Goal: Task Accomplishment & Management: Use online tool/utility

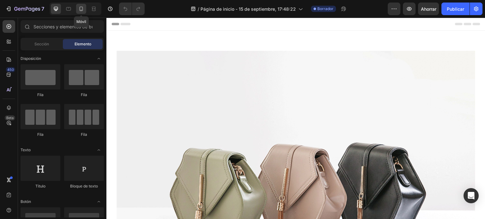
click at [79, 7] on icon at bounding box center [81, 9] width 6 height 6
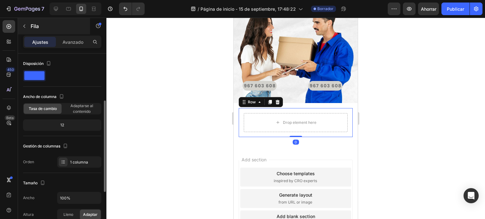
scroll to position [32, 0]
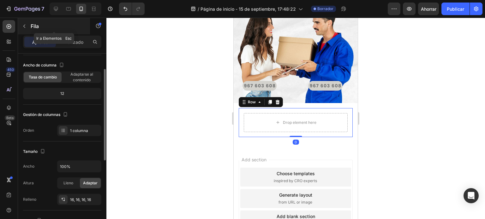
click at [26, 25] on icon "button" at bounding box center [24, 26] width 5 height 5
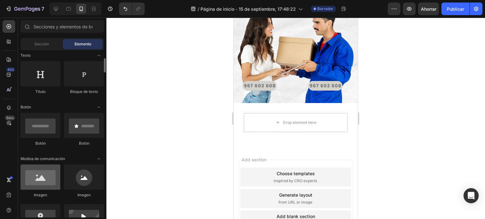
scroll to position [126, 0]
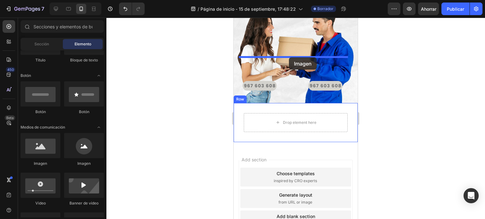
drag, startPoint x: 277, startPoint y: 170, endPoint x: 289, endPoint y: 57, distance: 113.6
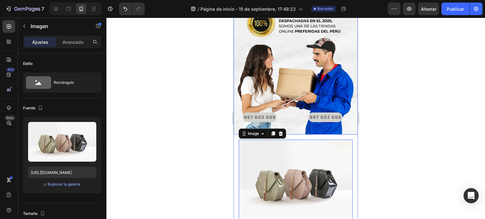
scroll to position [1167, 0]
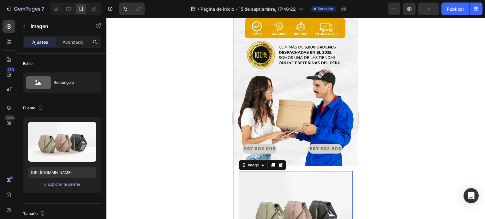
click at [320, 171] on img at bounding box center [296, 214] width 114 height 86
click at [281, 163] on icon at bounding box center [281, 165] width 4 height 4
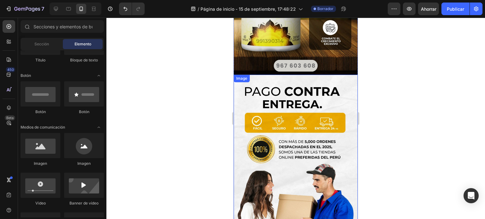
scroll to position [1040, 0]
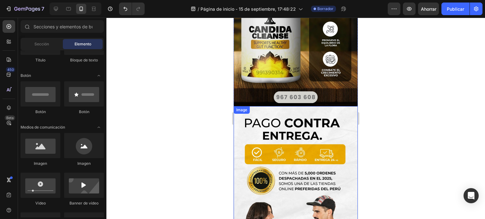
click at [309, 109] on img at bounding box center [296, 199] width 124 height 186
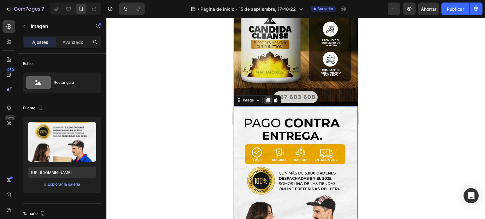
click at [266, 98] on icon at bounding box center [267, 100] width 5 height 5
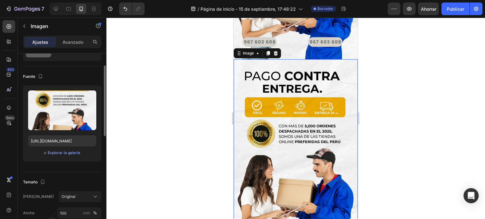
scroll to position [1242, 0]
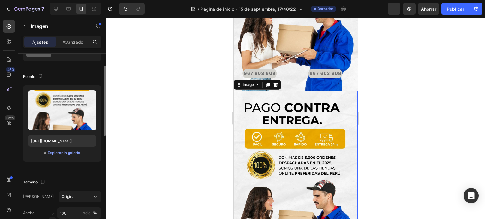
click at [304, 125] on img at bounding box center [296, 184] width 124 height 186
click at [70, 152] on font "Explorar la galería" at bounding box center [64, 153] width 33 height 5
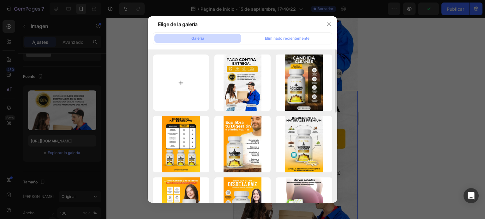
click at [197, 81] on input "file" at bounding box center [181, 83] width 56 height 56
type input "C:\fakepath\967603608.png"
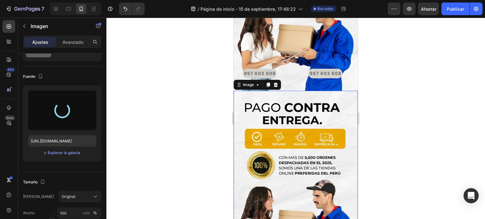
type input "https://cdn.shopify.com/s/files/1/0728/4775/3395/files/gempages_584011982072447…"
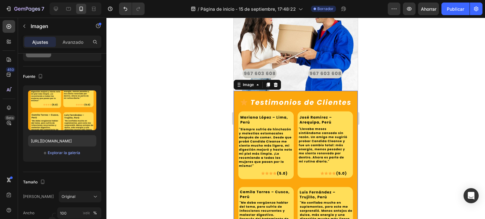
click at [402, 110] on div at bounding box center [295, 119] width 378 height 202
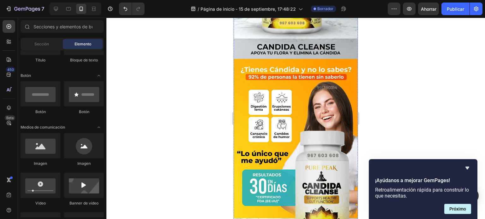
scroll to position [0, 0]
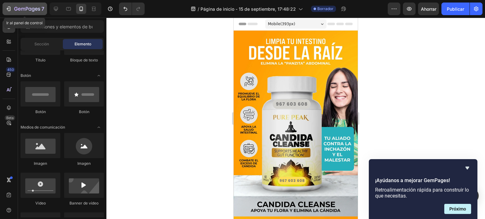
click at [7, 7] on icon "button" at bounding box center [8, 9] width 6 height 6
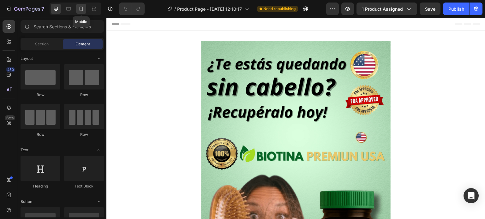
click at [81, 9] on icon at bounding box center [81, 9] width 6 height 6
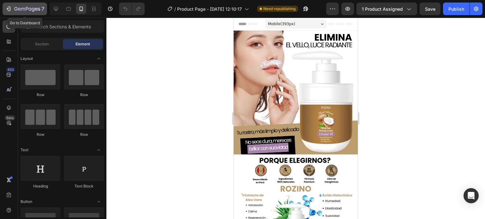
click at [9, 9] on icon "button" at bounding box center [8, 9] width 6 height 6
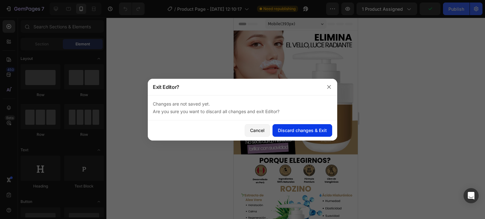
click at [304, 128] on div "Discard changes & Exit" at bounding box center [302, 130] width 49 height 7
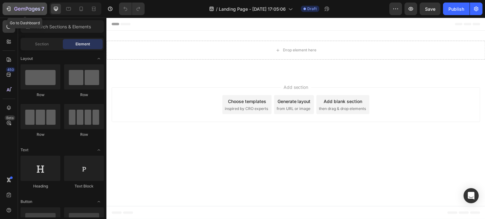
click at [10, 9] on icon "button" at bounding box center [9, 9] width 3 height 4
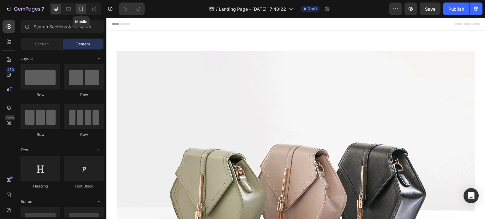
click at [82, 9] on icon at bounding box center [81, 9] width 6 height 6
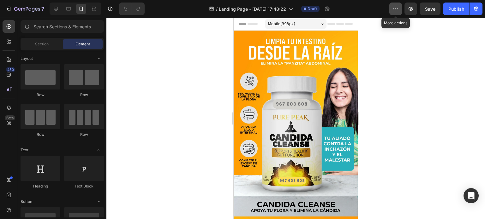
click at [394, 8] on icon "button" at bounding box center [395, 9] width 6 height 6
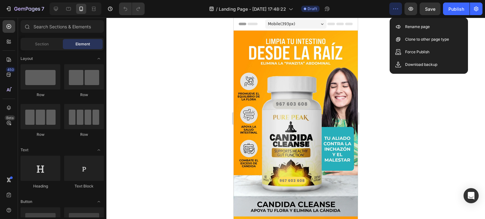
click at [394, 8] on icon "button" at bounding box center [395, 9] width 6 height 6
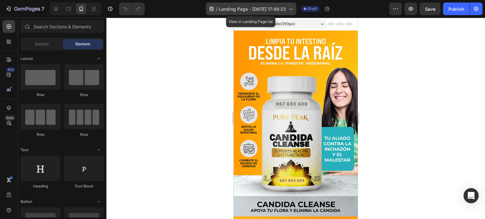
click at [291, 8] on icon at bounding box center [290, 9] width 6 height 6
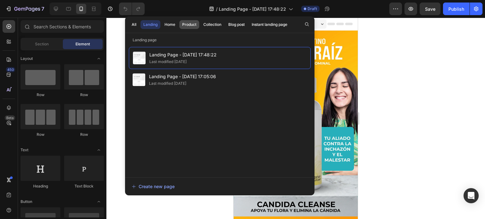
click at [188, 24] on div "Product" at bounding box center [189, 25] width 14 height 6
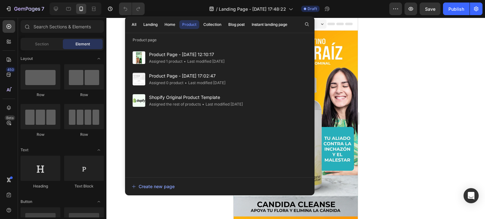
click at [118, 82] on div at bounding box center [295, 119] width 378 height 202
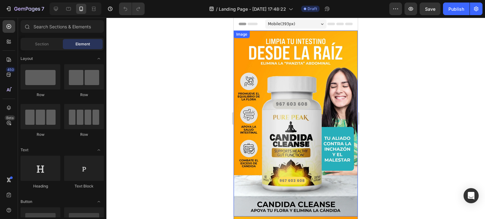
click at [266, 94] on img at bounding box center [296, 124] width 124 height 186
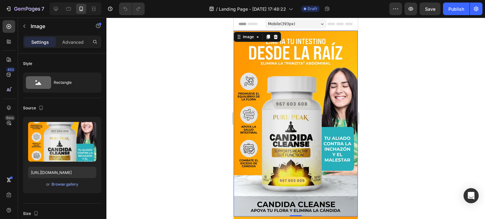
click at [191, 99] on div at bounding box center [295, 119] width 378 height 202
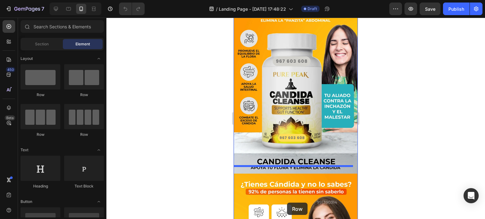
scroll to position [64, 0]
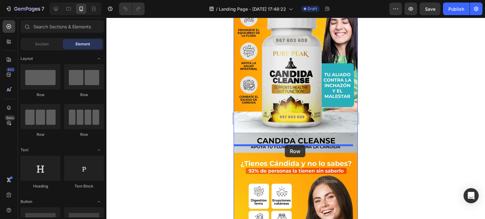
drag, startPoint x: 280, startPoint y: 103, endPoint x: 285, endPoint y: 145, distance: 42.9
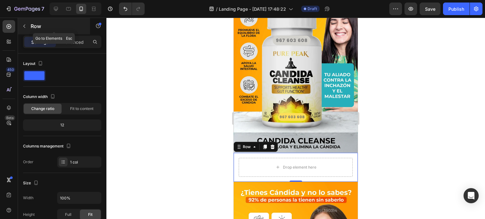
click at [28, 26] on button "button" at bounding box center [24, 26] width 10 height 10
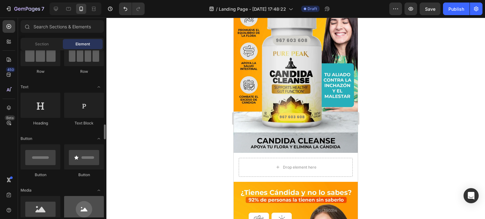
scroll to position [126, 0]
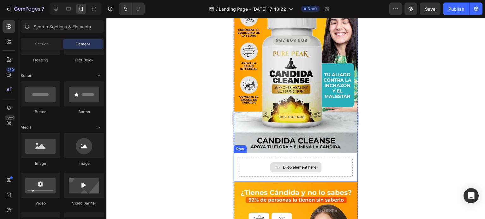
click at [250, 158] on div "Drop element here" at bounding box center [296, 167] width 114 height 19
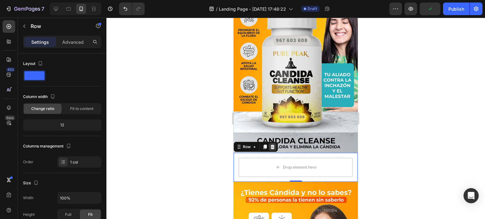
click at [270, 145] on icon at bounding box center [272, 147] width 5 height 5
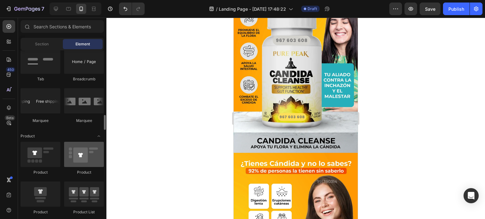
scroll to position [789, 0]
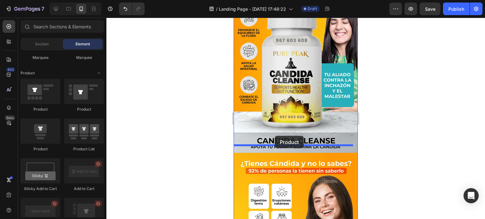
drag, startPoint x: 276, startPoint y: 155, endPoint x: 275, endPoint y: 136, distance: 19.0
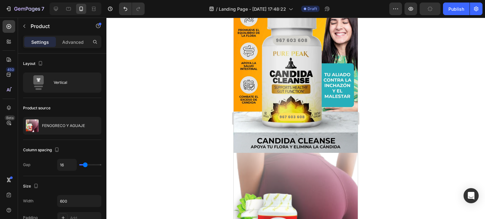
scroll to position [158, 0]
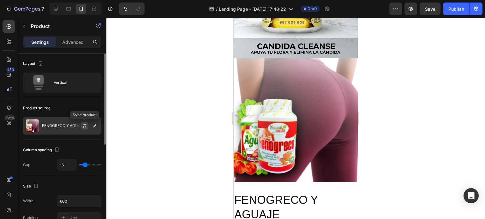
click at [86, 125] on icon "button" at bounding box center [84, 125] width 3 height 2
click at [97, 123] on icon "button" at bounding box center [94, 125] width 5 height 5
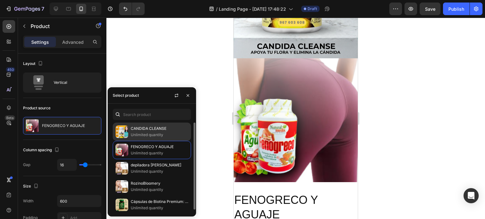
click at [162, 130] on p "CANDIDA CLEANSE" at bounding box center [159, 129] width 57 height 6
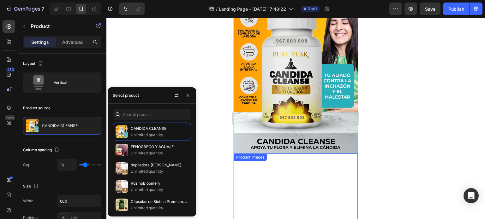
scroll to position [0, 0]
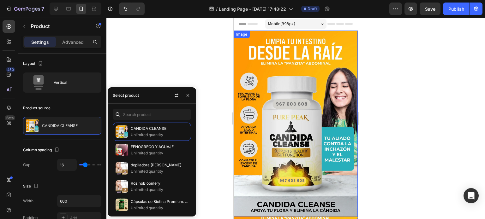
click at [287, 98] on img at bounding box center [296, 124] width 124 height 186
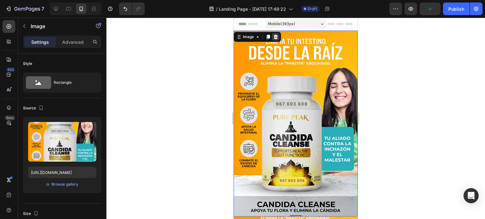
click at [275, 36] on icon at bounding box center [276, 37] width 4 height 4
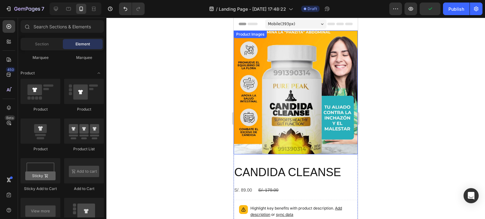
scroll to position [32, 0]
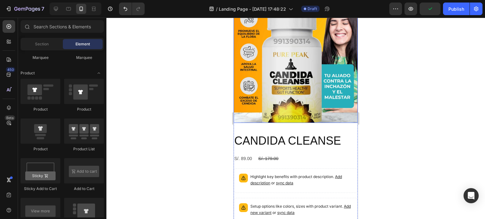
click at [309, 77] on img at bounding box center [296, 61] width 124 height 124
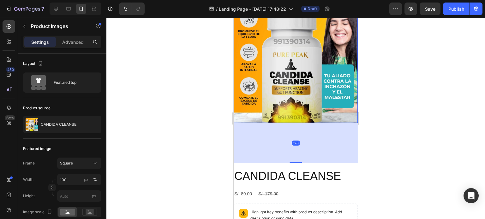
drag, startPoint x: 294, startPoint y: 123, endPoint x: 296, endPoint y: 156, distance: 33.5
click at [296, 162] on div at bounding box center [295, 162] width 13 height 1
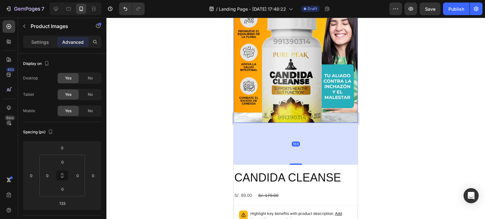
click at [391, 116] on div at bounding box center [295, 119] width 378 height 202
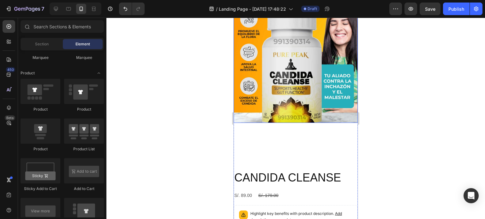
click at [296, 108] on img at bounding box center [296, 61] width 124 height 124
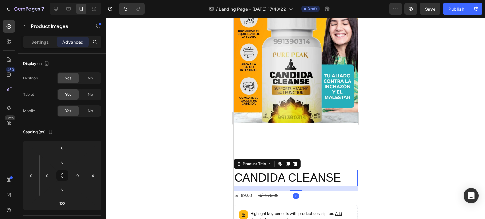
click at [307, 171] on h2 "CANDIDA CLEANSE" at bounding box center [296, 178] width 124 height 16
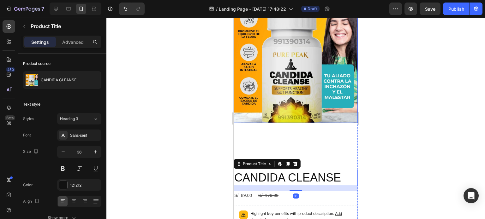
click at [298, 109] on img at bounding box center [296, 61] width 124 height 124
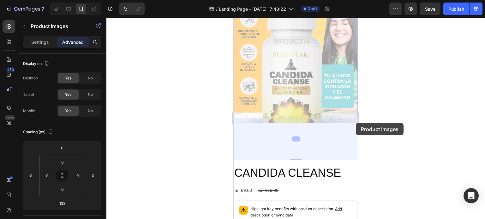
click at [403, 117] on div at bounding box center [295, 119] width 378 height 202
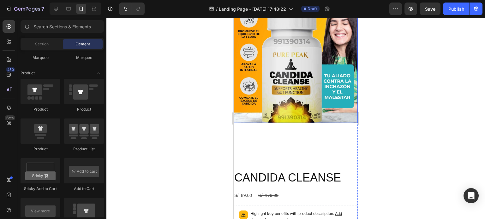
scroll to position [126, 0]
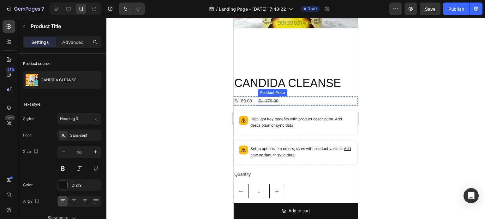
click at [276, 84] on h2 "CANDIDA CLEANSE" at bounding box center [296, 83] width 124 height 16
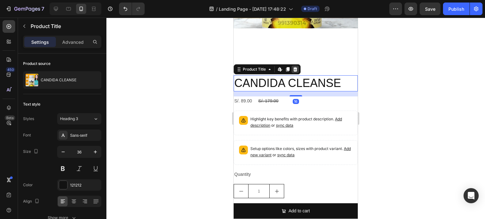
click at [294, 67] on icon at bounding box center [295, 69] width 5 height 5
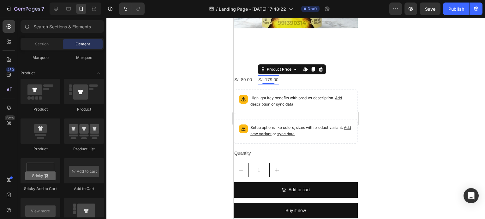
click at [275, 75] on div "S/. 179.00" at bounding box center [267, 79] width 21 height 9
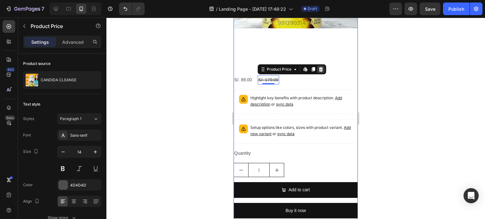
click at [318, 67] on icon at bounding box center [320, 69] width 5 height 5
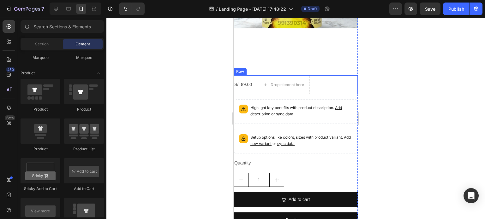
click at [251, 80] on div "S/. 89.00" at bounding box center [243, 84] width 19 height 9
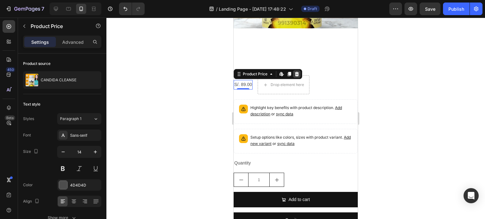
click at [298, 72] on icon at bounding box center [296, 74] width 5 height 5
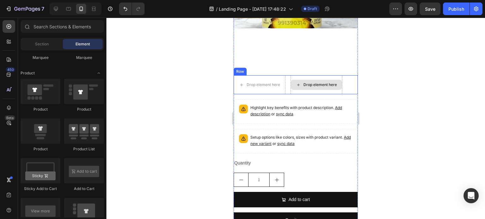
scroll to position [221, 0]
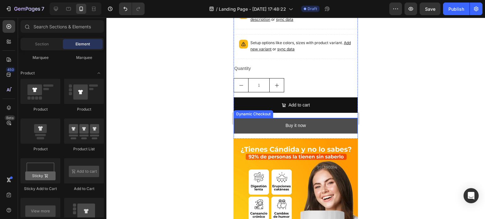
click at [312, 121] on button "Buy it now" at bounding box center [296, 125] width 124 height 15
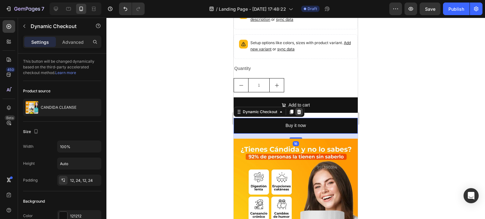
click at [301, 108] on div at bounding box center [299, 112] width 8 height 8
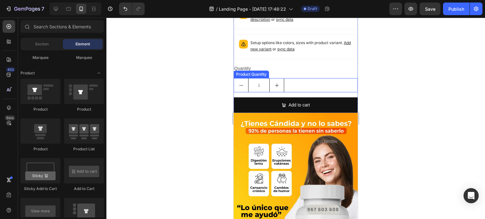
click at [303, 80] on div "1" at bounding box center [296, 85] width 124 height 14
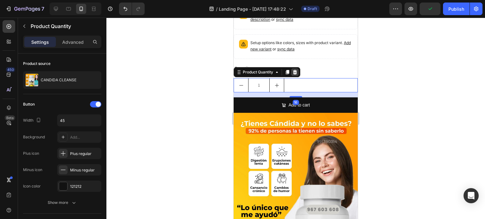
click at [297, 70] on icon at bounding box center [294, 72] width 5 height 5
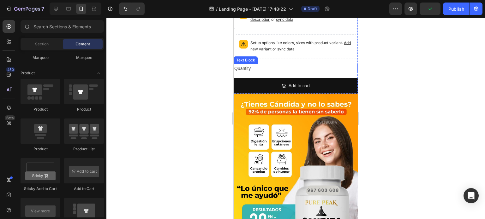
click at [299, 64] on div "Quantity" at bounding box center [296, 68] width 124 height 9
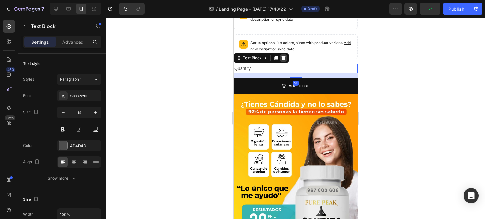
click at [283, 56] on icon at bounding box center [283, 58] width 4 height 4
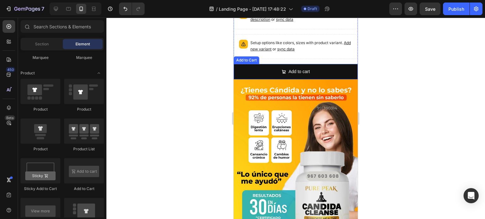
scroll to position [158, 0]
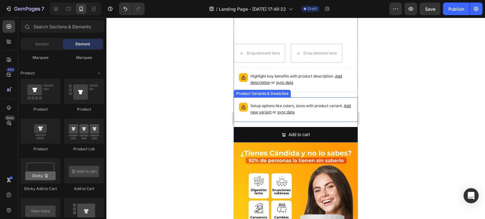
click at [294, 110] on span "sync data" at bounding box center [285, 112] width 17 height 5
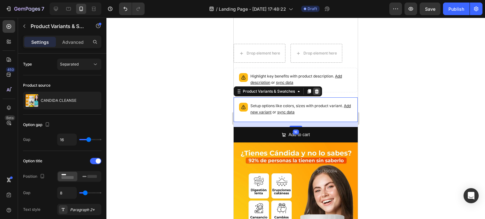
click at [316, 89] on icon at bounding box center [317, 91] width 4 height 4
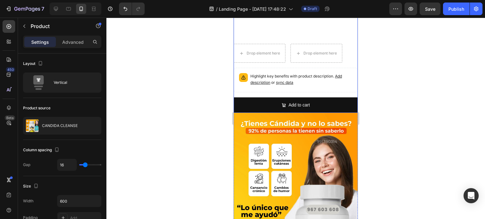
click at [297, 88] on div "Drop element here Drop element here Row Highlight key benefits with product des…" at bounding box center [296, 78] width 124 height 69
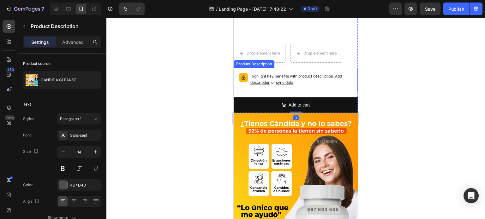
click at [300, 82] on div "Highlight key benefits with product description. Add description or sync data" at bounding box center [301, 80] width 102 height 14
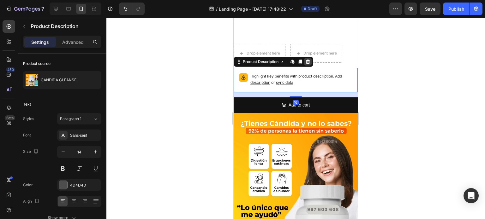
click at [307, 60] on icon at bounding box center [308, 62] width 4 height 4
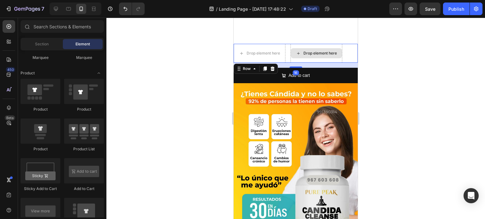
click at [304, 54] on div "Drop element here" at bounding box center [316, 53] width 52 height 19
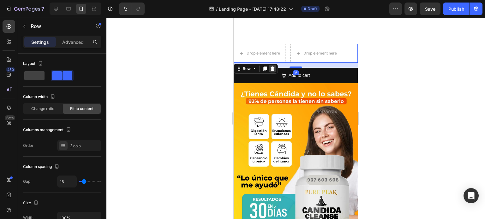
click at [273, 67] on icon at bounding box center [272, 69] width 4 height 4
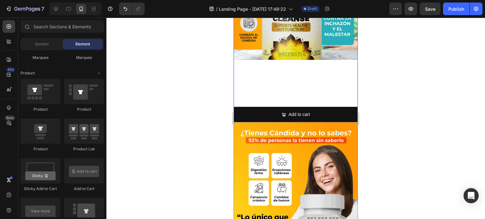
scroll to position [63, 0]
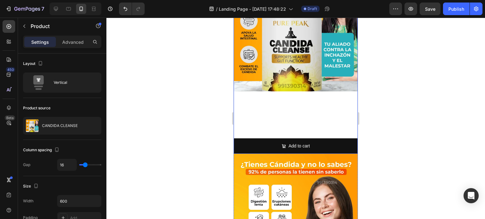
click at [287, 114] on div "Product Images" at bounding box center [296, 50] width 124 height 166
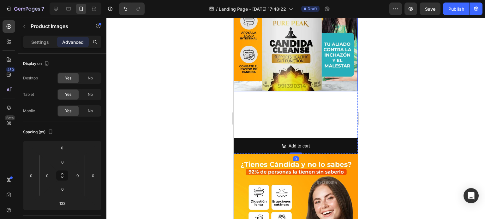
click at [293, 80] on img at bounding box center [296, 29] width 124 height 124
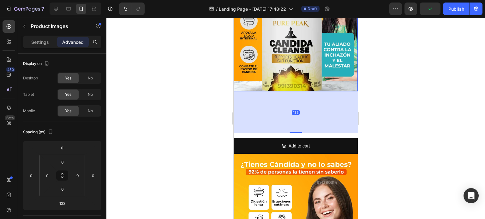
click at [292, 92] on div "133" at bounding box center [296, 113] width 124 height 42
click at [293, 92] on div "133" at bounding box center [296, 113] width 124 height 42
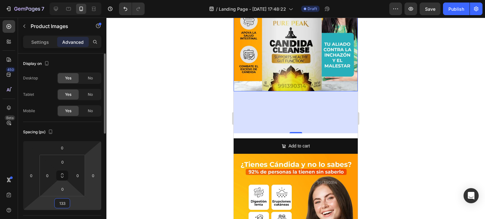
type input "0"
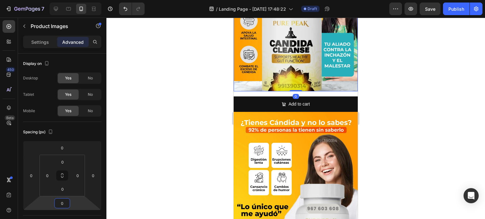
click at [196, 114] on div at bounding box center [295, 119] width 378 height 202
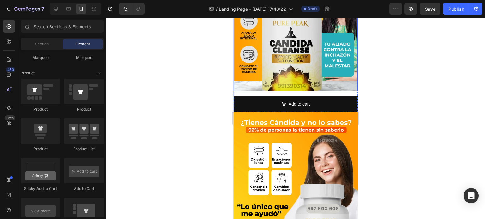
scroll to position [0, 0]
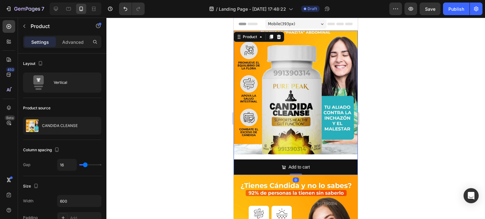
click at [299, 151] on div "Product Images Add to cart Add to Cart Product 0" at bounding box center [296, 103] width 124 height 145
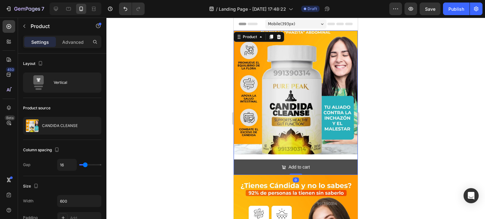
drag, startPoint x: 295, startPoint y: 169, endPoint x: 295, endPoint y: 155, distance: 14.2
click at [295, 155] on div "Product Images Add to cart Add to Cart Product 0" at bounding box center [296, 103] width 124 height 145
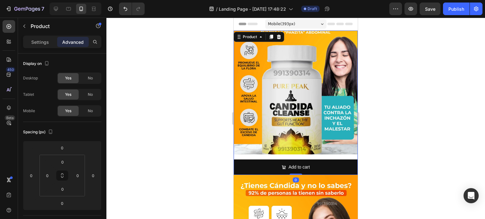
click at [295, 152] on div "Product Images Add to cart Add to Cart Product 0" at bounding box center [296, 103] width 124 height 145
click at [294, 134] on img at bounding box center [296, 93] width 124 height 124
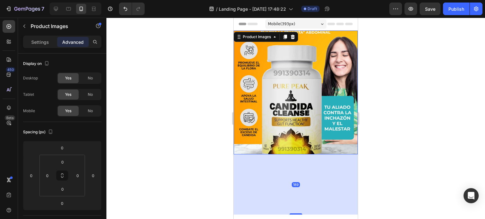
drag, startPoint x: 293, startPoint y: 148, endPoint x: 295, endPoint y: 196, distance: 48.0
click at [299, 214] on div at bounding box center [295, 214] width 13 height 1
type input "183"
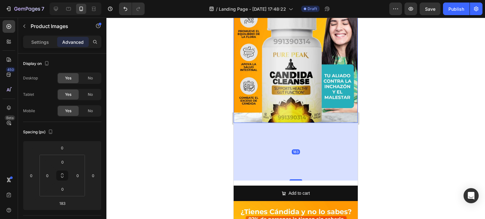
click at [374, 129] on div at bounding box center [295, 119] width 378 height 202
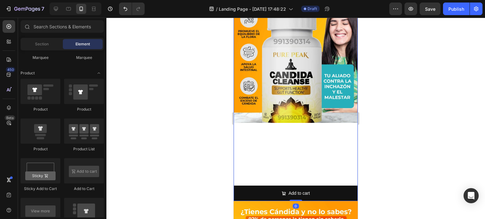
drag, startPoint x: 325, startPoint y: 142, endPoint x: 325, endPoint y: 147, distance: 4.8
click at [325, 143] on div "Product Images" at bounding box center [296, 90] width 124 height 182
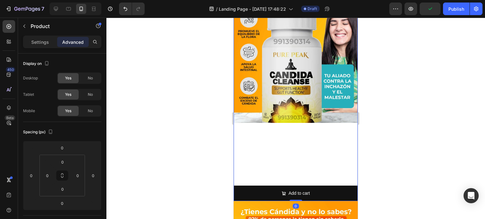
drag, startPoint x: 297, startPoint y: 176, endPoint x: 297, endPoint y: 165, distance: 11.4
click at [297, 174] on div "Product Images Add to cart Add to Cart Product 0" at bounding box center [296, 100] width 124 height 202
click at [294, 117] on img at bounding box center [296, 61] width 124 height 124
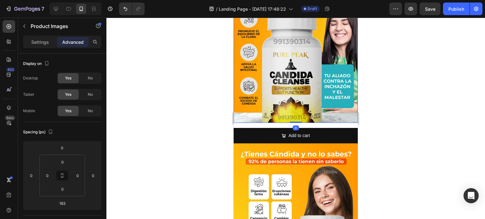
drag, startPoint x: 297, startPoint y: 175, endPoint x: 289, endPoint y: 92, distance: 82.7
click at [289, 92] on div "Product Images 0" at bounding box center [296, 61] width 124 height 124
type input "0"
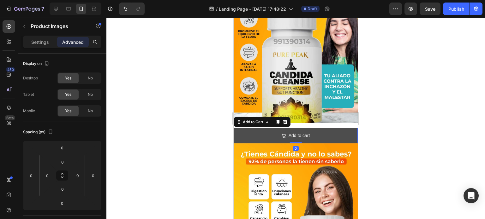
click at [275, 128] on button "Add to cart" at bounding box center [296, 135] width 124 height 15
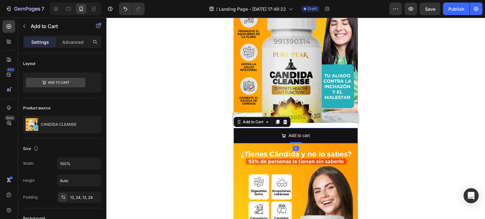
click at [412, 120] on div at bounding box center [295, 119] width 378 height 202
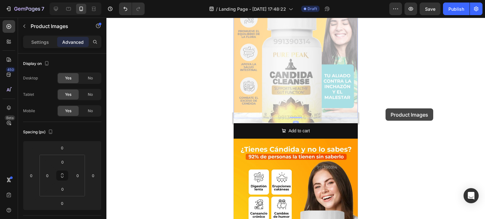
click at [405, 106] on div at bounding box center [295, 119] width 378 height 202
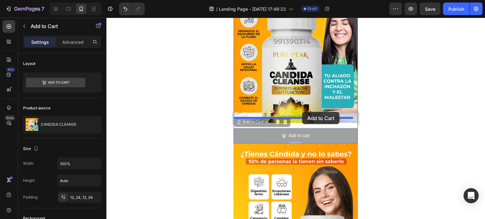
drag, startPoint x: 313, startPoint y: 126, endPoint x: 301, endPoint y: 115, distance: 16.3
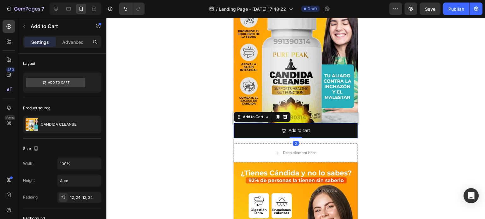
click at [367, 108] on div at bounding box center [295, 119] width 378 height 202
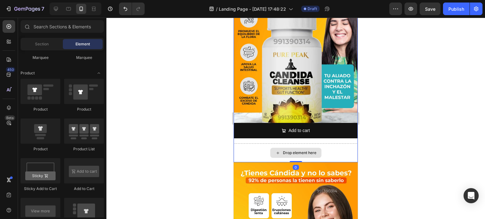
click at [315, 144] on div "Drop element here" at bounding box center [296, 153] width 124 height 19
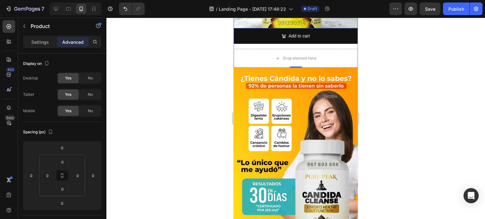
scroll to position [95, 0]
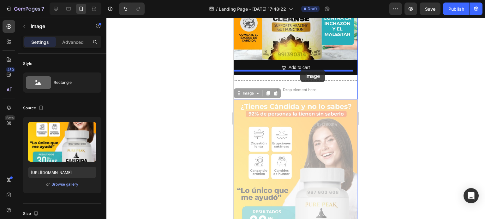
drag, startPoint x: 313, startPoint y: 136, endPoint x: 300, endPoint y: 70, distance: 67.9
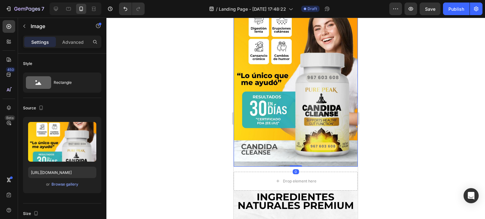
scroll to position [252, 0]
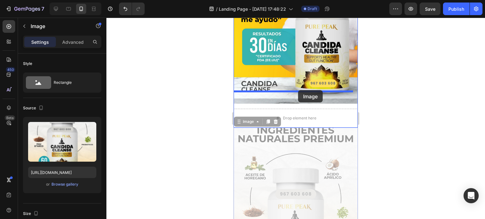
drag, startPoint x: 305, startPoint y: 144, endPoint x: 298, endPoint y: 90, distance: 53.7
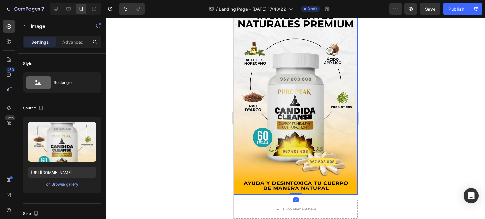
scroll to position [410, 0]
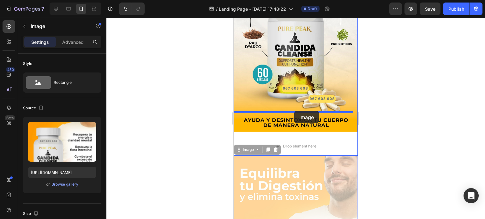
drag, startPoint x: 301, startPoint y: 159, endPoint x: 294, endPoint y: 111, distance: 48.2
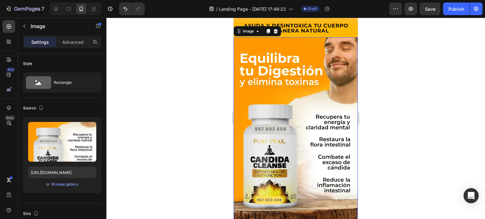
scroll to position [600, 0]
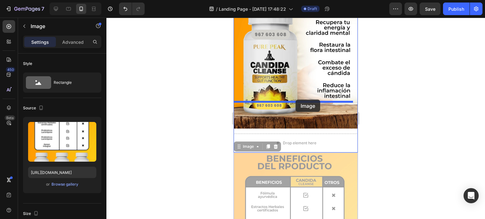
drag, startPoint x: 301, startPoint y: 145, endPoint x: 295, endPoint y: 100, distance: 45.5
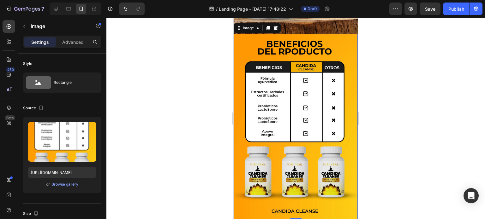
scroll to position [757, 0]
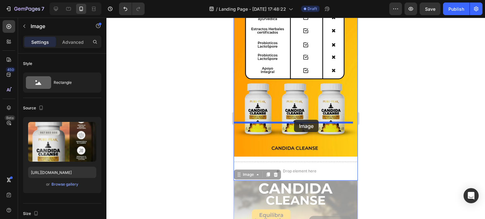
drag, startPoint x: 294, startPoint y: 167, endPoint x: 294, endPoint y: 120, distance: 47.3
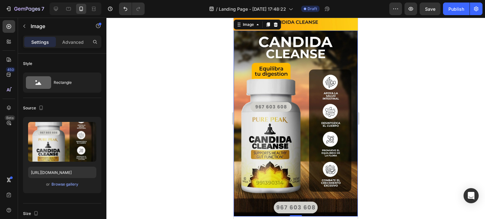
scroll to position [947, 0]
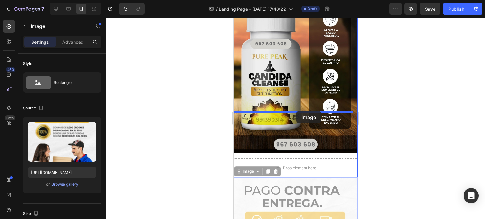
drag, startPoint x: 294, startPoint y: 139, endPoint x: 296, endPoint y: 111, distance: 28.2
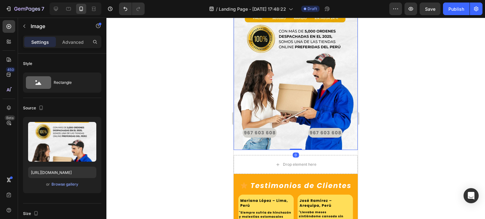
scroll to position [1168, 0]
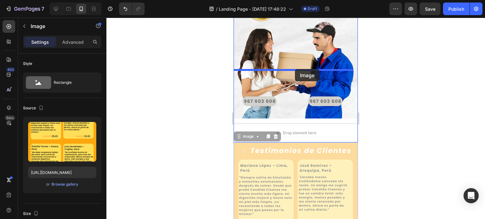
drag, startPoint x: 293, startPoint y: 131, endPoint x: 295, endPoint y: 69, distance: 61.9
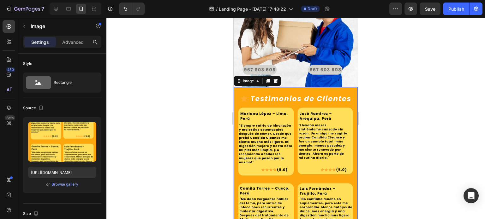
scroll to position [1294, 0]
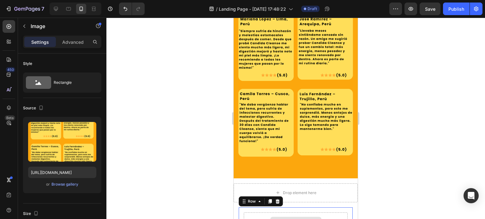
click at [321, 213] on div "Drop element here" at bounding box center [296, 222] width 104 height 19
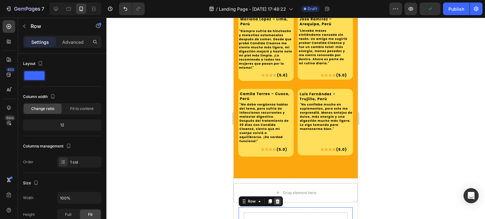
click at [280, 199] on icon at bounding box center [277, 201] width 5 height 5
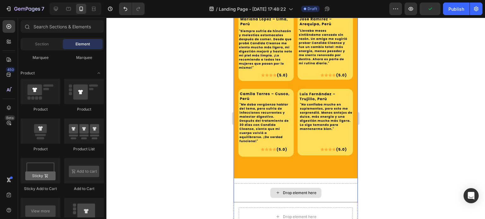
click at [293, 188] on div "Drop element here" at bounding box center [295, 193] width 51 height 10
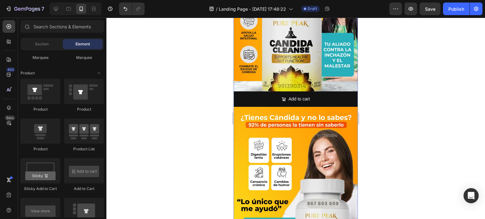
scroll to position [0, 0]
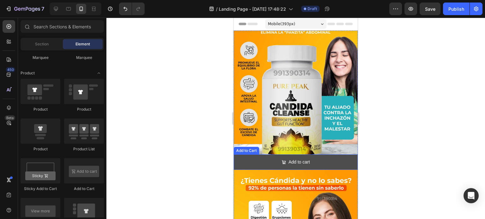
click at [327, 156] on button "Add to cart" at bounding box center [296, 162] width 124 height 15
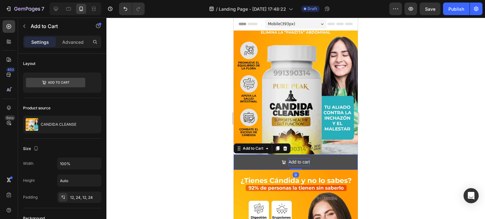
click at [303, 158] on div "Add to cart" at bounding box center [298, 162] width 21 height 8
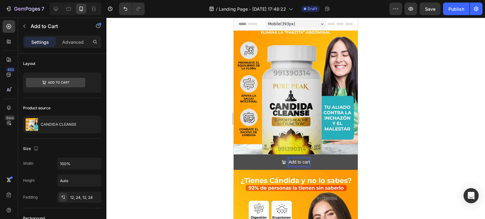
click at [281, 160] on icon "Add to cart" at bounding box center [283, 162] width 4 height 4
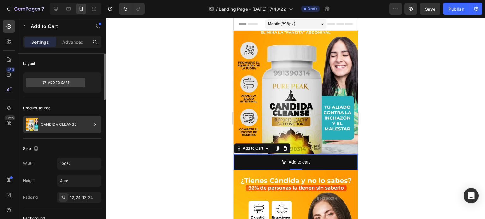
click at [89, 126] on div at bounding box center [93, 125] width 18 height 18
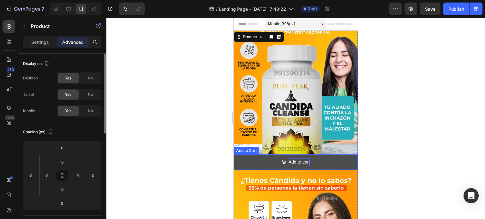
click at [292, 158] on p "Add to cart" at bounding box center [298, 162] width 21 height 8
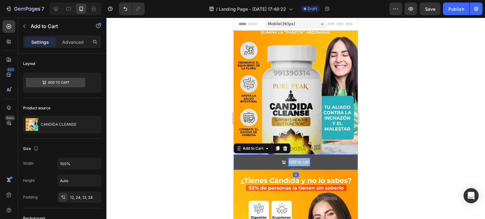
click at [292, 158] on p "Add to cart" at bounding box center [298, 162] width 21 height 8
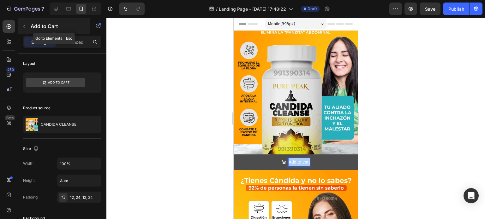
click at [27, 27] on button "button" at bounding box center [24, 26] width 10 height 10
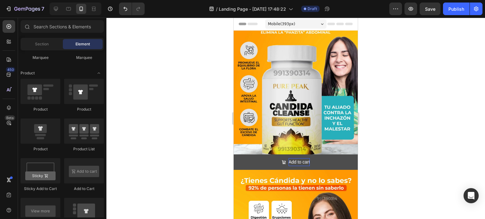
click at [182, 121] on div at bounding box center [295, 119] width 378 height 202
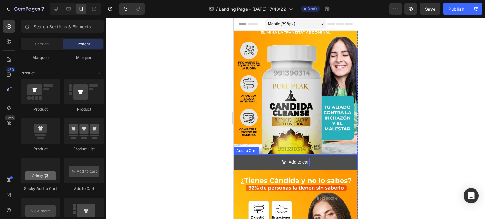
click at [316, 155] on button "Add to cart" at bounding box center [296, 162] width 124 height 15
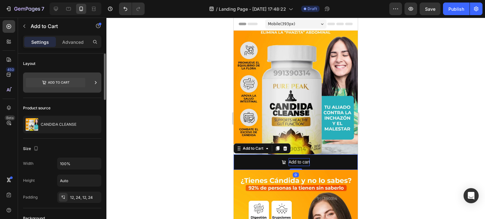
click at [69, 81] on icon at bounding box center [55, 82] width 59 height 9
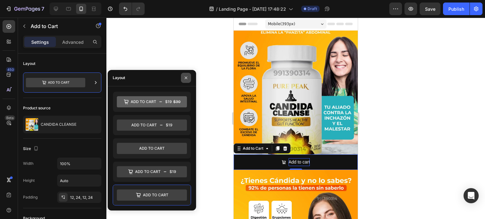
click at [190, 77] on button "button" at bounding box center [186, 78] width 10 height 10
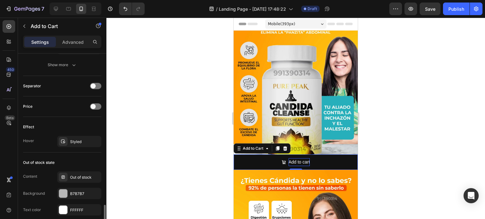
scroll to position [473, 0]
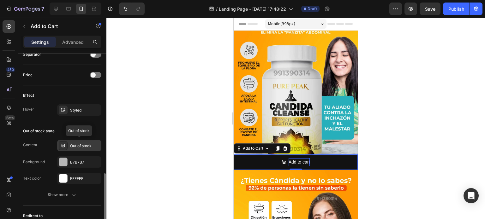
click at [77, 146] on div "Out of stock" at bounding box center [85, 146] width 30 height 6
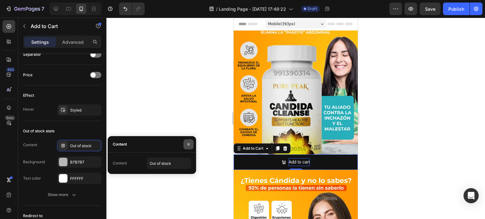
click at [190, 145] on icon "button" at bounding box center [188, 144] width 5 height 5
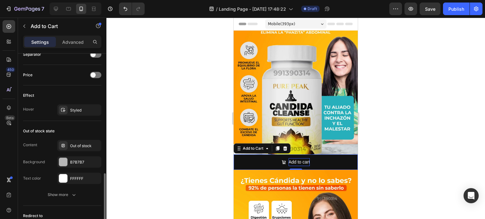
scroll to position [541, 0]
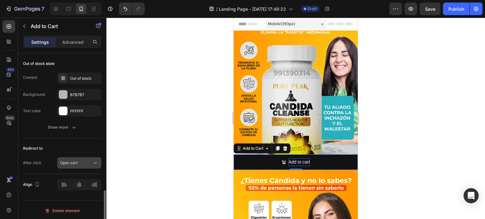
click at [77, 161] on span "Open cart" at bounding box center [69, 163] width 18 height 5
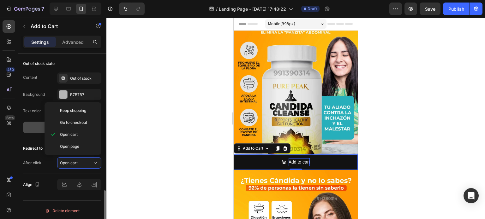
click at [30, 131] on button "Show more" at bounding box center [62, 127] width 78 height 11
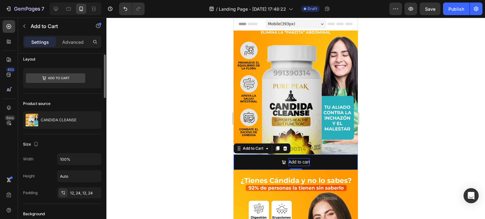
scroll to position [0, 0]
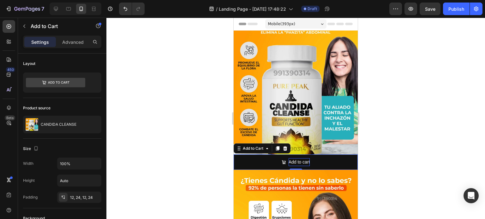
click at [188, 137] on div at bounding box center [295, 119] width 378 height 202
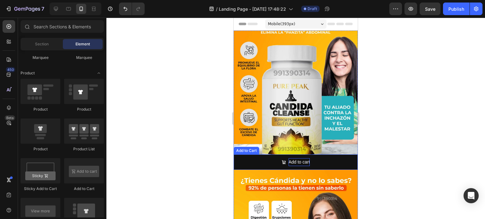
click at [304, 158] on p "Add to cart" at bounding box center [298, 162] width 21 height 8
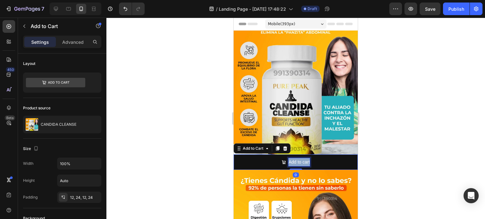
click at [304, 158] on p "Add to cart" at bounding box center [298, 162] width 21 height 8
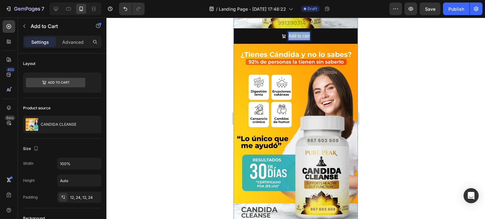
scroll to position [189, 0]
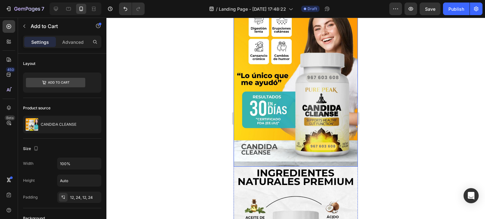
click at [291, 136] on img at bounding box center [296, 74] width 124 height 186
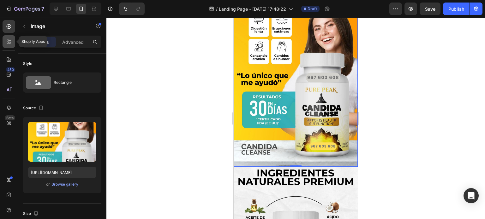
click at [10, 41] on icon at bounding box center [9, 41] width 6 height 6
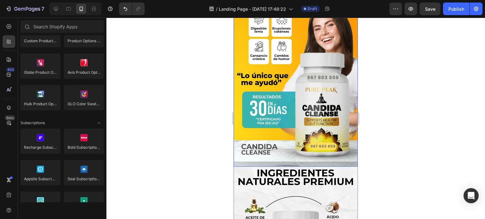
click at [282, 107] on img at bounding box center [296, 74] width 124 height 186
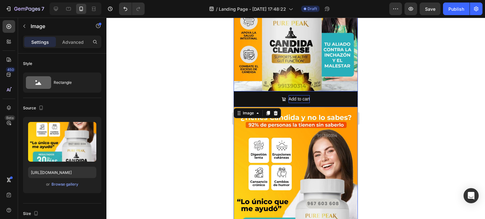
scroll to position [0, 0]
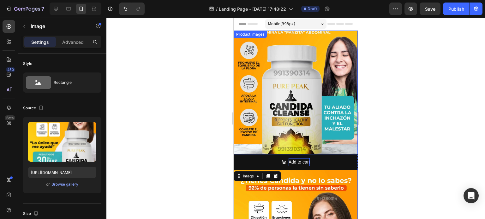
click at [297, 119] on img at bounding box center [296, 93] width 124 height 124
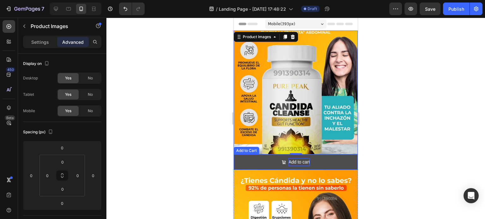
click at [329, 158] on button "Add to cart" at bounding box center [296, 162] width 124 height 15
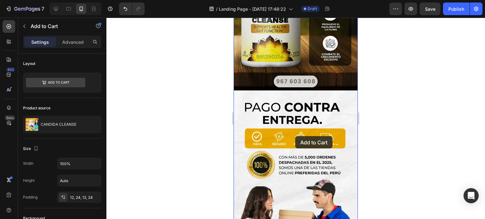
scroll to position [1073, 0]
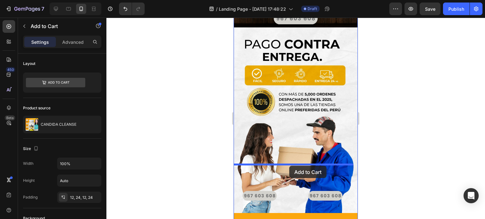
drag, startPoint x: 323, startPoint y: 160, endPoint x: 289, endPoint y: 166, distance: 34.7
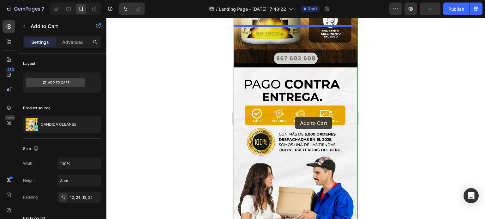
scroll to position [986, 0]
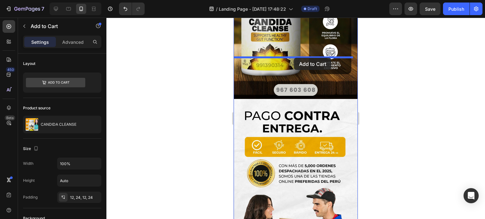
drag, startPoint x: 322, startPoint y: 145, endPoint x: 294, endPoint y: 58, distance: 91.8
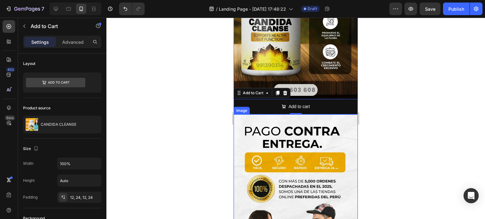
scroll to position [954, 0]
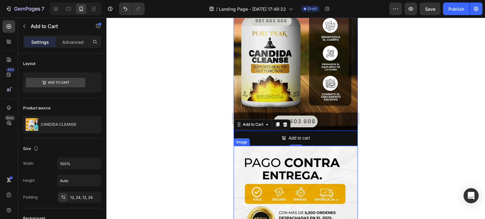
click at [415, 119] on div at bounding box center [295, 119] width 378 height 202
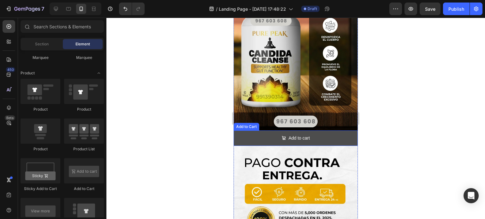
click at [319, 131] on button "Add to cart" at bounding box center [296, 138] width 124 height 15
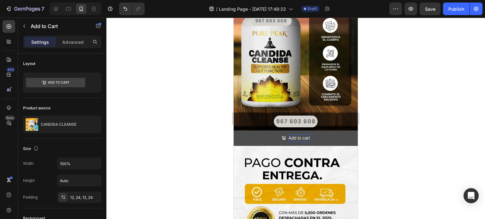
click at [272, 131] on button "Add to cart" at bounding box center [296, 138] width 124 height 15
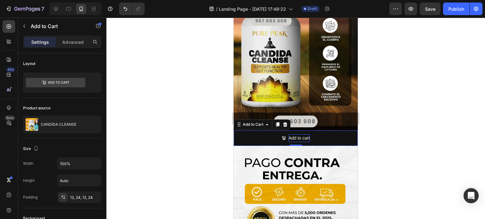
click at [173, 107] on div at bounding box center [295, 119] width 378 height 202
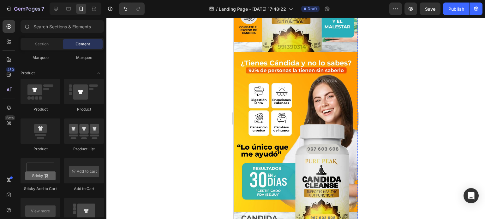
scroll to position [0, 0]
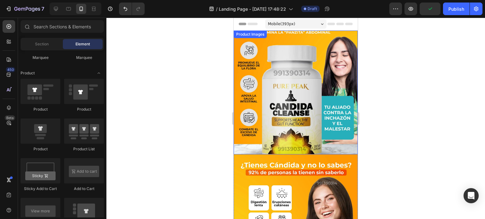
click at [290, 149] on img at bounding box center [296, 93] width 124 height 124
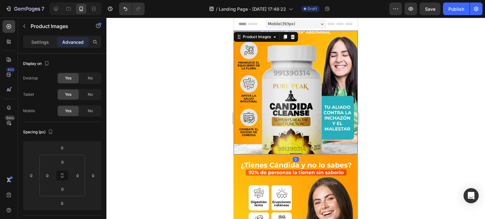
click at [271, 97] on img at bounding box center [296, 93] width 124 height 124
click at [284, 37] on icon at bounding box center [284, 36] width 5 height 5
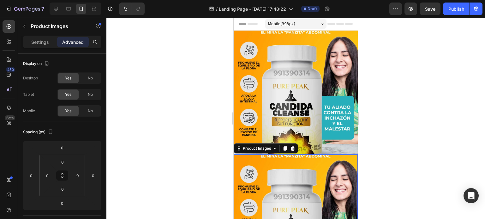
scroll to position [110, 0]
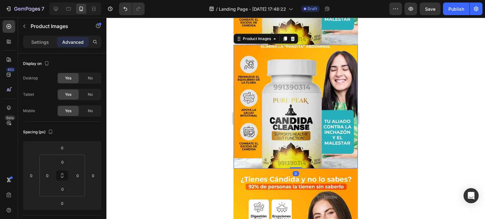
click at [315, 107] on img at bounding box center [296, 107] width 124 height 124
click at [24, 20] on div "Product Images" at bounding box center [54, 26] width 72 height 16
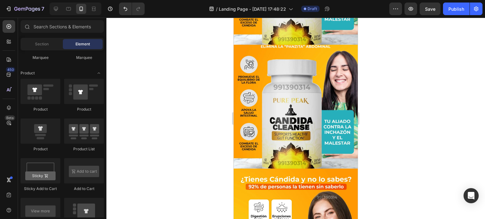
click at [209, 86] on div at bounding box center [295, 119] width 378 height 202
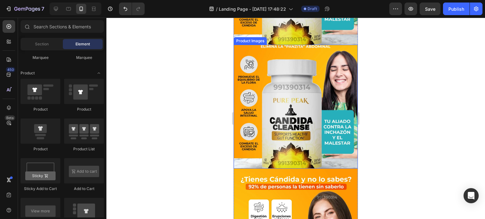
click at [264, 78] on img at bounding box center [296, 107] width 124 height 124
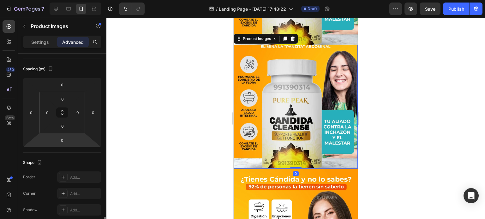
scroll to position [189, 0]
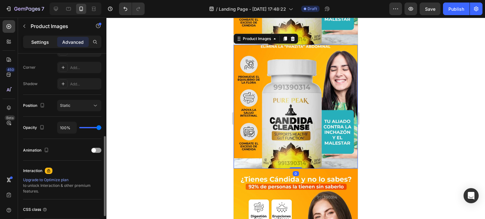
click at [42, 42] on p "Settings" at bounding box center [40, 42] width 18 height 7
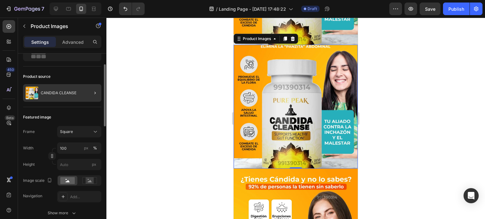
scroll to position [0, 0]
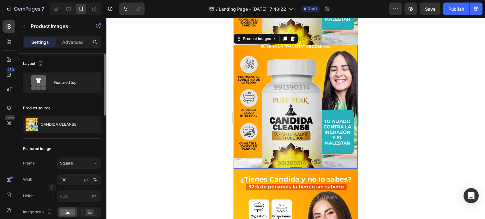
click at [205, 107] on div at bounding box center [295, 119] width 378 height 202
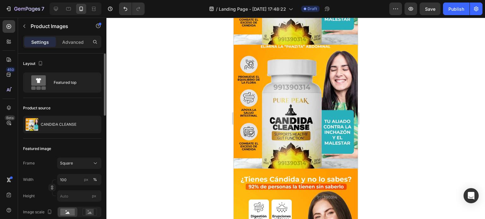
click at [285, 99] on img at bounding box center [296, 107] width 124 height 124
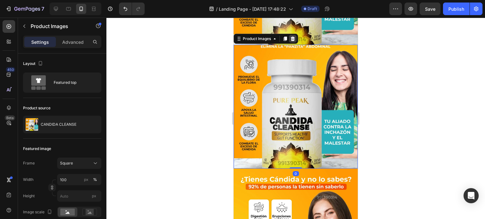
click at [291, 36] on icon at bounding box center [292, 38] width 5 height 5
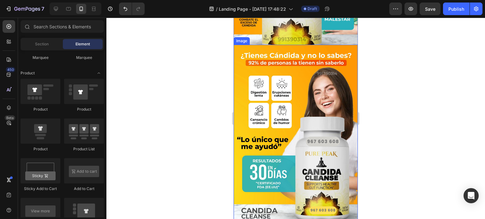
click at [284, 56] on img at bounding box center [296, 138] width 124 height 186
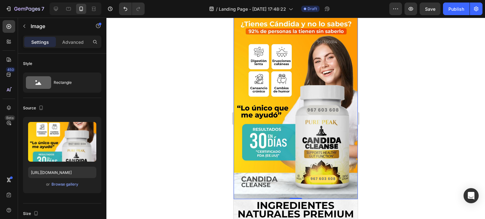
scroll to position [78, 0]
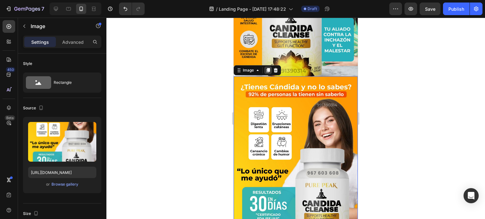
click at [269, 68] on icon at bounding box center [267, 70] width 3 height 4
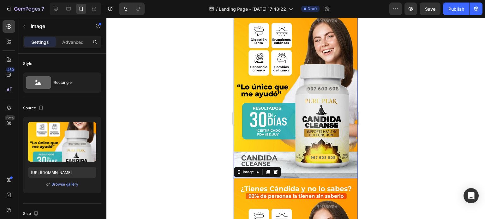
scroll to position [99, 0]
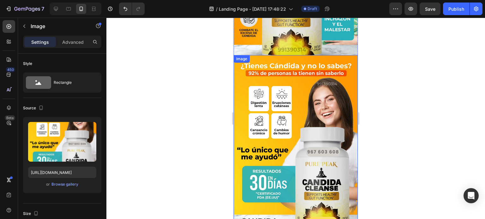
click at [291, 118] on img at bounding box center [296, 148] width 124 height 186
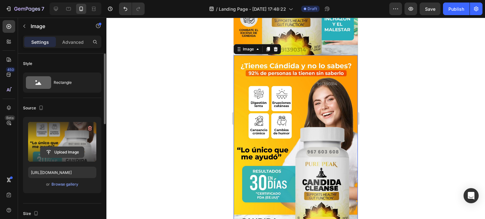
click at [61, 153] on input "file" at bounding box center [62, 152] width 44 height 11
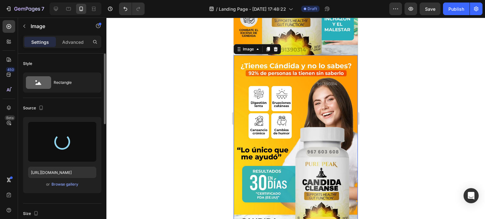
type input "https://cdn.shopify.com/s/files/1/0728/4775/3395/files/gempages_584011982072447…"
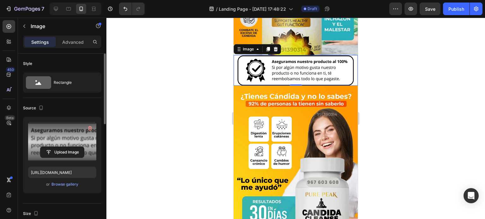
click at [380, 95] on div at bounding box center [295, 119] width 378 height 202
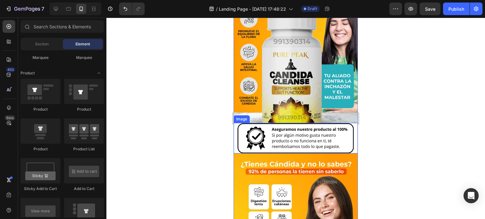
scroll to position [63, 0]
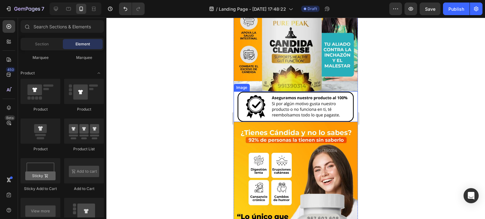
click at [271, 106] on img at bounding box center [296, 107] width 124 height 31
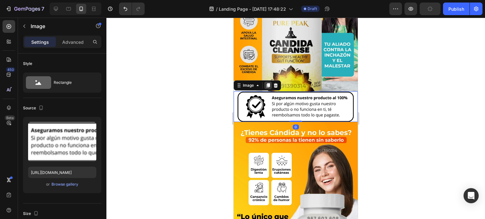
click at [269, 83] on icon at bounding box center [267, 85] width 3 height 4
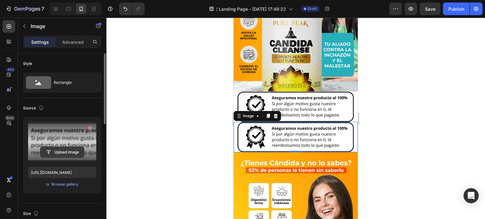
click at [63, 153] on input "file" at bounding box center [62, 152] width 44 height 11
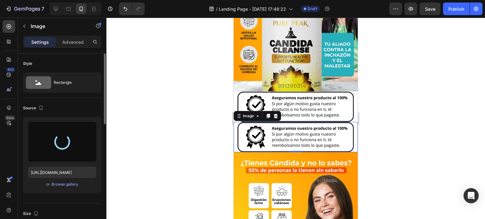
type input "https://cdn.shopify.com/s/files/1/0728/4775/3395/files/gempages_584011982072447…"
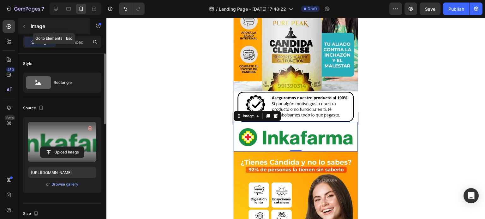
click at [27, 26] on icon "button" at bounding box center [24, 26] width 5 height 5
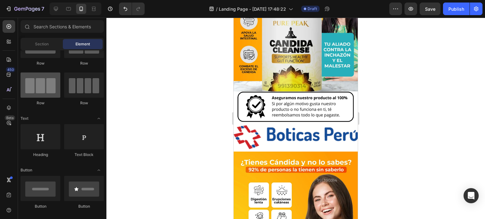
scroll to position [0, 0]
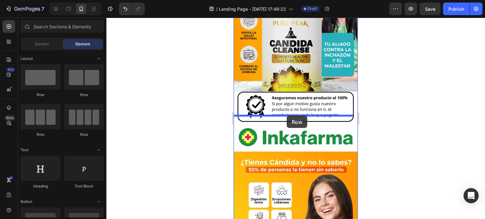
drag, startPoint x: 279, startPoint y: 93, endPoint x: 287, endPoint y: 116, distance: 24.2
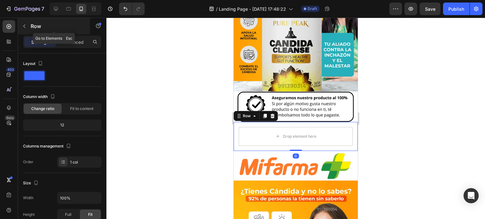
click at [26, 26] on icon "button" at bounding box center [24, 26] width 5 height 5
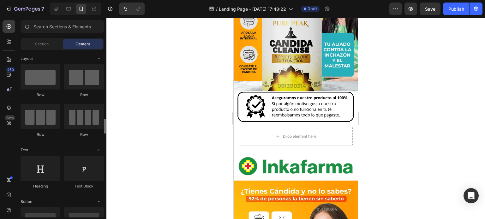
scroll to position [95, 0]
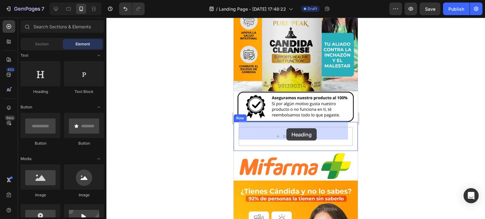
drag, startPoint x: 276, startPoint y: 98, endPoint x: 286, endPoint y: 128, distance: 31.9
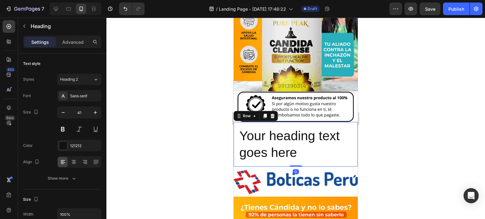
click at [312, 122] on div "Your heading text goes here Heading Row 0" at bounding box center [296, 144] width 124 height 45
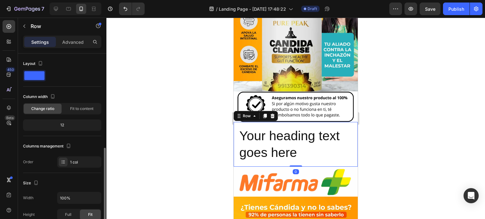
scroll to position [63, 0]
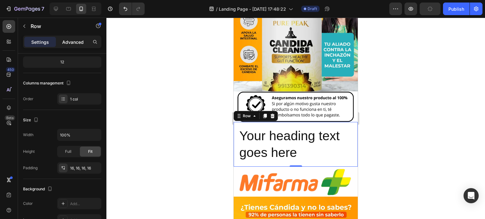
click at [68, 45] on p "Advanced" at bounding box center [72, 42] width 21 height 7
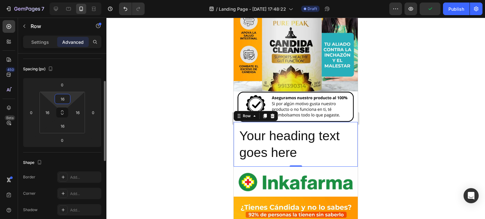
click at [65, 98] on input "16" at bounding box center [62, 98] width 13 height 9
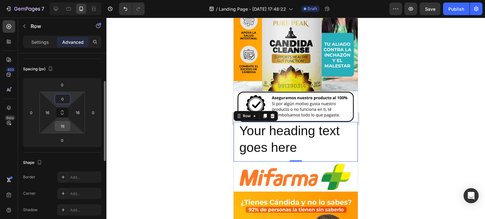
type input "0"
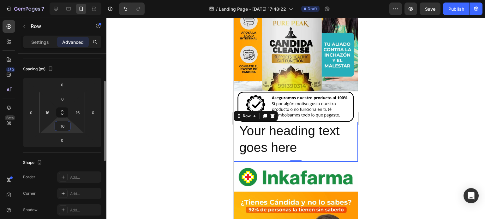
click at [66, 128] on input "16" at bounding box center [62, 125] width 13 height 9
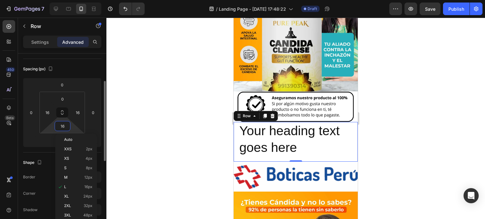
type input "0"
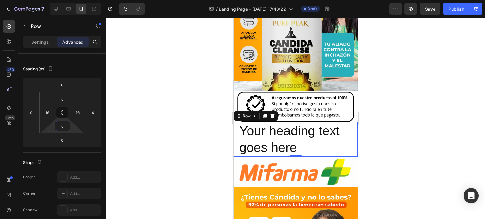
click at [168, 123] on div at bounding box center [295, 119] width 378 height 202
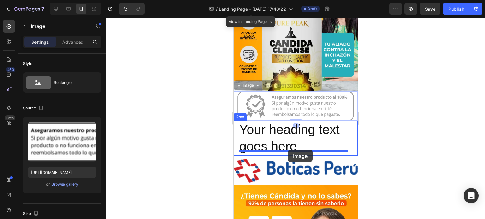
drag, startPoint x: 282, startPoint y: 103, endPoint x: 288, endPoint y: 151, distance: 48.6
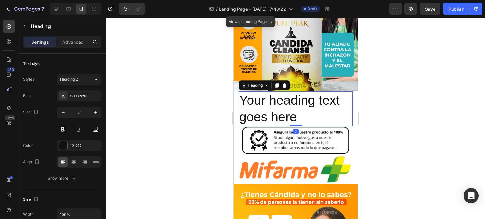
click at [300, 106] on h2 "Your heading text goes here" at bounding box center [296, 109] width 114 height 35
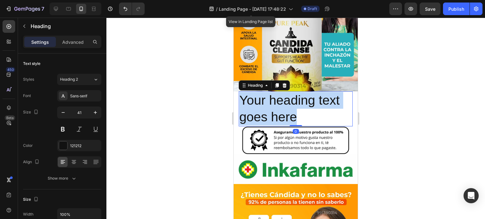
click at [300, 106] on p "Your heading text goes here" at bounding box center [295, 109] width 113 height 34
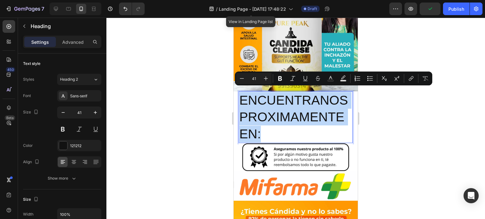
drag, startPoint x: 262, startPoint y: 138, endPoint x: 225, endPoint y: 93, distance: 58.7
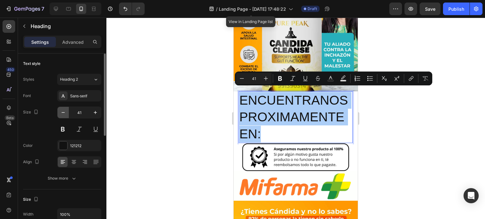
click at [65, 114] on icon "button" at bounding box center [63, 112] width 6 height 6
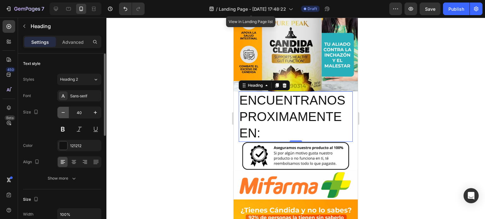
click at [65, 114] on icon "button" at bounding box center [63, 112] width 6 height 6
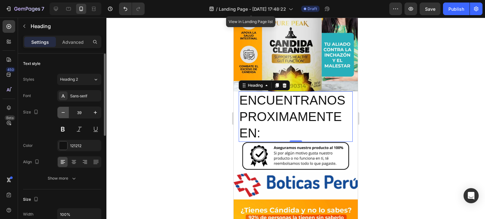
click at [65, 114] on icon "button" at bounding box center [63, 112] width 6 height 6
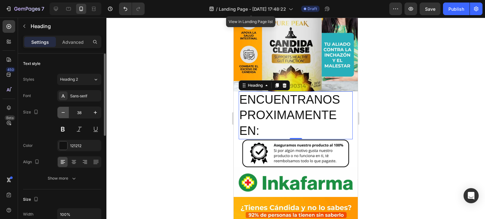
click at [65, 114] on icon "button" at bounding box center [63, 112] width 6 height 6
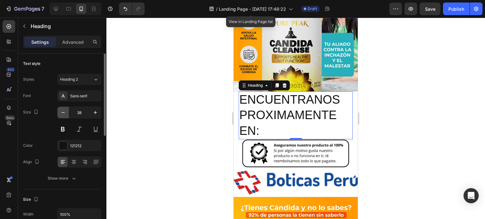
click at [65, 114] on icon "button" at bounding box center [63, 112] width 6 height 6
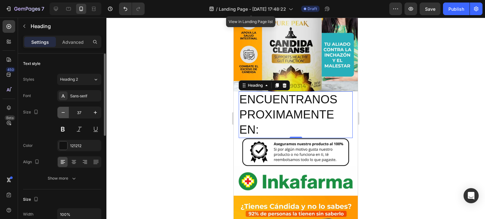
click at [65, 114] on icon "button" at bounding box center [63, 112] width 6 height 6
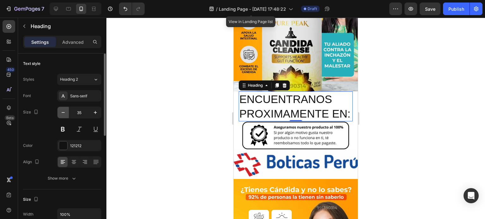
click at [65, 114] on icon "button" at bounding box center [63, 112] width 6 height 6
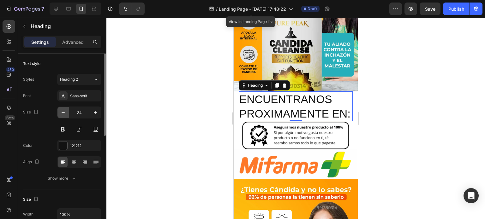
click at [65, 114] on icon "button" at bounding box center [63, 112] width 6 height 6
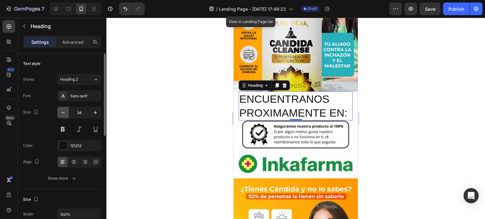
click at [65, 114] on icon "button" at bounding box center [63, 112] width 6 height 6
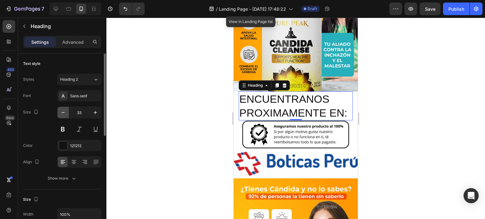
click at [65, 114] on icon "button" at bounding box center [63, 112] width 6 height 6
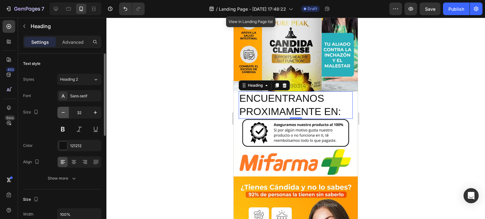
click at [65, 114] on icon "button" at bounding box center [63, 112] width 6 height 6
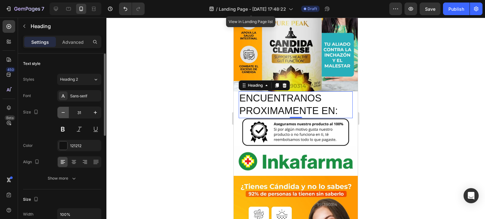
click at [65, 114] on icon "button" at bounding box center [63, 112] width 6 height 6
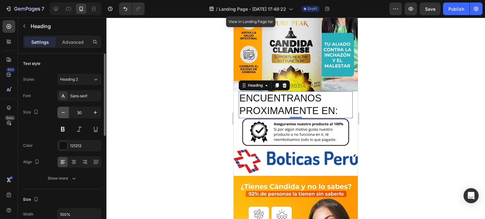
click at [65, 114] on icon "button" at bounding box center [63, 112] width 6 height 6
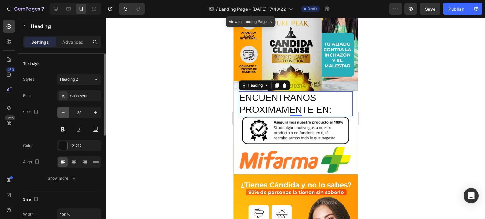
click at [65, 114] on icon "button" at bounding box center [63, 112] width 6 height 6
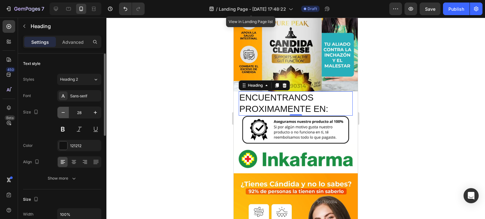
click at [65, 114] on icon "button" at bounding box center [63, 112] width 6 height 6
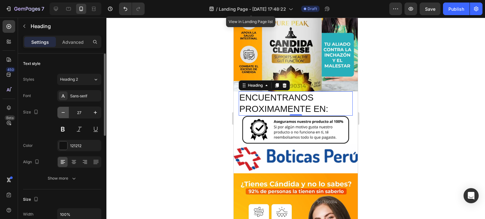
click at [65, 114] on icon "button" at bounding box center [63, 112] width 6 height 6
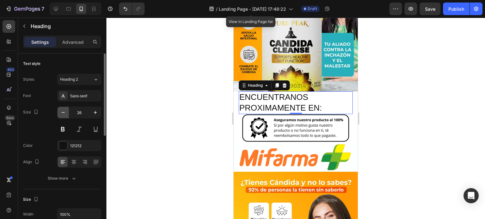
click at [65, 114] on icon "button" at bounding box center [63, 112] width 6 height 6
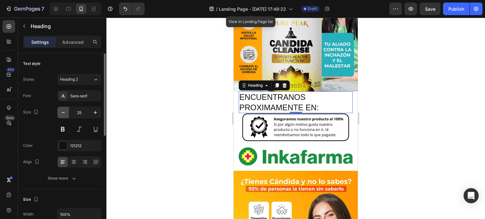
click at [65, 114] on icon "button" at bounding box center [63, 112] width 6 height 6
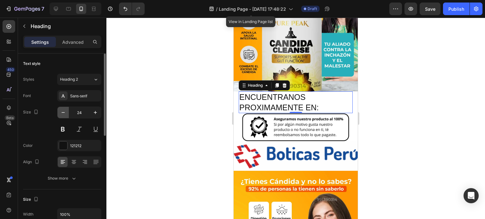
click at [65, 114] on icon "button" at bounding box center [63, 112] width 6 height 6
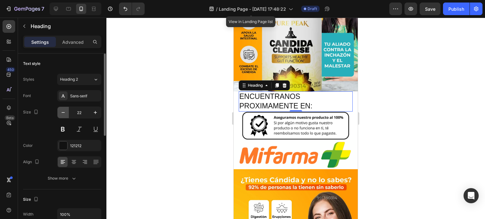
click at [65, 114] on icon "button" at bounding box center [63, 112] width 6 height 6
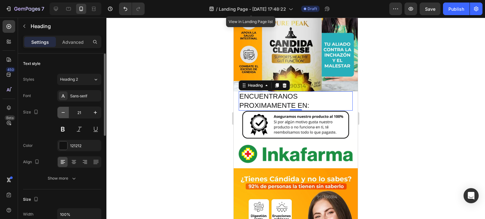
click at [65, 114] on icon "button" at bounding box center [63, 112] width 6 height 6
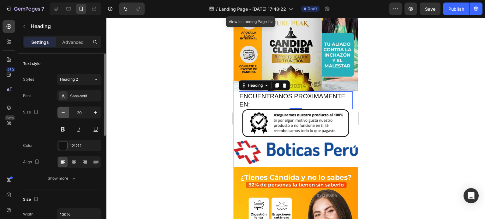
click at [65, 114] on icon "button" at bounding box center [63, 112] width 6 height 6
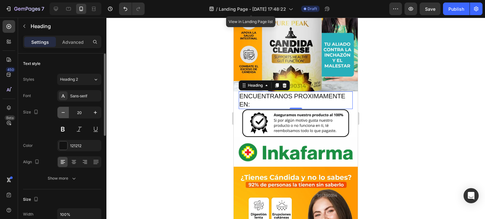
click at [65, 114] on icon "button" at bounding box center [63, 112] width 6 height 6
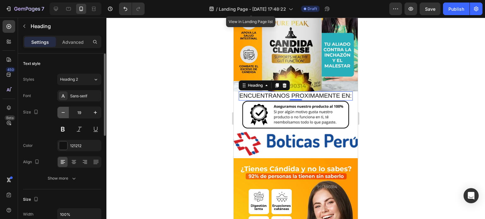
click at [65, 114] on icon "button" at bounding box center [63, 112] width 6 height 6
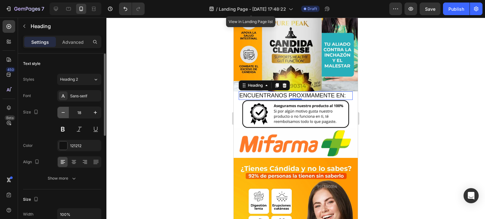
click at [65, 114] on icon "button" at bounding box center [63, 112] width 6 height 6
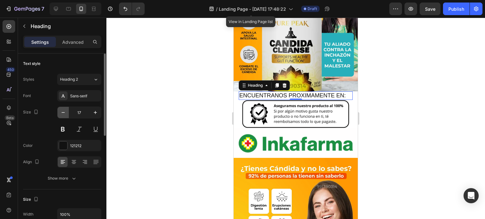
click at [65, 114] on icon "button" at bounding box center [63, 112] width 6 height 6
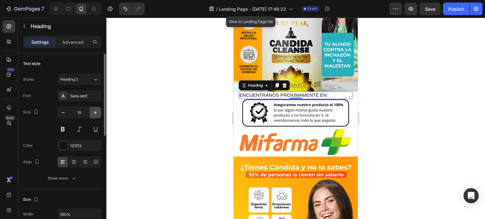
click at [92, 112] on icon "button" at bounding box center [95, 112] width 6 height 6
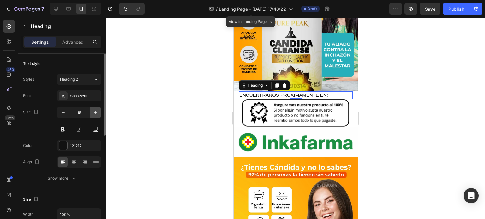
click at [92, 112] on icon "button" at bounding box center [95, 112] width 6 height 6
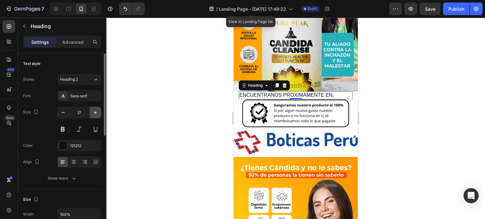
click at [92, 112] on icon "button" at bounding box center [95, 112] width 6 height 6
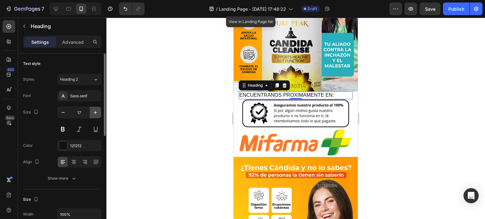
click at [92, 112] on icon "button" at bounding box center [95, 112] width 6 height 6
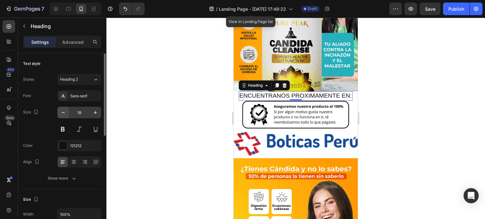
click at [65, 112] on icon "button" at bounding box center [63, 112] width 6 height 6
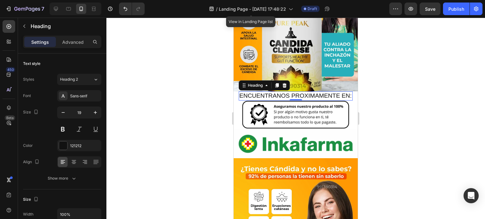
type input "18"
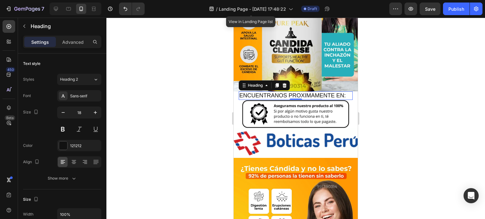
click at [162, 107] on div at bounding box center [295, 119] width 378 height 202
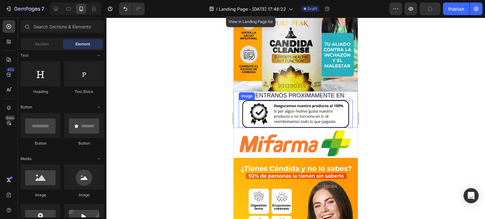
drag, startPoint x: 402, startPoint y: 92, endPoint x: 403, endPoint y: 87, distance: 5.2
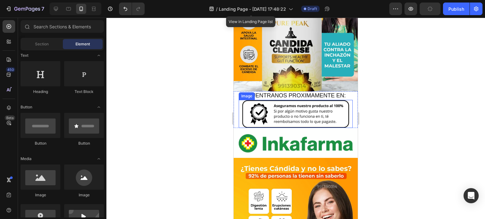
click at [404, 88] on div at bounding box center [295, 119] width 378 height 202
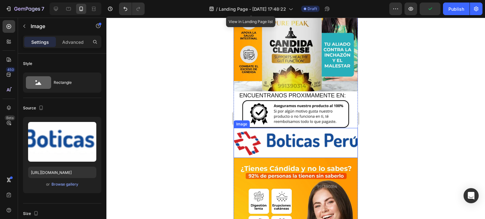
click at [298, 128] on img at bounding box center [296, 143] width 124 height 30
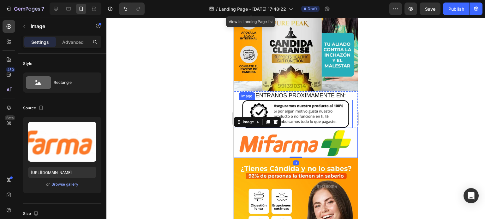
click at [387, 115] on div at bounding box center [295, 119] width 378 height 202
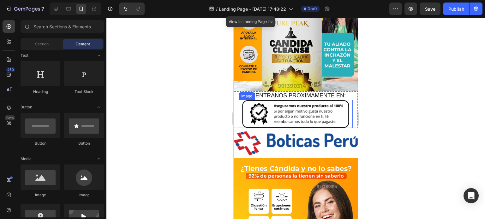
click at [420, 129] on div at bounding box center [295, 119] width 378 height 202
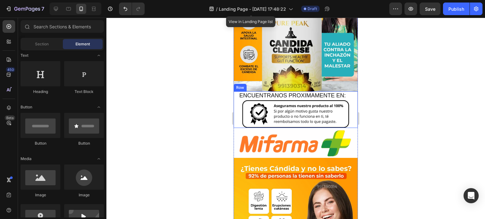
click at [210, 103] on div at bounding box center [295, 119] width 378 height 202
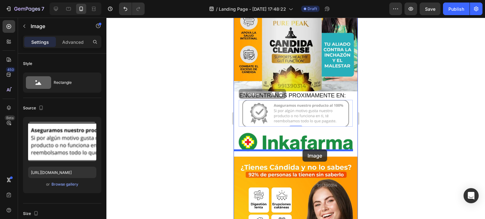
drag, startPoint x: 302, startPoint y: 113, endPoint x: 302, endPoint y: 150, distance: 36.6
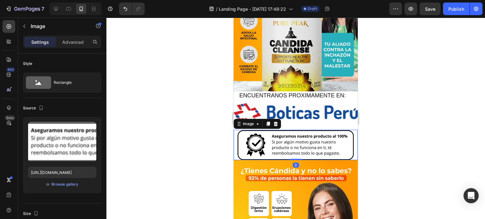
click at [414, 116] on div at bounding box center [295, 119] width 378 height 202
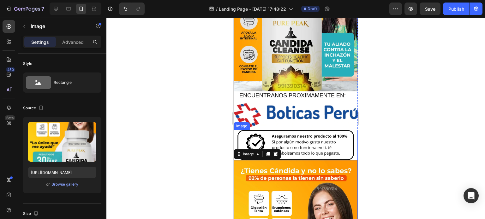
click at [296, 152] on div "Image" at bounding box center [296, 145] width 124 height 31
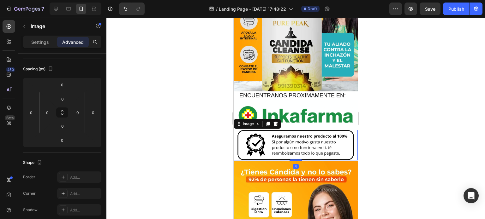
click at [295, 160] on div at bounding box center [295, 161] width 13 height 2
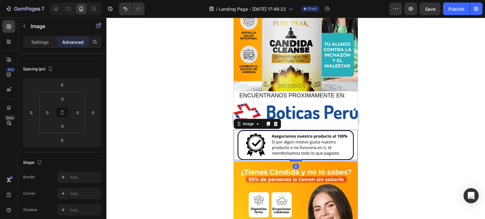
type input "4"
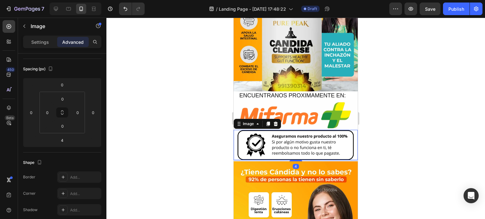
click at [424, 132] on div at bounding box center [295, 119] width 378 height 202
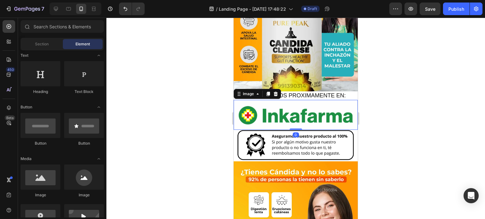
click at [303, 121] on img at bounding box center [296, 115] width 124 height 30
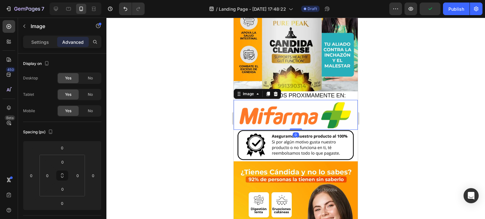
drag, startPoint x: 292, startPoint y: 123, endPoint x: 293, endPoint y: 117, distance: 6.0
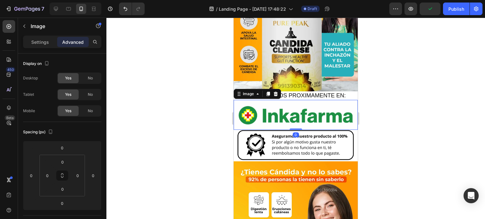
click at [293, 117] on div "Image 0" at bounding box center [296, 115] width 124 height 30
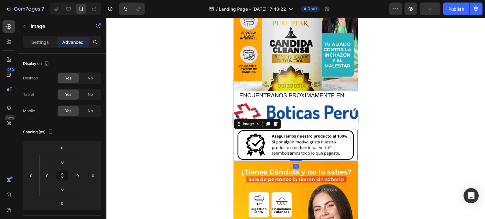
click at [306, 134] on img at bounding box center [296, 145] width 124 height 31
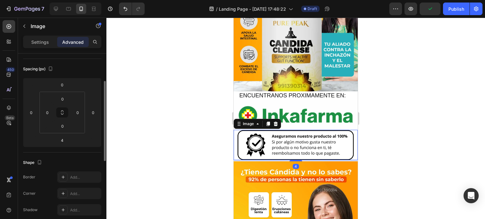
click at [417, 118] on div at bounding box center [295, 119] width 378 height 202
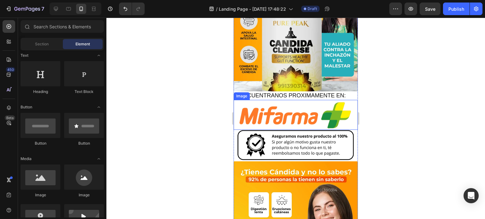
click at [314, 100] on img at bounding box center [296, 115] width 124 height 30
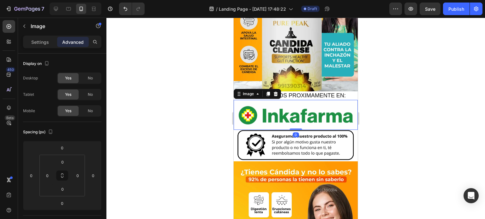
click at [293, 93] on p "ENCUENTRANOS PROXIMAMENTE EN:" at bounding box center [295, 95] width 113 height 7
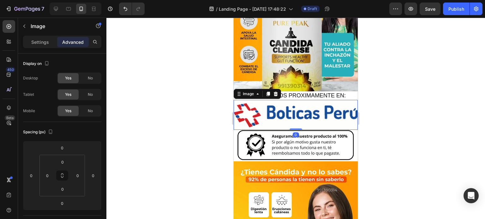
click at [293, 100] on img at bounding box center [296, 115] width 124 height 30
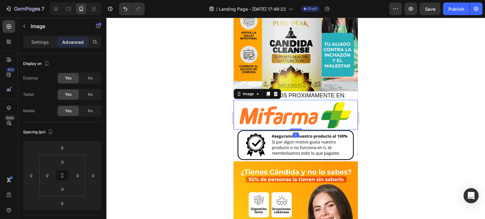
click at [409, 94] on div at bounding box center [295, 119] width 378 height 202
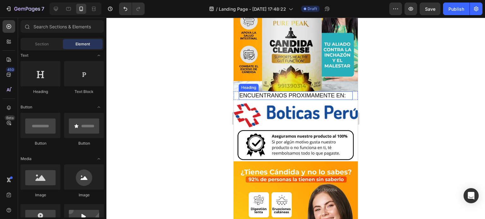
click at [314, 92] on p "ENCUENTRANOS PROXIMAMENTE EN:" at bounding box center [295, 95] width 113 height 7
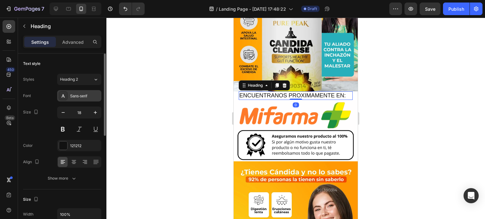
click at [82, 94] on div "Sans-serif" at bounding box center [85, 96] width 30 height 6
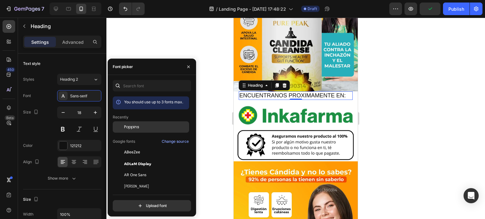
click at [150, 123] on div "Poppins" at bounding box center [151, 126] width 76 height 11
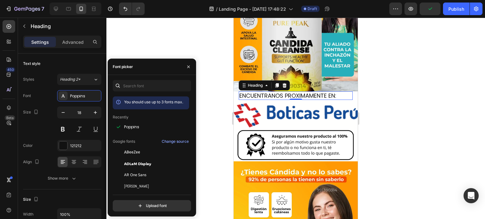
click at [190, 44] on div at bounding box center [295, 119] width 378 height 202
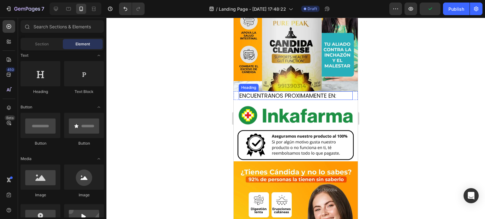
click at [275, 92] on p "ENCUENTRANOS PROXIMAMENTE EN:" at bounding box center [295, 95] width 113 height 7
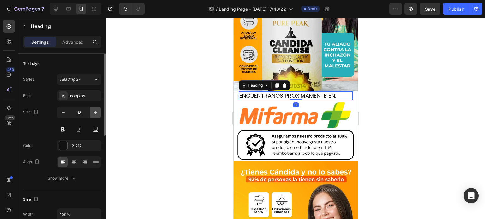
click at [95, 111] on icon "button" at bounding box center [95, 112] width 3 height 3
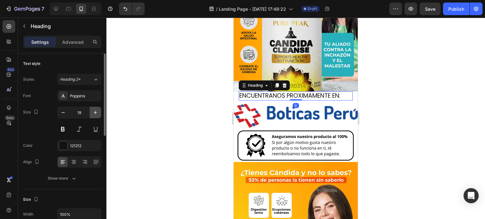
click at [95, 111] on icon "button" at bounding box center [95, 112] width 3 height 3
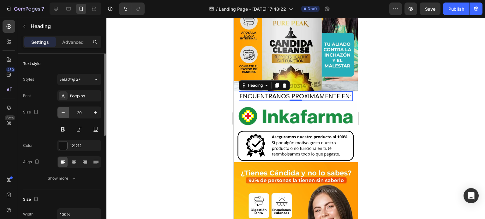
click at [64, 113] on icon "button" at bounding box center [63, 112] width 6 height 6
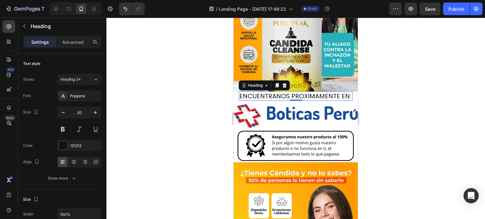
type input "19"
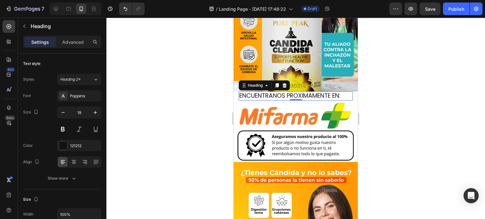
click at [157, 96] on div at bounding box center [295, 119] width 378 height 202
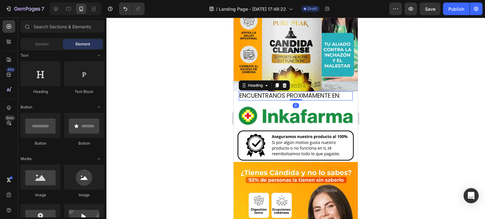
click at [334, 92] on p "ENCUENTRANOS PROXIMAMENTE EN:" at bounding box center [295, 96] width 113 height 8
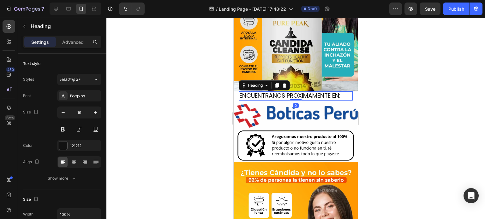
click at [397, 94] on div at bounding box center [295, 119] width 378 height 202
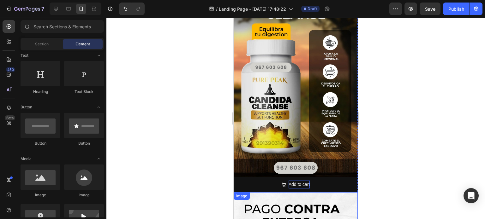
scroll to position [947, 0]
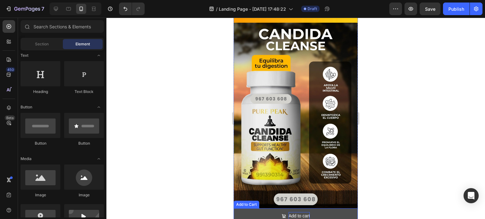
click at [312, 209] on button "Add to cart" at bounding box center [296, 216] width 124 height 15
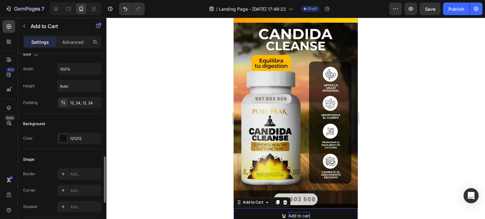
scroll to position [158, 0]
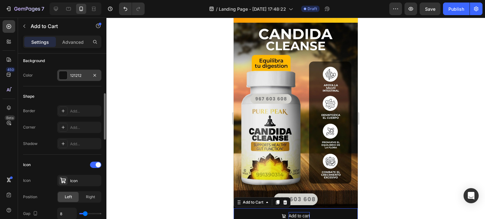
click at [60, 75] on div at bounding box center [63, 75] width 8 height 8
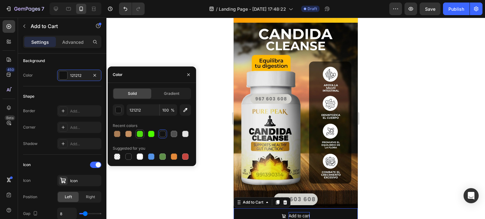
click at [139, 133] on div at bounding box center [140, 134] width 6 height 6
type input "4EDD11"
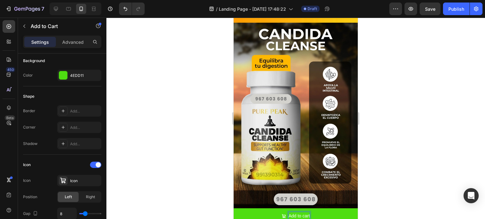
click at [294, 212] on p "Add to cart" at bounding box center [298, 216] width 21 height 8
click at [258, 214] on strong "🛒REALIZA TU PEDIDO Y PAGA EN CASA" at bounding box center [299, 216] width 88 height 5
click at [404, 152] on div at bounding box center [295, 119] width 378 height 202
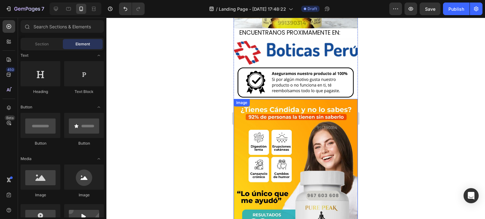
scroll to position [0, 0]
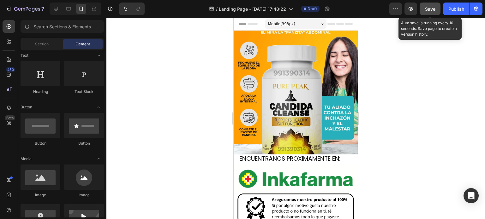
click at [435, 9] on button "Save" at bounding box center [429, 9] width 21 height 13
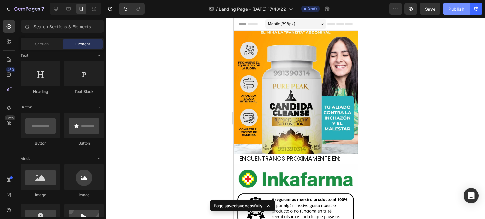
click at [454, 10] on div "Publish" at bounding box center [456, 9] width 16 height 7
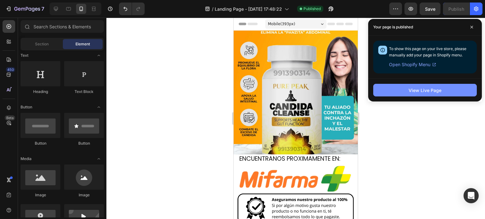
click at [416, 96] on button "View Live Page" at bounding box center [424, 90] width 103 height 13
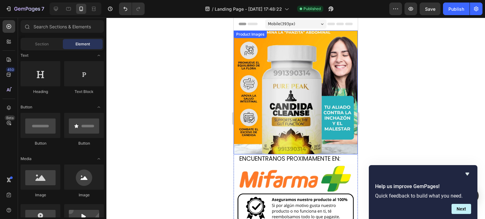
click at [291, 129] on img at bounding box center [296, 93] width 124 height 124
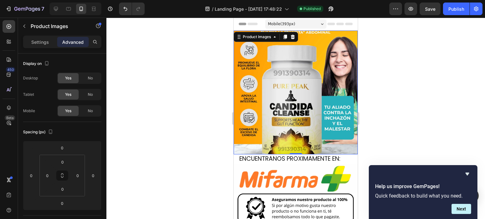
click at [193, 73] on div at bounding box center [295, 119] width 378 height 202
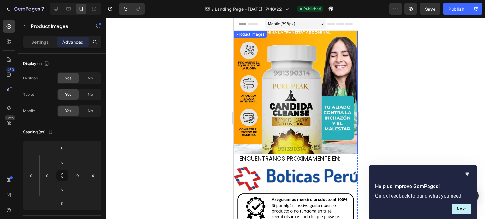
click at [284, 69] on img at bounding box center [296, 93] width 124 height 124
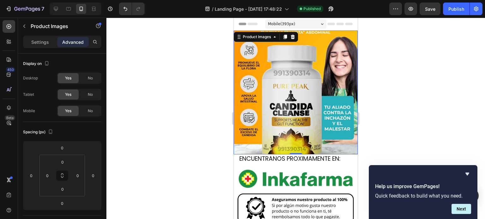
click at [289, 97] on img at bounding box center [296, 93] width 124 height 124
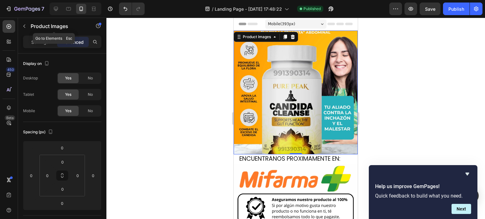
click at [25, 26] on icon "button" at bounding box center [24, 26] width 5 height 5
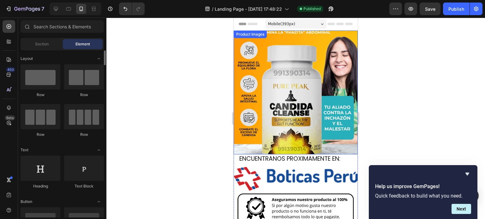
click at [302, 91] on img at bounding box center [296, 93] width 124 height 124
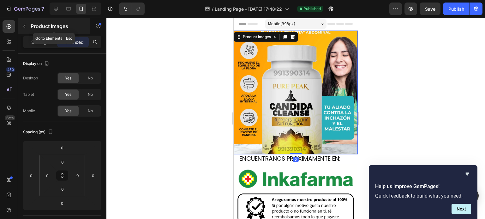
click at [25, 27] on icon "button" at bounding box center [24, 26] width 2 height 3
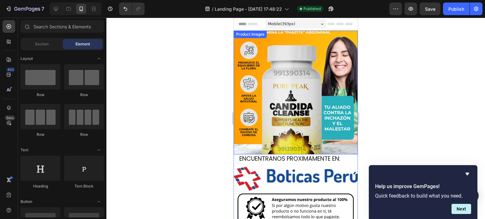
click at [287, 86] on img at bounding box center [296, 93] width 124 height 124
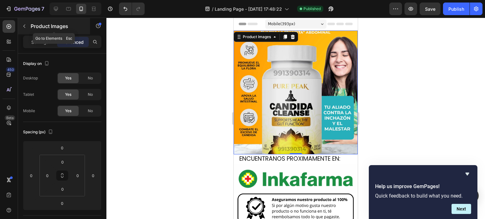
click at [23, 24] on icon "button" at bounding box center [24, 26] width 5 height 5
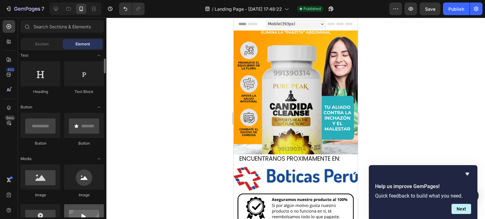
scroll to position [189, 0]
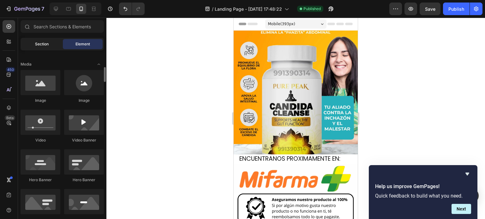
click at [41, 44] on span "Section" at bounding box center [42, 44] width 14 height 6
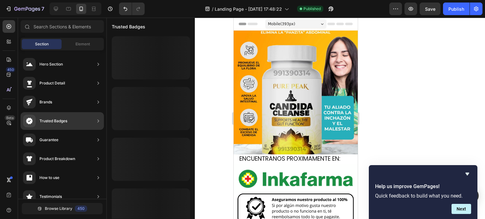
scroll to position [95, 0]
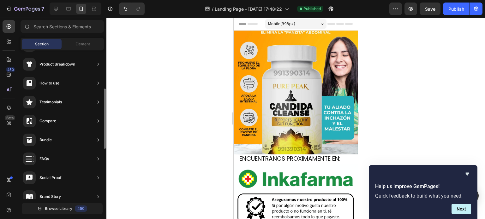
click at [215, 87] on div at bounding box center [295, 119] width 378 height 202
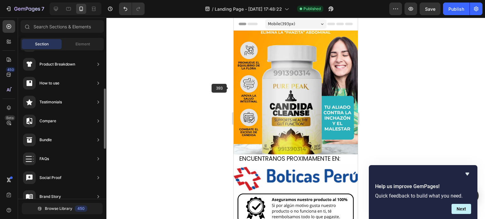
click at [286, 87] on img at bounding box center [296, 93] width 124 height 124
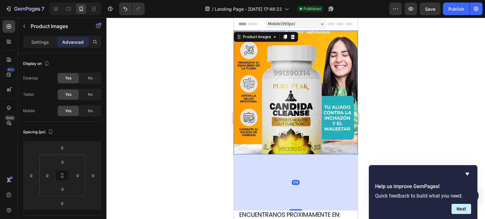
drag, startPoint x: 293, startPoint y: 149, endPoint x: 300, endPoint y: 171, distance: 23.5
click at [300, 155] on div "178" at bounding box center [296, 155] width 124 height 0
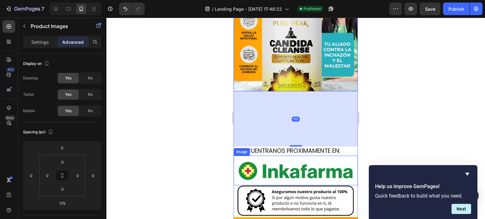
drag, startPoint x: 294, startPoint y: 139, endPoint x: 299, endPoint y: 151, distance: 13.2
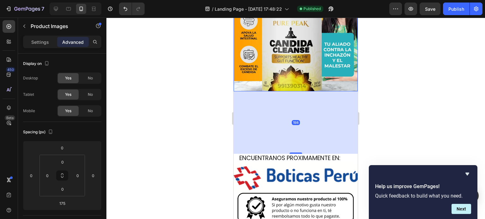
drag, startPoint x: 294, startPoint y: 141, endPoint x: 313, endPoint y: 117, distance: 30.8
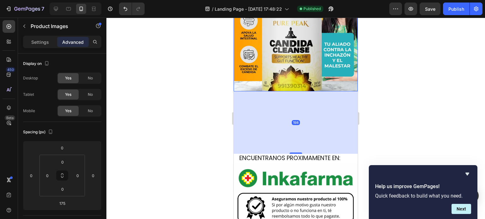
click at [303, 92] on div "198" at bounding box center [296, 92] width 124 height 0
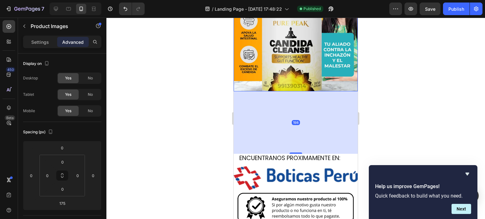
type input "181"
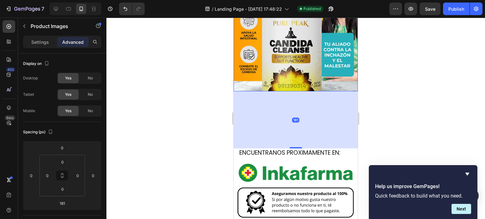
click at [389, 80] on div at bounding box center [295, 119] width 378 height 202
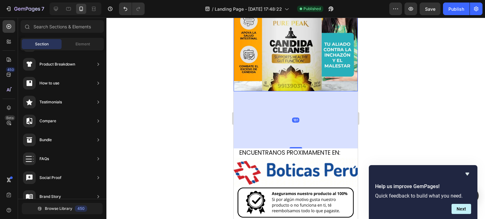
click at [389, 80] on div at bounding box center [295, 119] width 378 height 202
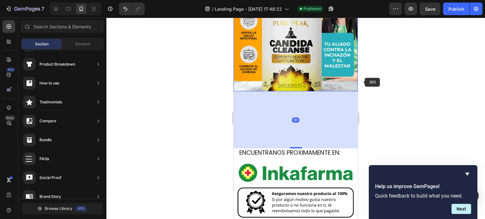
click at [309, 68] on img at bounding box center [296, 29] width 124 height 124
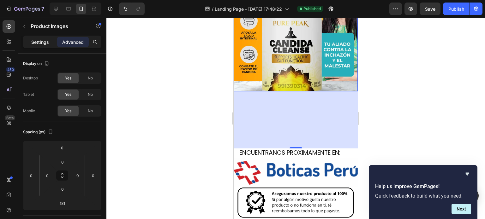
click at [44, 43] on p "Settings" at bounding box center [40, 42] width 18 height 7
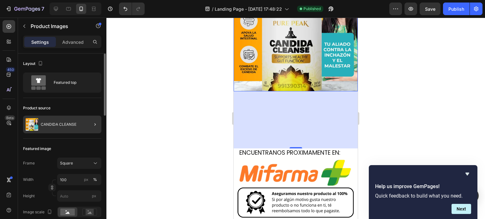
click at [86, 125] on div at bounding box center [93, 125] width 18 height 18
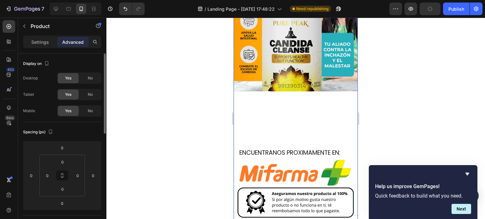
click at [186, 118] on div at bounding box center [295, 119] width 378 height 202
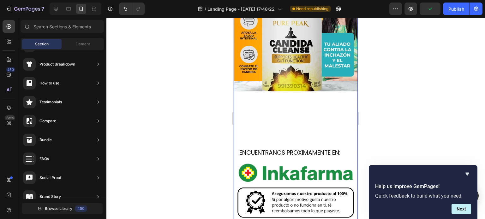
scroll to position [0, 0]
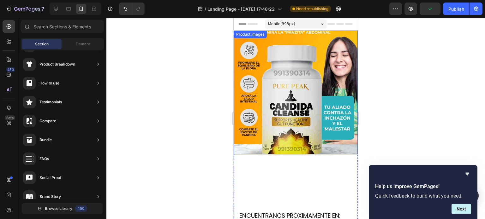
click at [276, 105] on img at bounding box center [296, 93] width 124 height 124
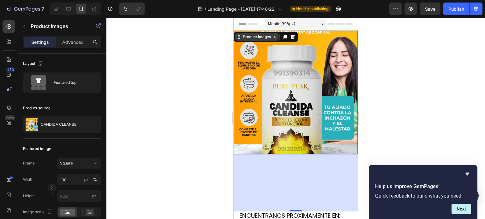
click at [274, 37] on icon at bounding box center [274, 36] width 5 height 5
click at [198, 84] on div at bounding box center [295, 119] width 378 height 202
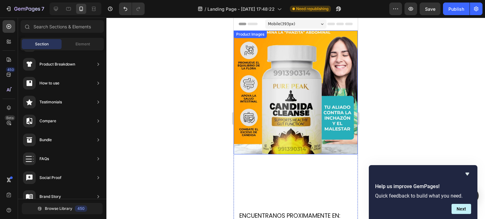
click at [285, 72] on img at bounding box center [296, 93] width 124 height 124
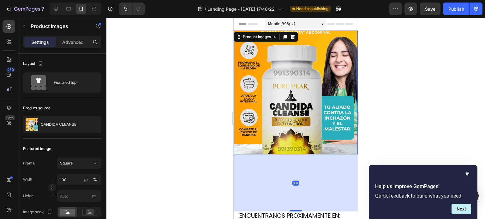
drag, startPoint x: 281, startPoint y: 154, endPoint x: 295, endPoint y: 173, distance: 23.8
click at [280, 155] on div "181" at bounding box center [296, 183] width 124 height 57
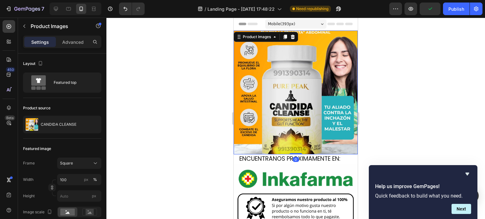
drag, startPoint x: 295, startPoint y: 205, endPoint x: 351, endPoint y: 119, distance: 102.9
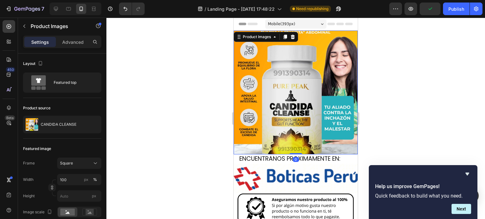
click at [305, 119] on div "Product Images 0" at bounding box center [296, 93] width 124 height 124
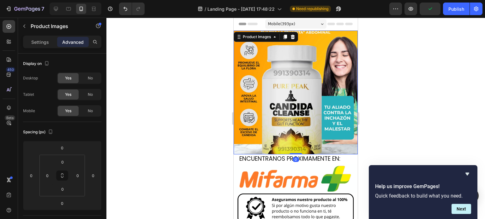
click at [406, 117] on div at bounding box center [295, 119] width 378 height 202
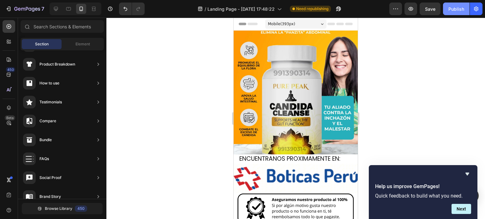
click at [451, 9] on div "Publish" at bounding box center [456, 9] width 16 height 7
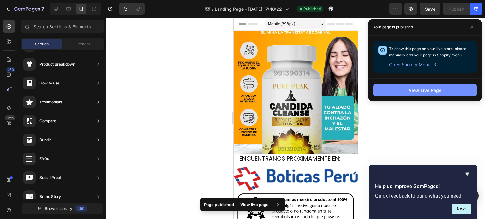
click at [444, 93] on button "View Live Page" at bounding box center [424, 90] width 103 height 13
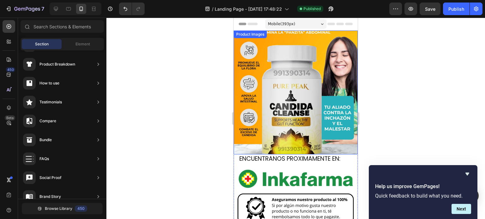
click at [283, 104] on img at bounding box center [296, 93] width 124 height 124
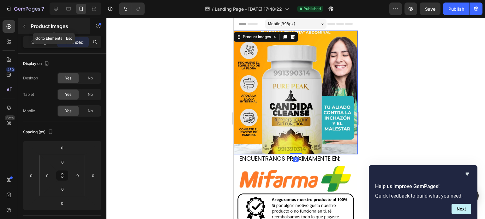
click at [25, 24] on icon "button" at bounding box center [24, 26] width 5 height 5
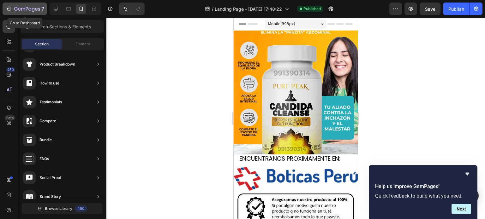
click at [9, 11] on icon "button" at bounding box center [9, 9] width 3 height 4
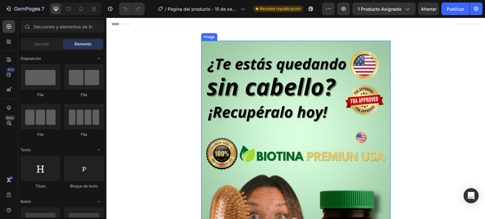
scroll to position [95, 0]
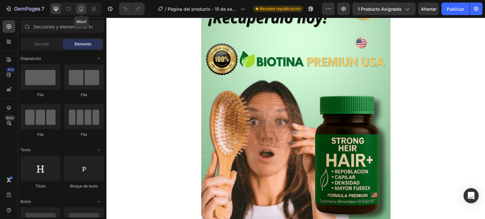
click at [83, 12] on icon at bounding box center [81, 9] width 6 height 6
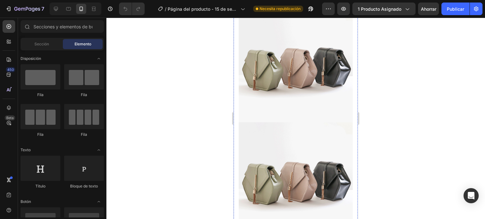
scroll to position [694, 0]
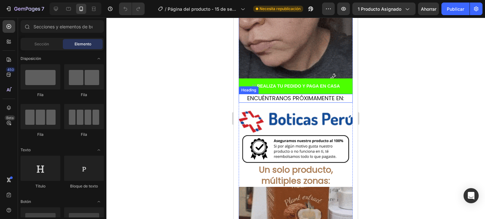
click at [291, 94] on h2 "ENCUÉNTRANOS PRÓXIMAMENTE EN:" at bounding box center [296, 98] width 114 height 9
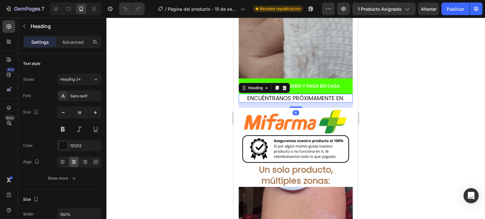
click at [291, 94] on h2 "ENCUÉNTRANOS PRÓXIMAMENTE EN:" at bounding box center [296, 98] width 114 height 9
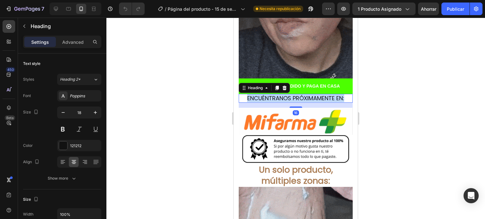
click at [291, 95] on p "ENCUÉNTRANOS PRÓXIMAMENTE EN:" at bounding box center [295, 98] width 113 height 7
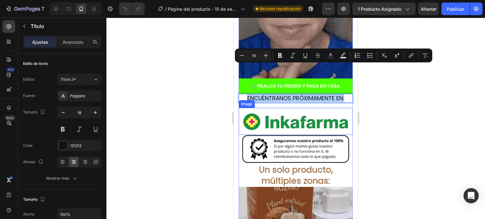
click at [406, 90] on div at bounding box center [295, 119] width 378 height 202
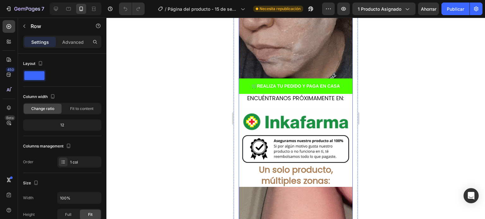
click at [297, 75] on div "Aplicar, esperar, retirar… ¡y tu piel queda perfecta! Heading Image Image Image…" at bounding box center [296, 120] width 114 height 815
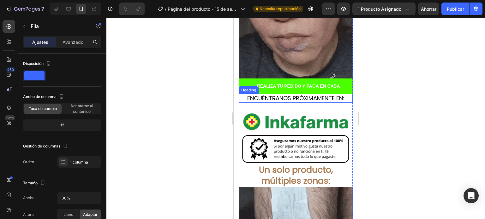
click at [294, 95] on p "ENCUÉNTRANOS PRÓXIMAMENTE EN:" at bounding box center [295, 98] width 113 height 7
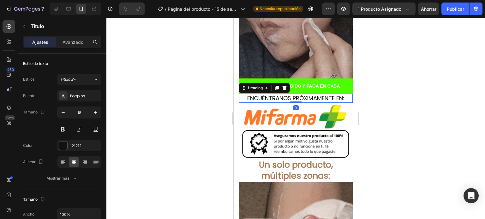
drag, startPoint x: 295, startPoint y: 77, endPoint x: 297, endPoint y: 69, distance: 8.0
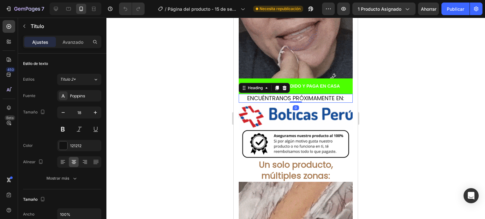
click at [297, 94] on div "ENCUÉNTRANOS PRÓXIMAMENTE EN: Heading 0" at bounding box center [296, 98] width 114 height 9
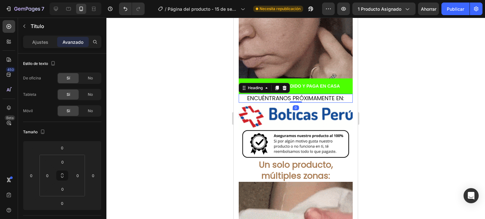
click at [405, 67] on div at bounding box center [295, 119] width 378 height 202
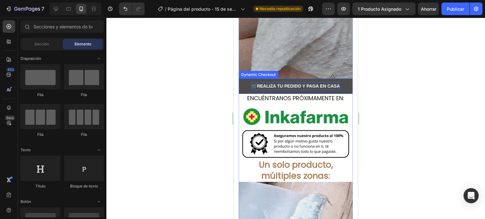
click at [288, 84] on strong "🛒REALIZA TU PEDIDO Y PAGA EN CASA" at bounding box center [295, 86] width 88 height 5
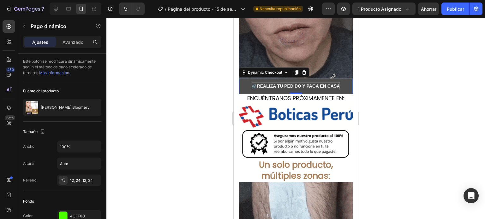
click at [271, 84] on strong "🛒REALIZA TU PEDIDO Y PAGA EN CASA" at bounding box center [295, 86] width 88 height 5
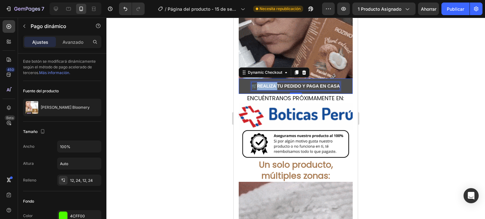
click at [271, 84] on strong "🛒REALIZA TU PEDIDO Y PAGA EN CASA" at bounding box center [295, 86] width 88 height 5
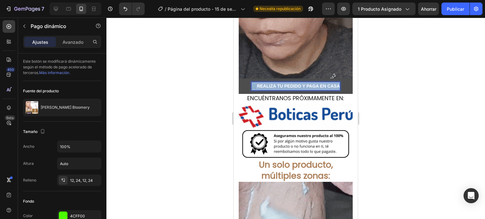
click at [271, 84] on strong "🛒REALIZA TU PEDIDO Y PAGA EN CASA" at bounding box center [295, 86] width 88 height 5
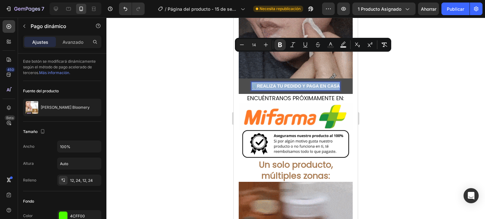
copy strong "🛒REALIZA TU PEDIDO Y PAGA EN CASA"
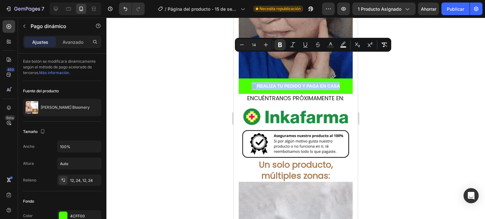
click at [393, 91] on div at bounding box center [295, 119] width 378 height 202
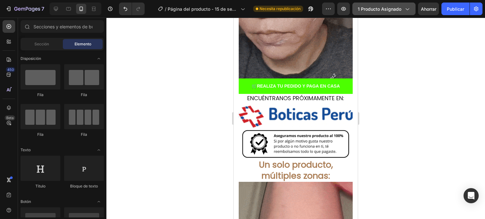
click at [386, 4] on button "1 producto asignado" at bounding box center [383, 9] width 63 height 13
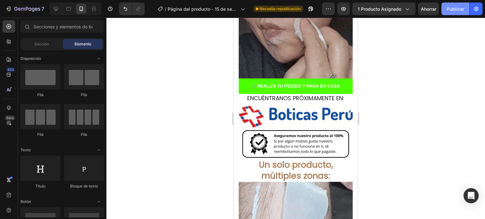
click at [452, 11] on font "Publicar" at bounding box center [454, 9] width 17 height 7
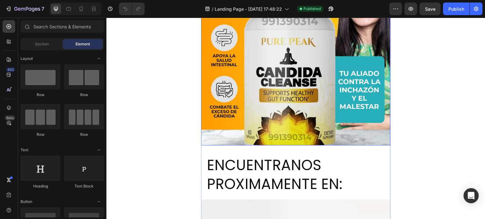
scroll to position [158, 0]
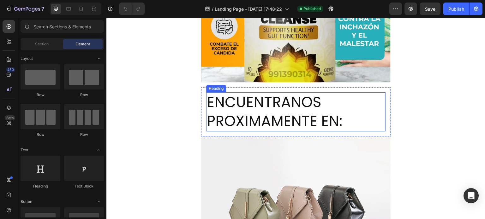
click at [270, 115] on h2 "ENCUENTRANOS PROXIMAMENTE EN:" at bounding box center [295, 111] width 179 height 39
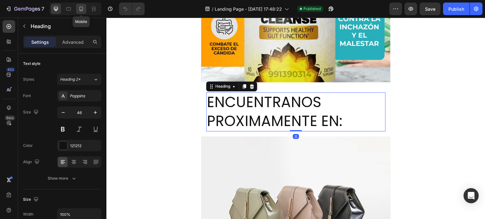
click at [80, 12] on div at bounding box center [81, 9] width 10 height 10
type input "19"
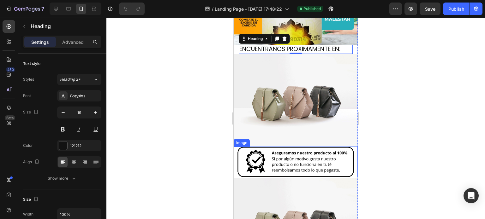
scroll to position [78, 0]
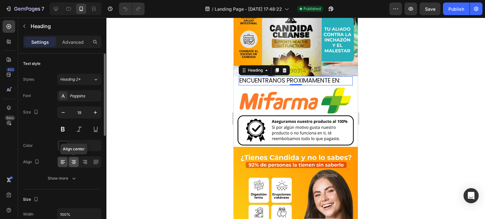
click at [75, 163] on icon at bounding box center [74, 162] width 6 height 6
click at [185, 123] on div at bounding box center [295, 119] width 378 height 202
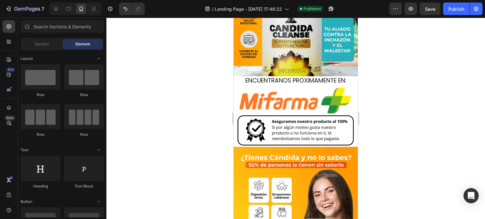
click at [393, 79] on div at bounding box center [295, 119] width 378 height 202
click at [343, 76] on h2 "ENCUENTRANOS PROXIMAMENTE EN:" at bounding box center [296, 80] width 114 height 9
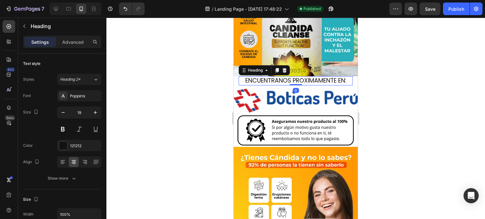
click at [395, 84] on div at bounding box center [295, 119] width 378 height 202
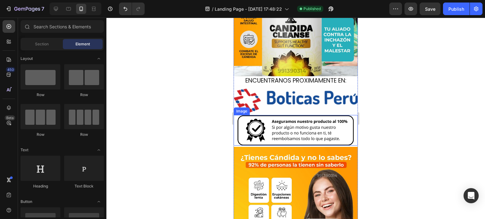
click at [294, 123] on img at bounding box center [296, 130] width 124 height 31
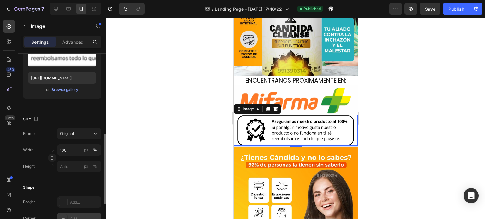
scroll to position [189, 0]
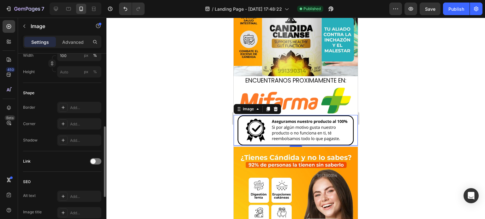
click at [183, 136] on div at bounding box center [295, 119] width 378 height 202
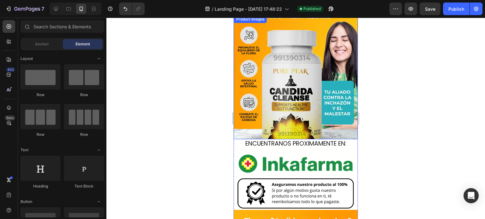
scroll to position [0, 0]
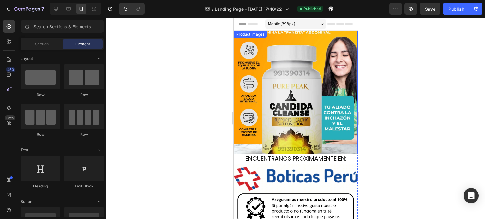
click at [290, 114] on img at bounding box center [296, 93] width 124 height 124
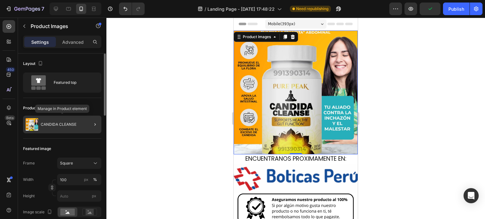
click at [66, 120] on div "CANDIDA CLEANSE" at bounding box center [62, 125] width 78 height 18
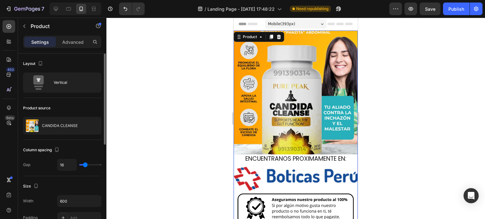
click at [179, 109] on div at bounding box center [295, 119] width 378 height 202
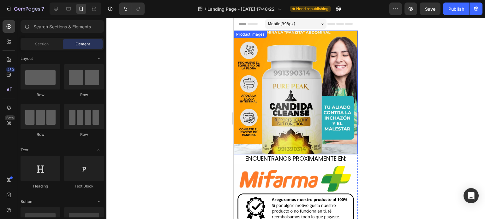
click at [257, 107] on img at bounding box center [296, 93] width 124 height 124
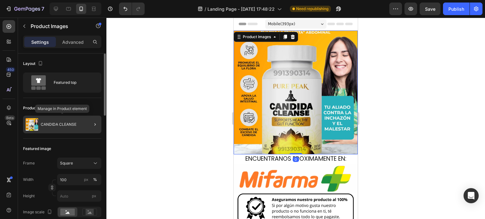
click at [74, 123] on p "CANDIDA CLEANSE" at bounding box center [59, 124] width 36 height 4
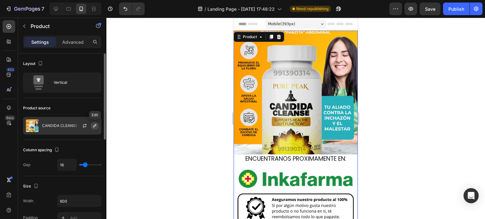
click at [95, 126] on icon "button" at bounding box center [94, 125] width 5 height 5
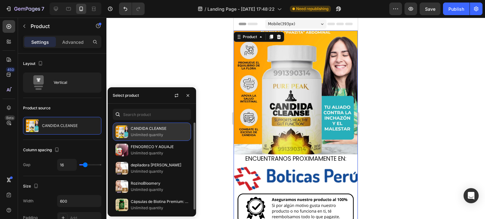
click at [151, 133] on p "Unlimited quantity" at bounding box center [159, 135] width 57 height 6
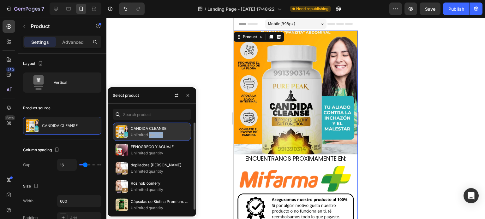
click at [150, 133] on p "Unlimited quantity" at bounding box center [159, 135] width 57 height 6
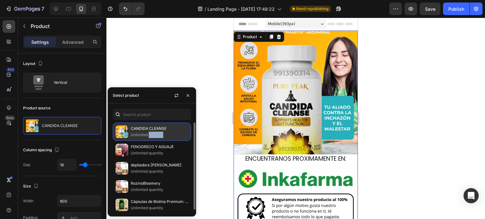
click at [150, 133] on p "Unlimited quantity" at bounding box center [159, 135] width 57 height 6
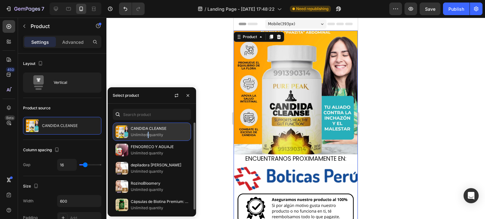
click at [148, 133] on p "Unlimited quantity" at bounding box center [159, 135] width 57 height 6
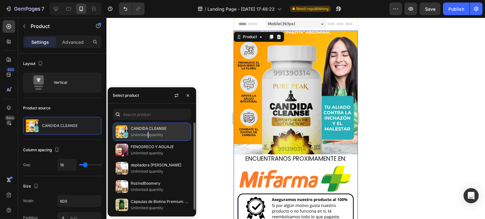
click at [121, 132] on img at bounding box center [121, 132] width 13 height 13
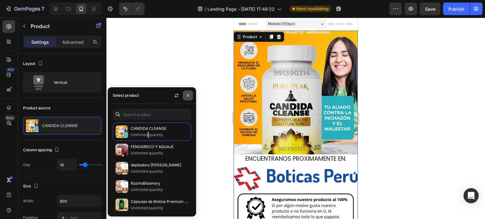
click at [188, 94] on icon "button" at bounding box center [187, 95] width 5 height 5
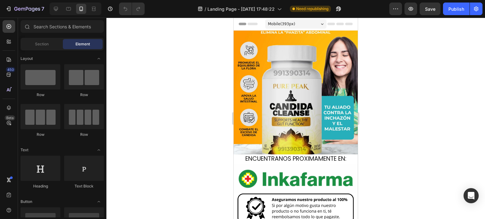
click at [296, 74] on img at bounding box center [296, 93] width 124 height 124
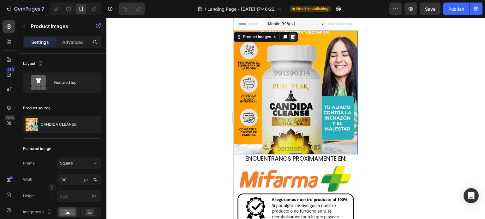
click at [292, 38] on icon at bounding box center [293, 37] width 4 height 4
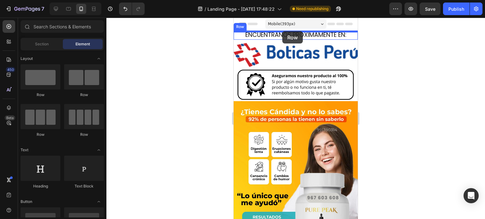
drag, startPoint x: 281, startPoint y: 99, endPoint x: 282, endPoint y: 31, distance: 68.2
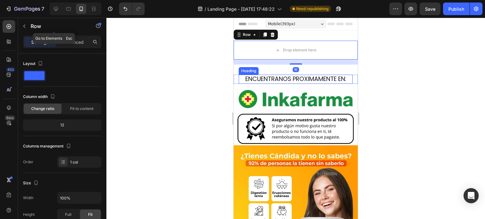
click at [22, 27] on icon "button" at bounding box center [24, 26] width 5 height 5
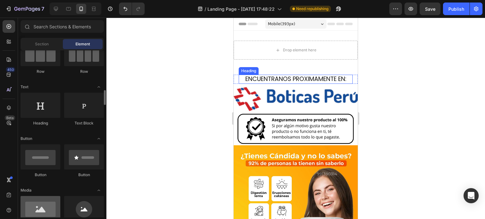
scroll to position [126, 0]
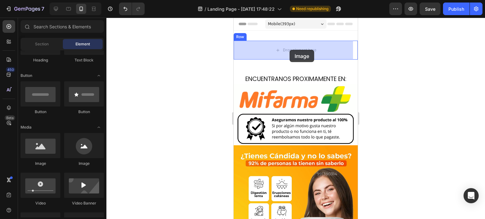
drag, startPoint x: 289, startPoint y: 166, endPoint x: 289, endPoint y: 50, distance: 116.4
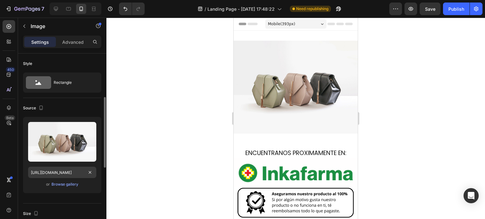
scroll to position [32, 0]
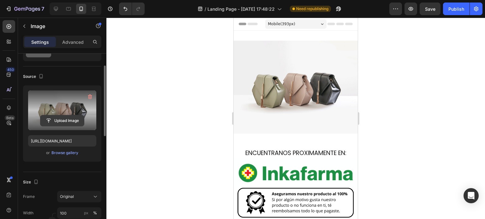
click at [64, 122] on input "file" at bounding box center [62, 120] width 44 height 11
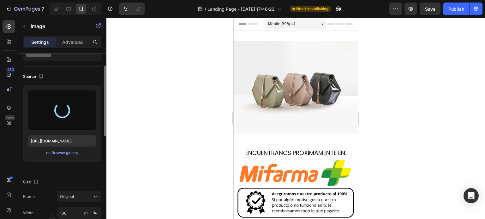
type input "[URL][DOMAIN_NAME]"
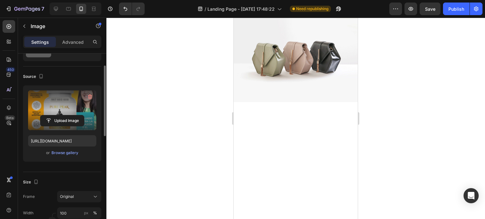
scroll to position [0, 0]
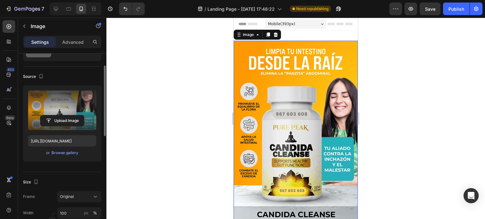
click at [294, 68] on img at bounding box center [296, 134] width 124 height 186
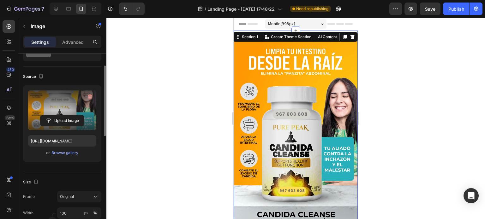
click at [301, 36] on div "Image Row Section 1 You can create reusable sections Create Theme Section AI Co…" at bounding box center [296, 136] width 124 height 211
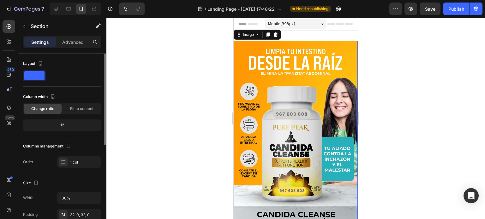
click at [314, 105] on img at bounding box center [296, 134] width 124 height 186
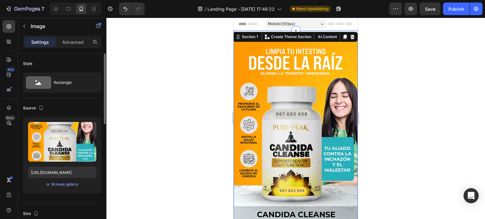
click at [301, 35] on div "Image Row Section 1 You can create reusable sections Create Theme Section AI Co…" at bounding box center [296, 136] width 124 height 211
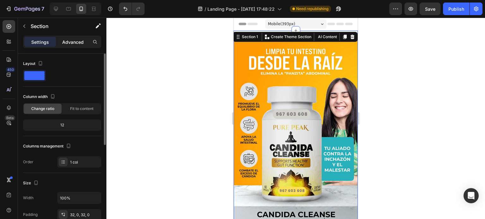
click at [75, 41] on p "Advanced" at bounding box center [72, 42] width 21 height 7
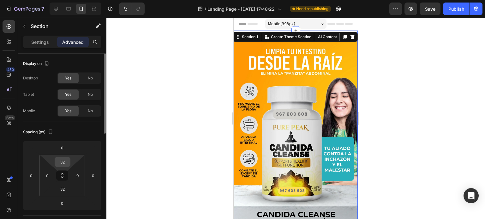
drag, startPoint x: 67, startPoint y: 161, endPoint x: 59, endPoint y: 161, distance: 8.2
click at [59, 161] on div "32" at bounding box center [63, 162] width 16 height 10
click at [67, 161] on input "32" at bounding box center [62, 161] width 13 height 9
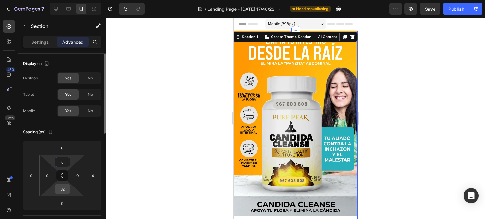
type input "0"
click at [56, 186] on input "32" at bounding box center [62, 189] width 13 height 9
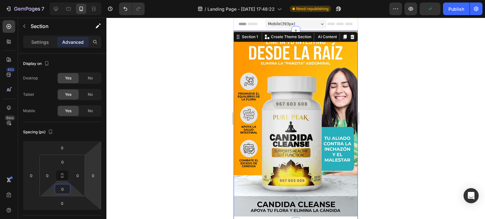
type input "0"
click at [156, 163] on div at bounding box center [295, 119] width 378 height 202
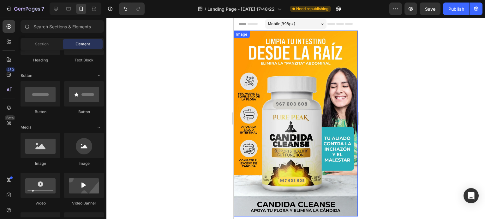
scroll to position [63, 0]
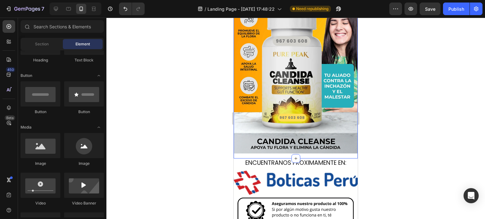
click at [309, 146] on div "Image Row" at bounding box center [296, 62] width 124 height 191
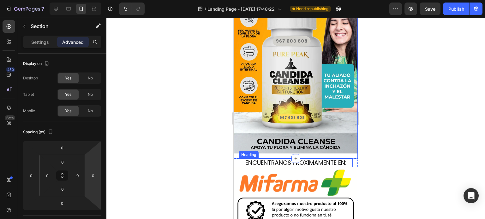
click at [305, 159] on h2 "ENCUENTRANOS PROXIMAMENTE EN:" at bounding box center [296, 163] width 114 height 9
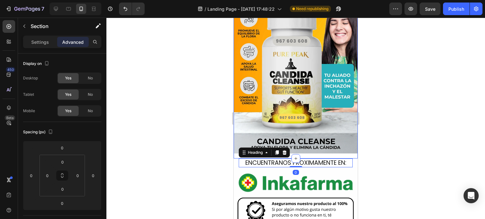
click at [309, 147] on div "Image Row" at bounding box center [296, 62] width 124 height 191
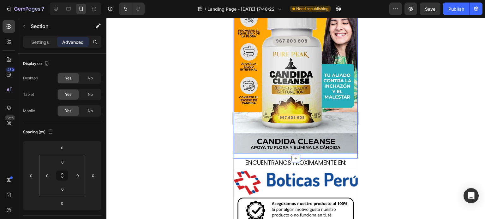
click at [411, 137] on div at bounding box center [295, 119] width 378 height 202
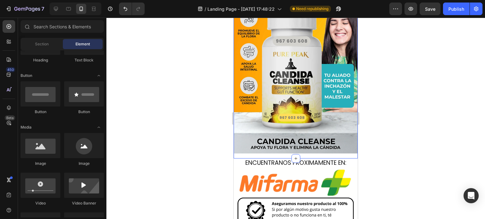
click at [324, 149] on div "Image Row" at bounding box center [296, 62] width 124 height 191
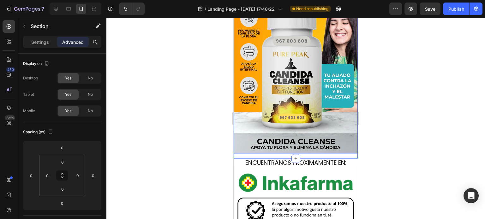
click at [420, 135] on div at bounding box center [295, 119] width 378 height 202
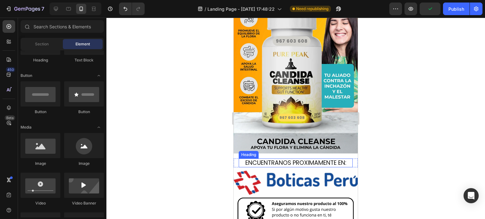
scroll to position [95, 0]
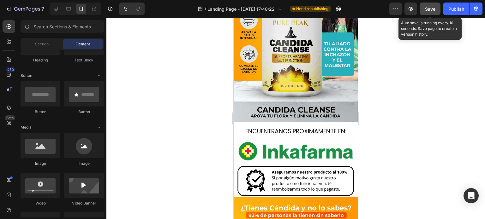
click at [434, 11] on span "Save" at bounding box center [430, 8] width 10 height 5
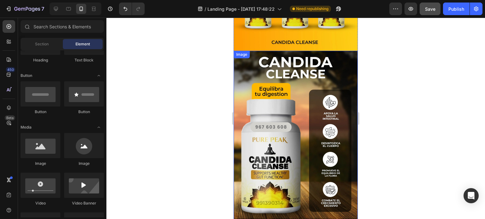
scroll to position [1073, 0]
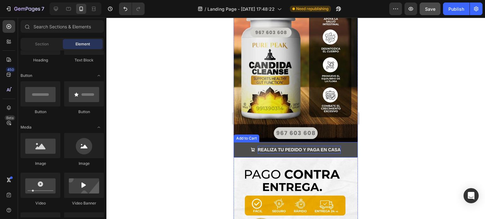
click at [332, 146] on strong "REALIZA TU PEDIDO Y PAGA EN CASA" at bounding box center [298, 150] width 83 height 8
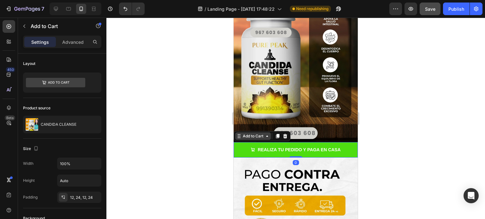
click at [257, 133] on div "Add to Cart" at bounding box center [252, 136] width 23 height 6
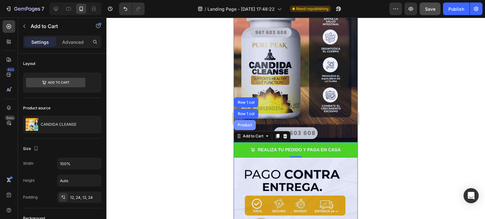
click at [252, 123] on div "Product" at bounding box center [244, 125] width 17 height 4
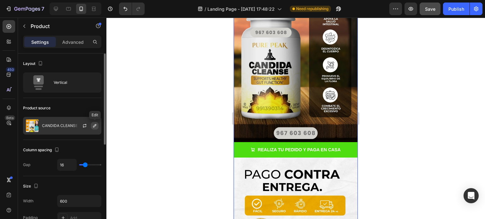
click at [91, 124] on button "button" at bounding box center [95, 126] width 8 height 8
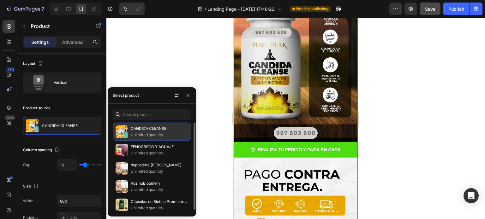
click at [151, 132] on p "Unlimited quantity" at bounding box center [159, 135] width 57 height 6
click at [118, 131] on img at bounding box center [121, 132] width 13 height 13
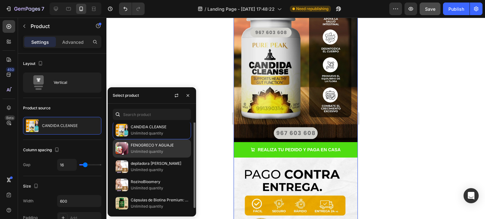
scroll to position [0, 0]
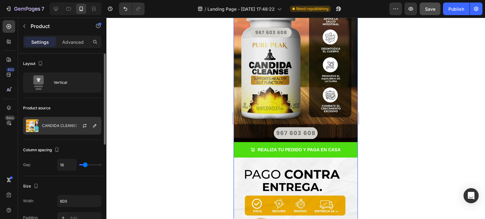
click at [51, 127] on p "CANDIDA CLEANSE" at bounding box center [60, 126] width 36 height 4
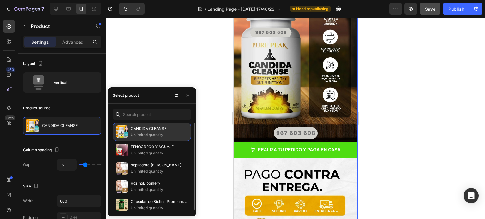
click at [153, 133] on p "Unlimited quantity" at bounding box center [159, 135] width 57 height 6
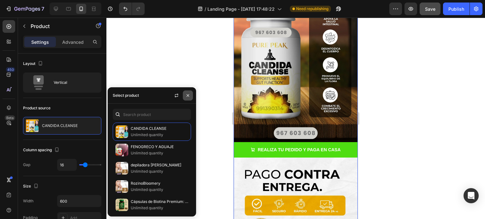
click at [188, 97] on icon "button" at bounding box center [187, 95] width 5 height 5
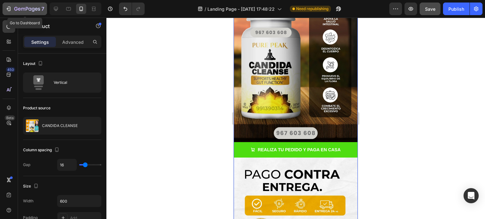
click at [9, 6] on icon "button" at bounding box center [8, 9] width 6 height 6
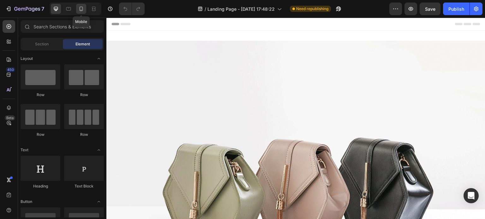
click at [81, 7] on icon at bounding box center [81, 9] width 3 height 4
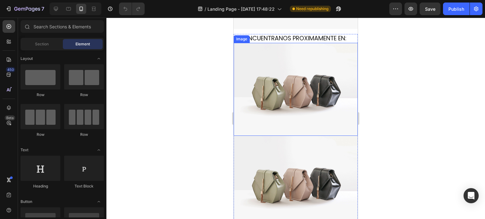
scroll to position [189, 0]
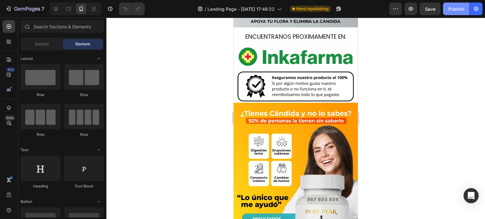
click at [452, 11] on div "Publish" at bounding box center [456, 9] width 16 height 7
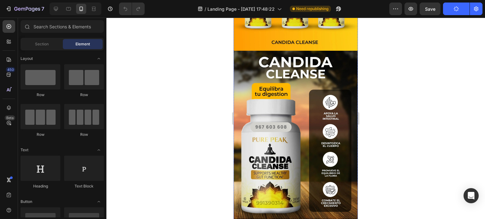
scroll to position [1041, 0]
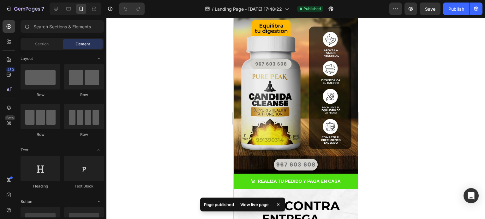
drag, startPoint x: 409, startPoint y: 130, endPoint x: 406, endPoint y: 28, distance: 102.0
click at [409, 128] on div at bounding box center [295, 119] width 378 height 202
click at [394, 3] on button "button" at bounding box center [395, 9] width 13 height 13
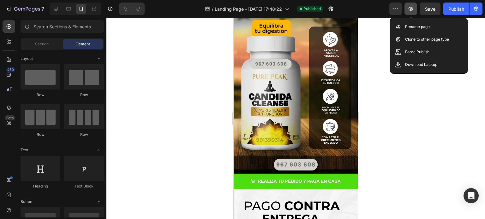
click at [411, 11] on icon "button" at bounding box center [410, 9] width 6 height 6
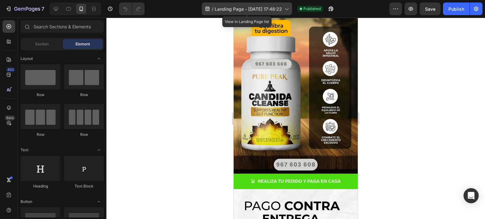
click at [262, 10] on span "Landing Page - [DATE] 17:48:22" at bounding box center [248, 9] width 67 height 7
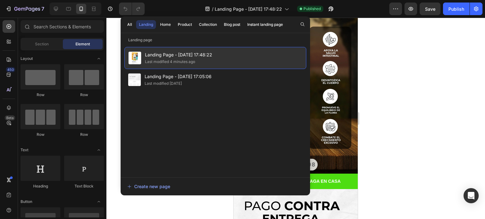
click at [174, 56] on span "Landing Page - [DATE] 17:48:22" at bounding box center [178, 55] width 67 height 8
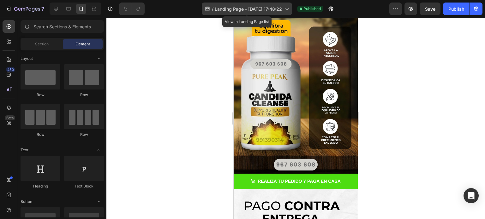
click at [268, 10] on span "Landing Page - [DATE] 17:48:22" at bounding box center [248, 9] width 67 height 7
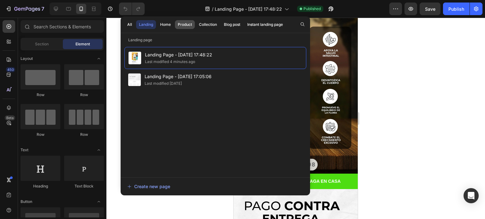
click at [188, 26] on div "Product" at bounding box center [185, 25] width 14 height 6
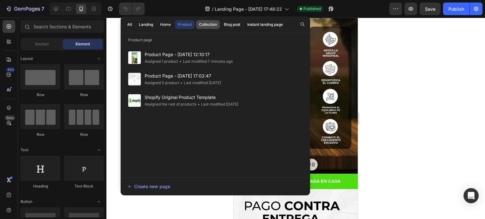
click at [207, 27] on div "Collection" at bounding box center [208, 25] width 18 height 6
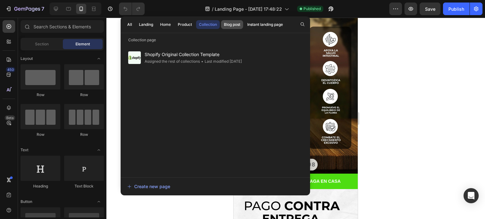
click at [230, 27] on div "Blog post" at bounding box center [232, 25] width 16 height 6
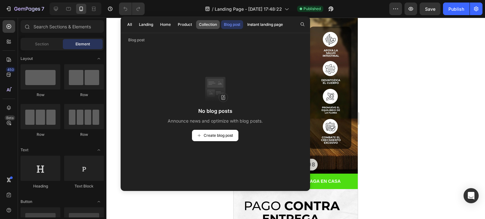
click at [201, 26] on div "Collection" at bounding box center [208, 25] width 18 height 6
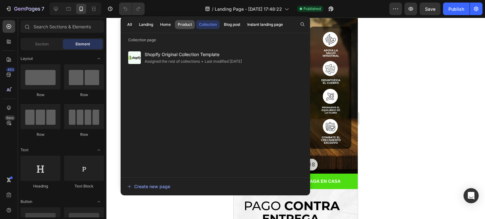
click at [176, 26] on button "Product" at bounding box center [185, 24] width 20 height 9
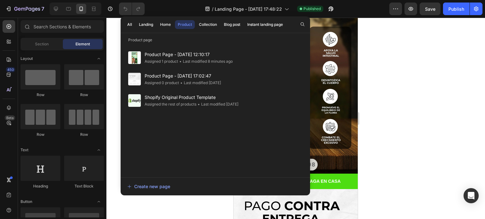
click at [388, 65] on div at bounding box center [295, 119] width 378 height 202
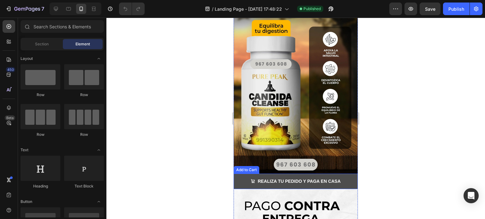
click at [349, 174] on button "REALIZA TU PEDIDO Y PAGA EN CASA" at bounding box center [296, 181] width 124 height 15
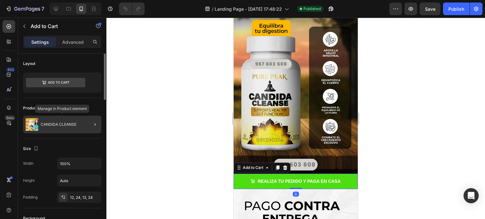
click at [26, 123] on img at bounding box center [32, 124] width 13 height 13
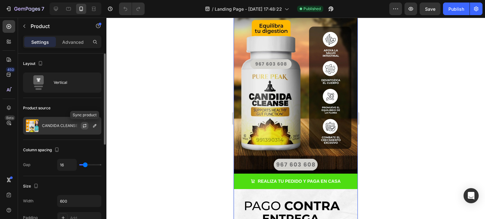
click at [85, 127] on icon "button" at bounding box center [84, 125] width 5 height 5
click at [93, 129] on button "button" at bounding box center [95, 126] width 8 height 8
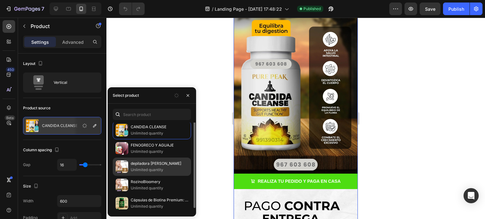
scroll to position [0, 0]
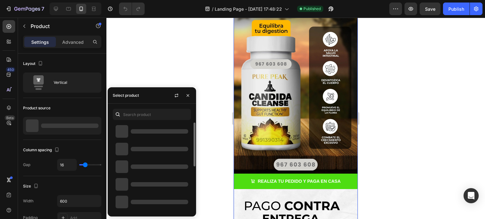
click at [141, 130] on div at bounding box center [159, 131] width 57 height 4
click at [141, 215] on p "CANDIDA CLEANSE" at bounding box center [159, 218] width 57 height 6
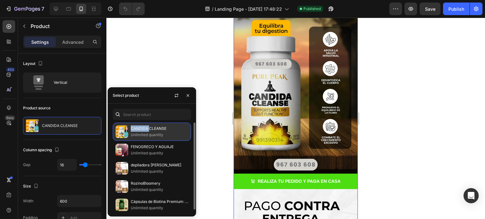
click at [141, 131] on p "CANDIDA CLEANSE" at bounding box center [159, 129] width 57 height 6
click at [169, 136] on p "Unlimited quantity" at bounding box center [159, 135] width 57 height 6
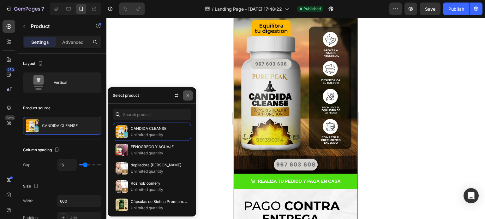
click at [191, 92] on button "button" at bounding box center [188, 96] width 10 height 10
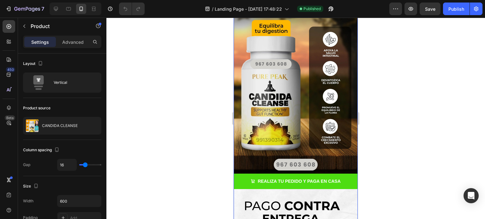
scroll to position [63, 0]
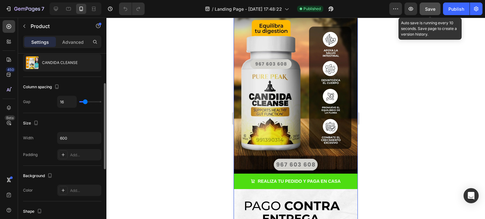
click at [431, 11] on span "Save" at bounding box center [430, 8] width 10 height 5
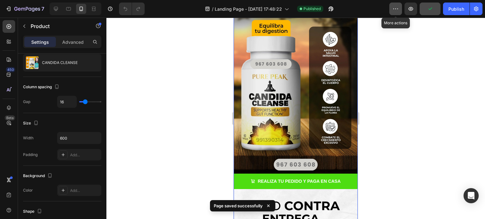
click at [397, 11] on icon "button" at bounding box center [395, 9] width 6 height 6
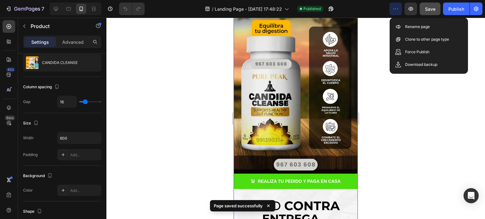
click at [427, 85] on div at bounding box center [295, 119] width 378 height 202
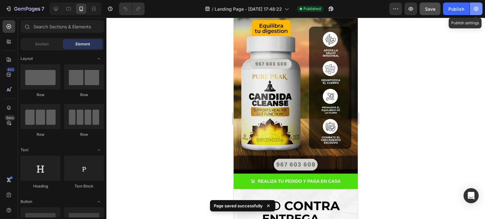
click at [478, 12] on button "button" at bounding box center [476, 9] width 13 height 13
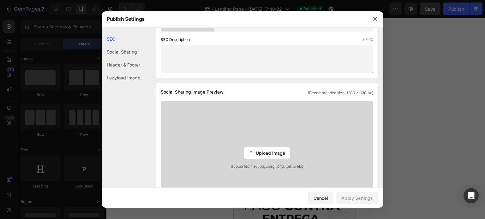
scroll to position [0, 0]
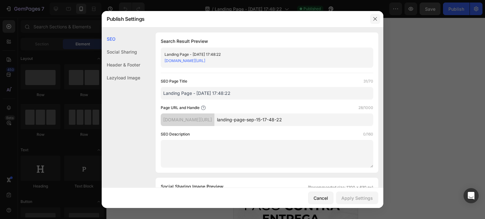
click at [376, 18] on icon "button" at bounding box center [374, 18] width 5 height 5
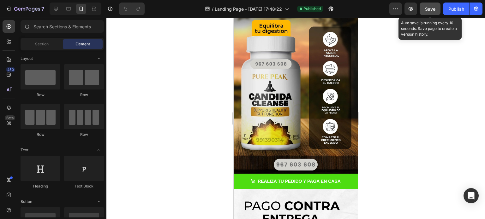
click at [431, 9] on span "Save" at bounding box center [430, 8] width 10 height 5
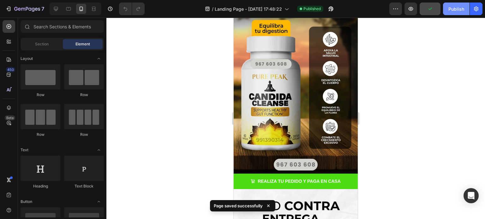
click at [451, 10] on div "Publish" at bounding box center [456, 9] width 16 height 7
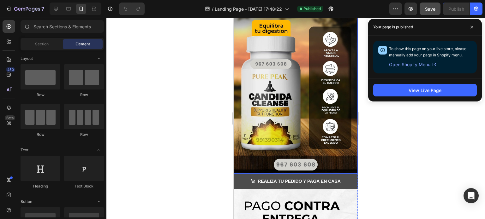
click at [326, 174] on button "REALIZA TU PEDIDO Y PAGA EN CASA" at bounding box center [296, 181] width 124 height 15
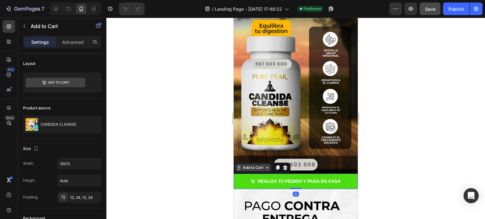
click at [260, 165] on div "Add to Cart" at bounding box center [252, 168] width 23 height 6
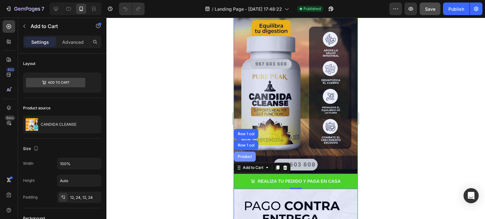
click at [248, 152] on div "Product" at bounding box center [245, 157] width 22 height 10
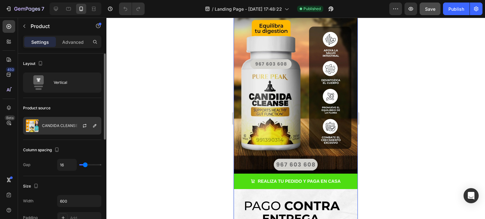
click at [29, 126] on img at bounding box center [32, 126] width 13 height 13
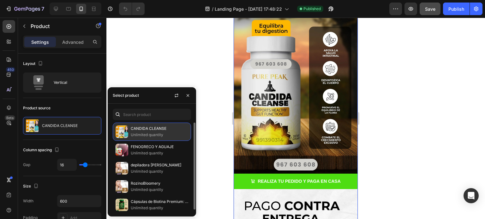
click at [156, 134] on p "Unlimited quantity" at bounding box center [159, 135] width 57 height 6
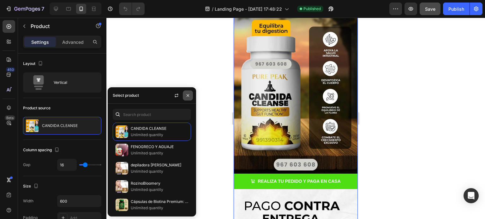
click at [186, 97] on icon "button" at bounding box center [187, 95] width 5 height 5
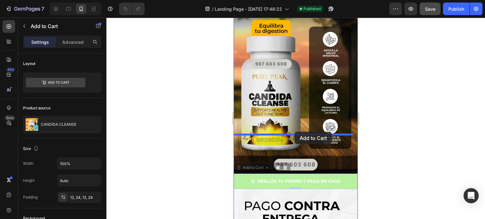
drag, startPoint x: 283, startPoint y: 135, endPoint x: 294, endPoint y: 132, distance: 11.9
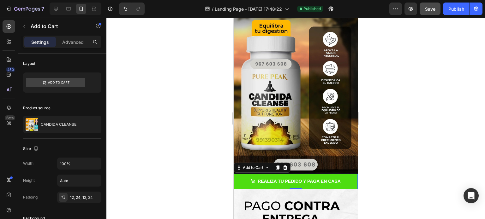
click at [390, 131] on div at bounding box center [295, 119] width 378 height 202
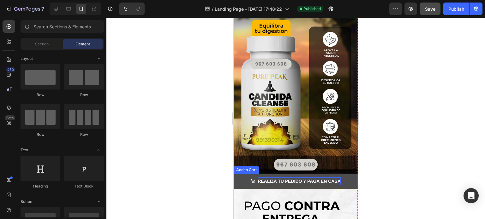
click at [309, 178] on strong "REALIZA TU PEDIDO Y PAGA EN CASA" at bounding box center [298, 182] width 83 height 8
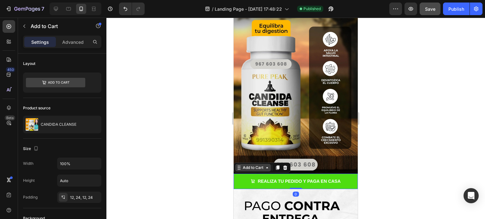
click at [240, 165] on icon at bounding box center [238, 167] width 5 height 5
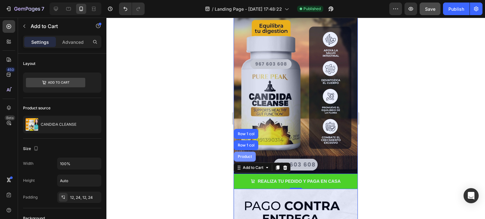
click at [245, 155] on div "Product" at bounding box center [244, 157] width 17 height 4
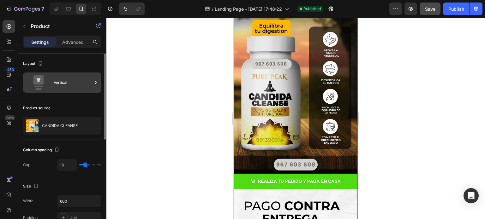
click at [61, 86] on div "Vertical" at bounding box center [73, 82] width 38 height 15
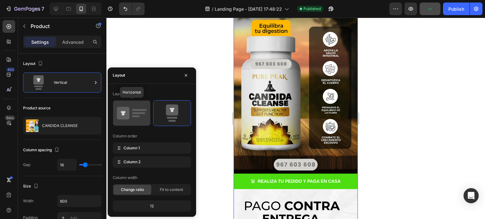
click at [132, 115] on icon at bounding box center [132, 113] width 30 height 18
type input "32"
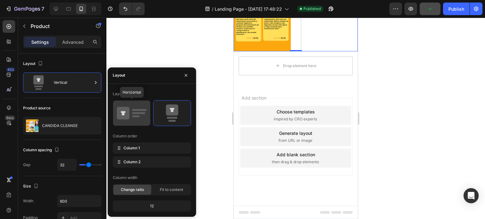
scroll to position [645, 0]
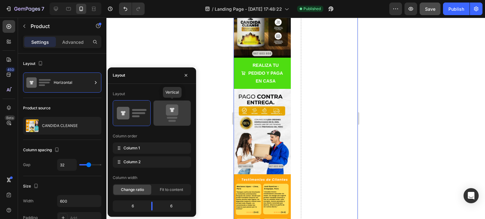
click at [165, 115] on icon at bounding box center [172, 113] width 30 height 18
type input "16"
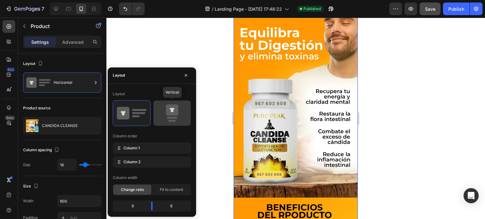
scroll to position [1041, 0]
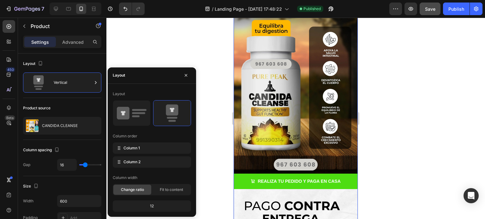
click at [168, 205] on div "12" at bounding box center [152, 206] width 76 height 9
click at [188, 74] on icon "button" at bounding box center [185, 75] width 5 height 5
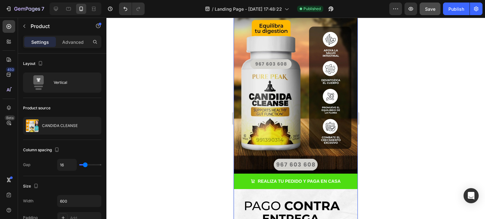
drag, startPoint x: 217, startPoint y: 109, endPoint x: 221, endPoint y: 113, distance: 5.6
click at [217, 111] on div at bounding box center [295, 119] width 378 height 202
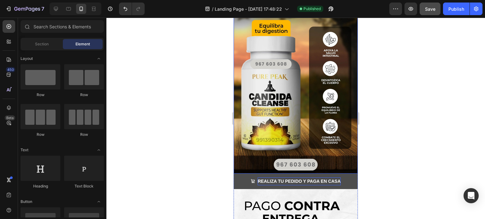
click at [264, 178] on strong "REALIZA TU PEDIDO Y PAGA EN CASA" at bounding box center [298, 182] width 83 height 8
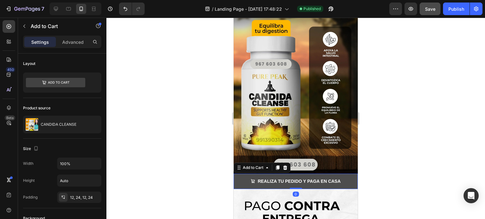
click at [234, 174] on button "REALIZA TU PEDIDO Y PAGA EN CASA" at bounding box center [296, 181] width 124 height 15
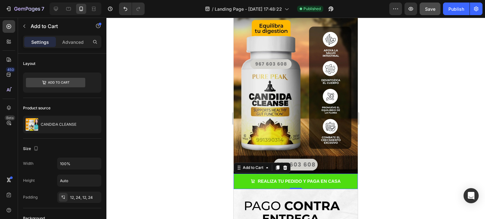
click at [201, 135] on div at bounding box center [295, 119] width 378 height 202
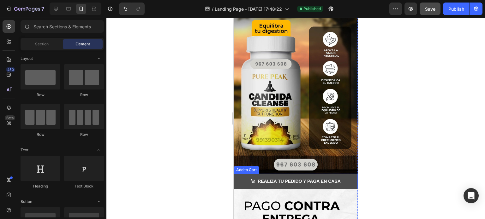
click at [251, 178] on span "<strong>REALIZA TU PEDIDO Y PAGA EN CASA</strong>" at bounding box center [253, 182] width 4 height 8
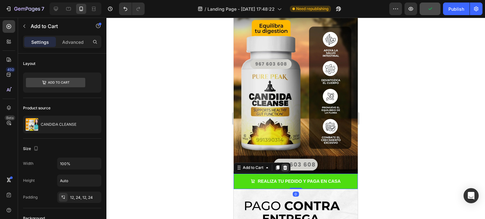
click at [285, 165] on icon at bounding box center [285, 167] width 4 height 4
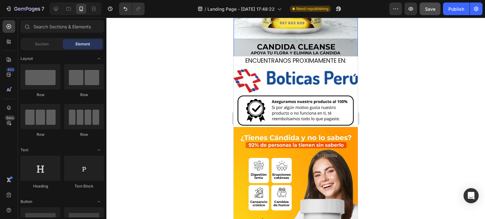
scroll to position [0, 0]
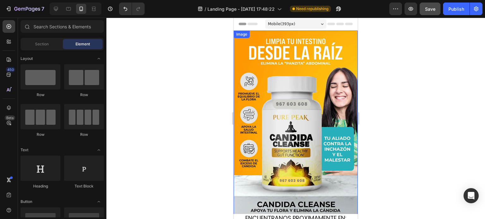
click at [192, 92] on div at bounding box center [295, 119] width 378 height 202
click at [290, 123] on img at bounding box center [296, 124] width 124 height 186
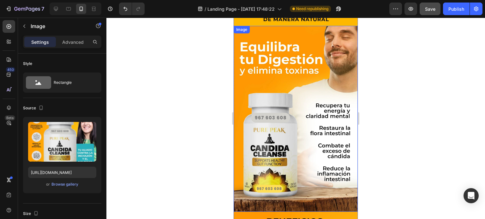
scroll to position [789, 0]
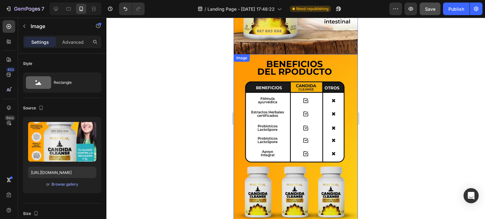
click at [160, 85] on div at bounding box center [295, 119] width 378 height 202
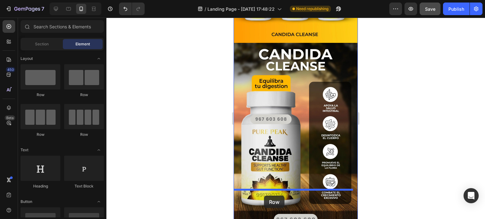
scroll to position [998, 0]
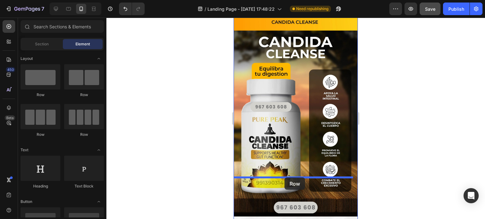
drag, startPoint x: 284, startPoint y: 99, endPoint x: 284, endPoint y: 178, distance: 78.3
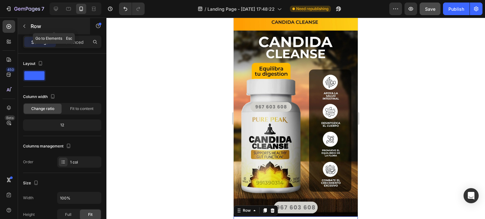
click at [29, 25] on button "button" at bounding box center [24, 26] width 10 height 10
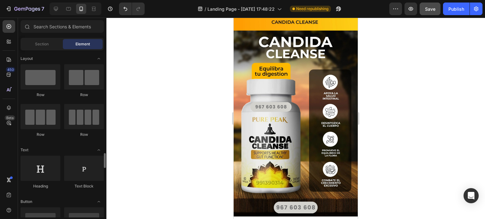
scroll to position [95, 0]
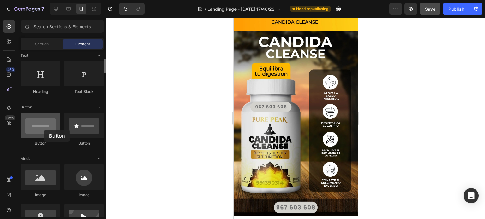
drag, startPoint x: 46, startPoint y: 132, endPoint x: 41, endPoint y: 129, distance: 5.8
click at [35, 129] on div at bounding box center [41, 125] width 40 height 25
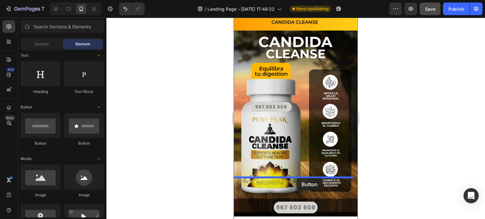
drag, startPoint x: 318, startPoint y: 147, endPoint x: 296, endPoint y: 178, distance: 37.6
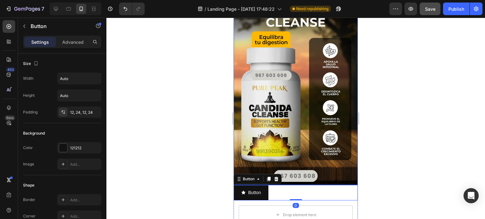
scroll to position [1061, 0]
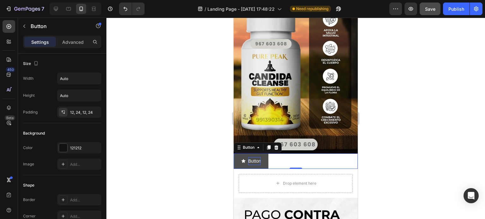
click at [250, 157] on p "Button" at bounding box center [254, 161] width 13 height 8
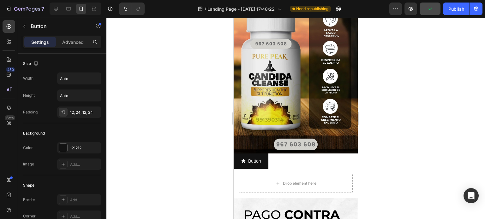
click at [396, 88] on div at bounding box center [295, 119] width 378 height 202
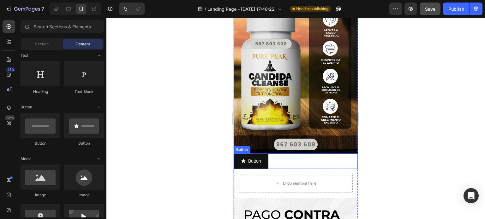
click at [287, 154] on div "Button Button" at bounding box center [296, 161] width 124 height 15
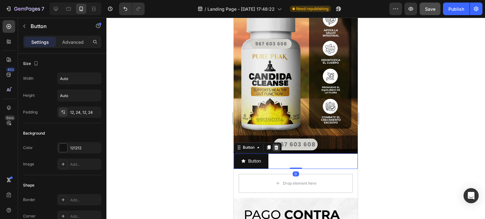
click at [276, 145] on icon at bounding box center [276, 147] width 4 height 4
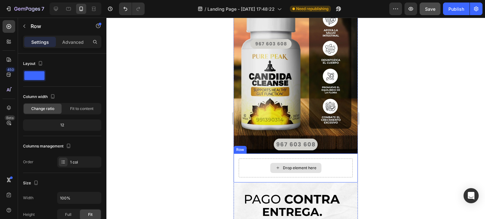
click at [332, 159] on div "Drop element here" at bounding box center [296, 168] width 114 height 19
click at [270, 145] on icon at bounding box center [272, 147] width 5 height 5
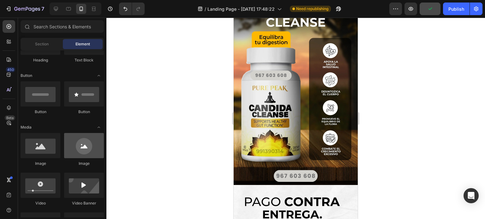
scroll to position [0, 0]
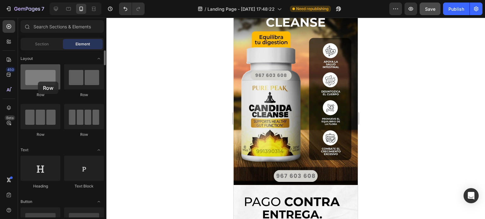
click at [38, 82] on div at bounding box center [41, 76] width 40 height 25
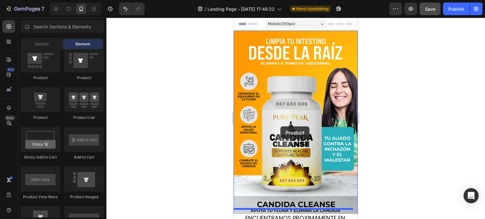
scroll to position [63, 0]
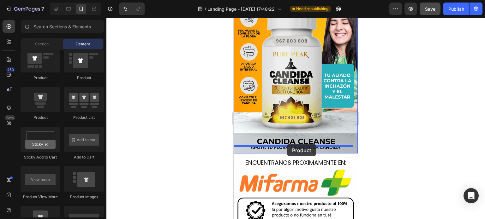
drag, startPoint x: 278, startPoint y: 121, endPoint x: 287, endPoint y: 144, distance: 24.9
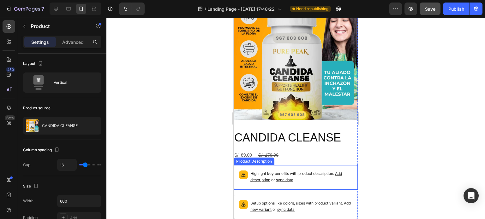
scroll to position [158, 0]
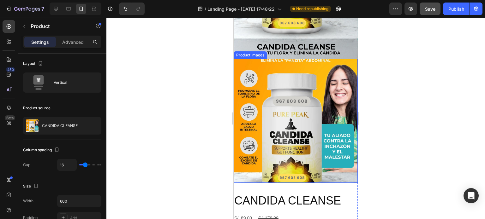
click at [310, 137] on img at bounding box center [296, 121] width 124 height 124
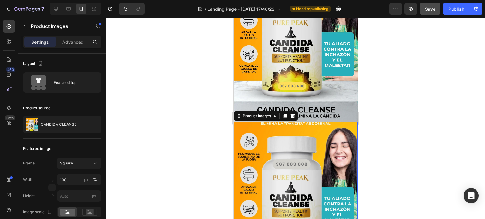
scroll to position [189, 0]
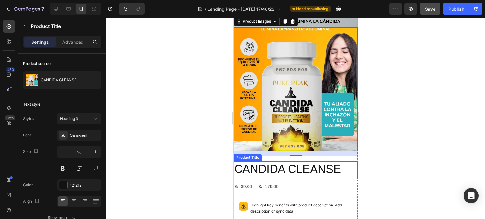
click at [306, 162] on h2 "CANDIDA CLEANSE" at bounding box center [296, 170] width 124 height 16
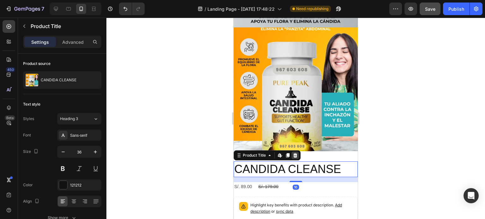
click at [297, 153] on icon at bounding box center [295, 155] width 5 height 5
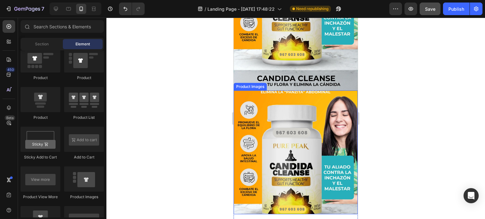
scroll to position [221, 0]
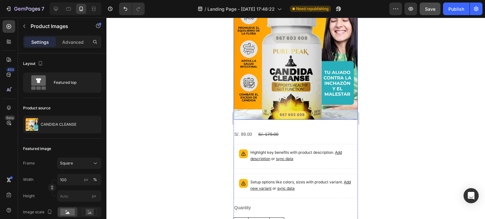
click at [293, 105] on img at bounding box center [296, 58] width 124 height 124
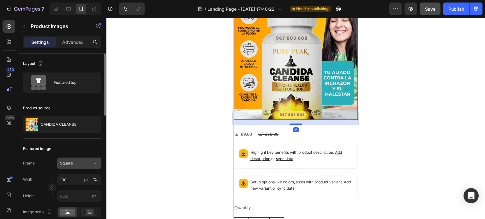
click at [87, 163] on div "Square" at bounding box center [75, 164] width 31 height 6
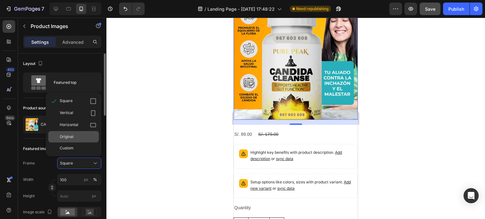
click at [87, 137] on div "Original" at bounding box center [78, 137] width 37 height 6
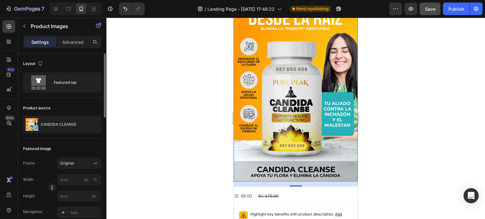
click at [215, 153] on div at bounding box center [295, 119] width 378 height 202
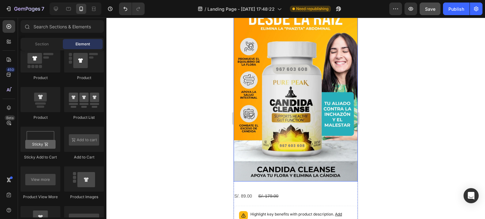
scroll to position [284, 0]
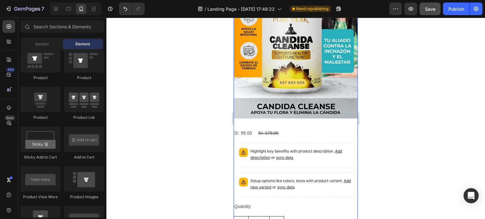
click at [279, 129] on div "S/. 89.00 Product Price Product Price S/. 179.00 Product Price Product Price Row" at bounding box center [296, 133] width 124 height 9
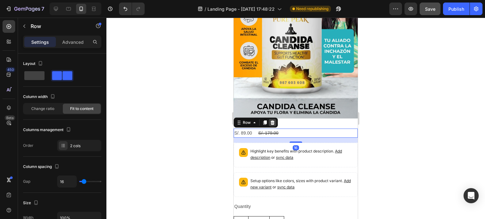
click at [272, 121] on icon at bounding box center [272, 123] width 4 height 4
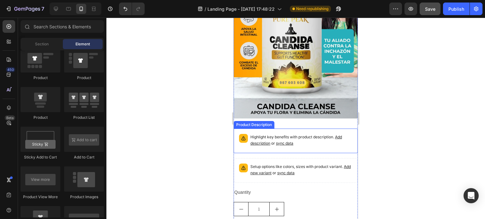
click at [280, 134] on p "Highlight key benefits with product description. Add description or sync data" at bounding box center [301, 140] width 102 height 13
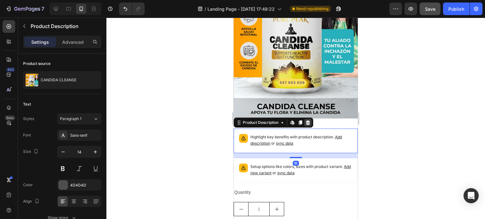
click at [309, 121] on icon at bounding box center [308, 123] width 4 height 4
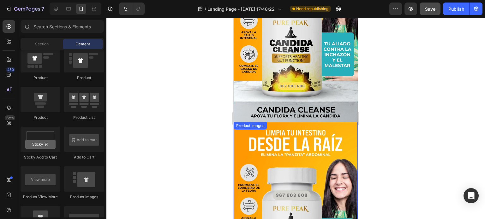
scroll to position [0, 0]
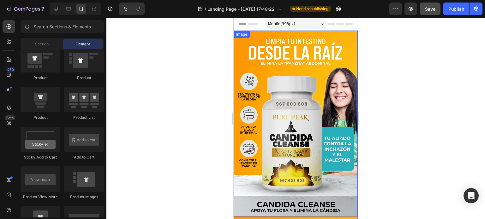
click at [287, 34] on img at bounding box center [296, 124] width 124 height 186
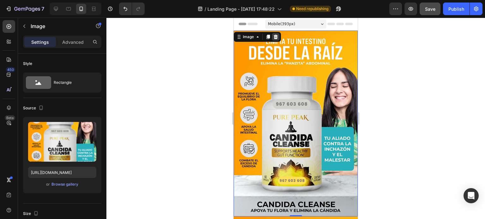
click at [276, 38] on icon at bounding box center [276, 37] width 4 height 4
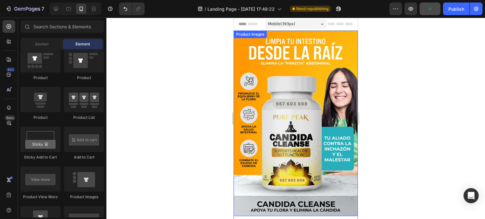
scroll to position [95, 0]
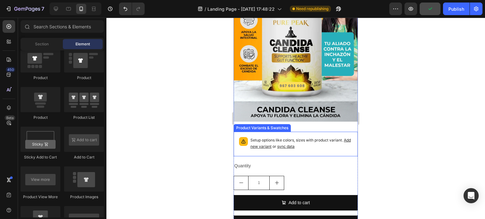
click at [313, 137] on p "Setup options like colors, sizes with product variant. Add new variant or sync …" at bounding box center [301, 143] width 102 height 13
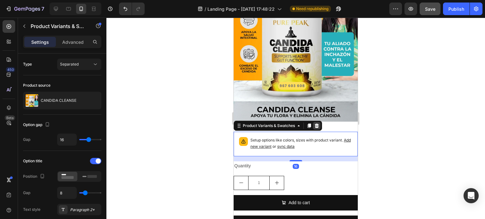
click at [318, 123] on icon at bounding box center [316, 125] width 5 height 5
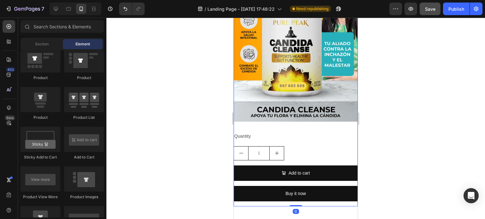
click at [303, 120] on div "Product Images Quantity Text Block 1 Product Quantity Add to cart Add to Cart B…" at bounding box center [296, 71] width 124 height 271
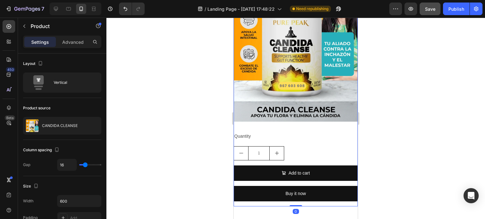
click at [302, 132] on div "Quantity" at bounding box center [296, 136] width 124 height 9
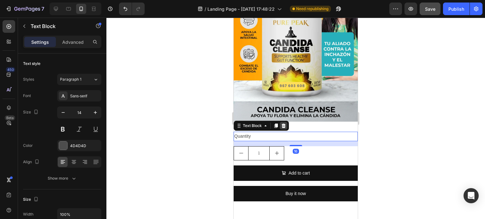
click at [286, 122] on div at bounding box center [284, 126] width 8 height 8
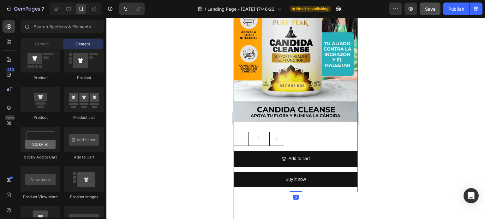
click at [288, 118] on div "Product Images" at bounding box center [296, 31] width 124 height 191
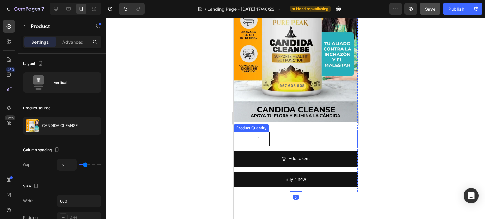
click at [280, 132] on button "increment" at bounding box center [276, 139] width 14 height 14
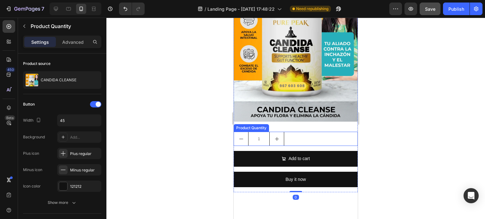
type input "2"
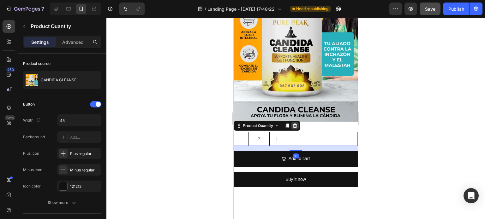
click at [296, 124] on icon at bounding box center [295, 126] width 4 height 4
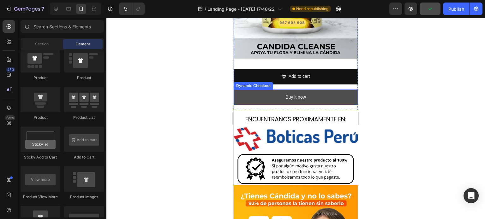
scroll to position [126, 0]
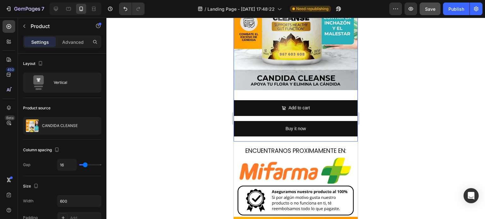
click at [322, 86] on div "Product Images" at bounding box center [296, -1] width 124 height 191
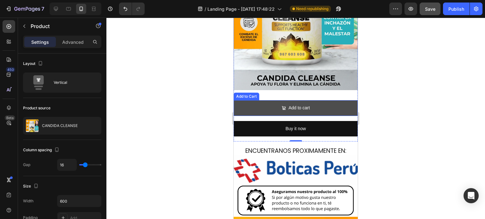
click at [335, 100] on button "Add to cart" at bounding box center [296, 107] width 124 height 15
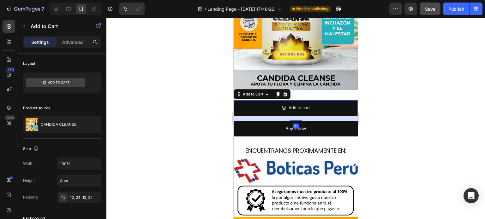
click at [379, 83] on div at bounding box center [295, 119] width 378 height 202
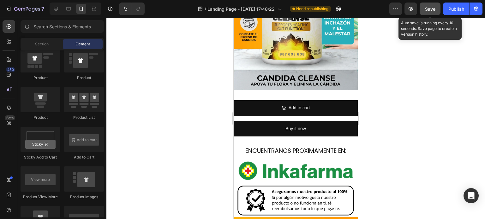
click at [432, 11] on span "Save" at bounding box center [430, 8] width 10 height 5
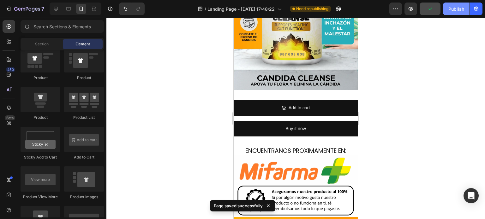
click at [453, 11] on div "Publish" at bounding box center [456, 9] width 16 height 7
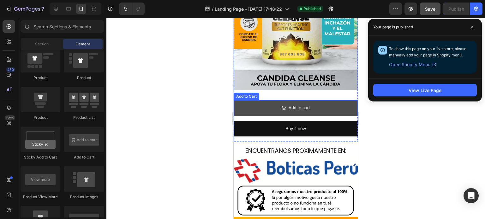
click at [317, 101] on button "Add to cart" at bounding box center [296, 107] width 124 height 15
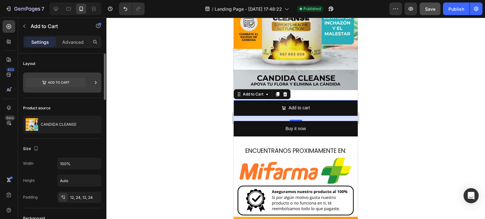
click at [64, 84] on icon at bounding box center [55, 82] width 59 height 9
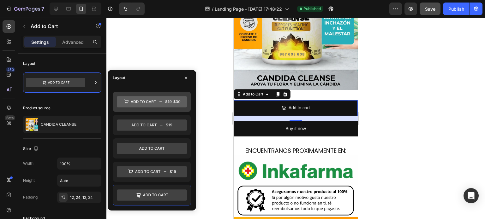
click at [178, 102] on icon at bounding box center [152, 101] width 70 height 11
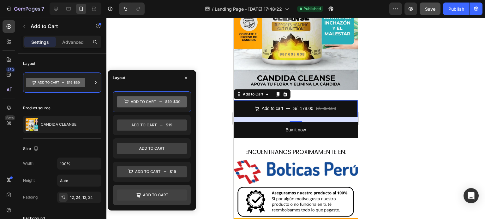
click at [174, 193] on icon at bounding box center [152, 195] width 70 height 11
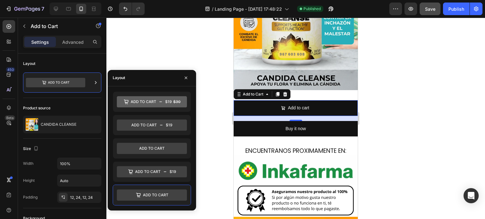
click at [184, 77] on icon "button" at bounding box center [185, 77] width 5 height 5
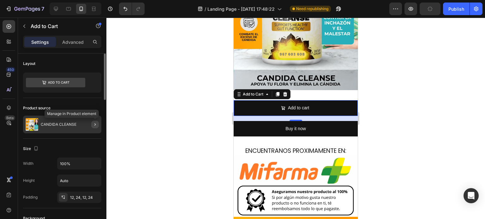
click at [97, 128] on button "button" at bounding box center [95, 125] width 8 height 8
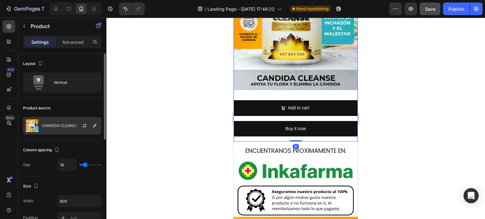
click at [74, 125] on div at bounding box center [87, 125] width 28 height 17
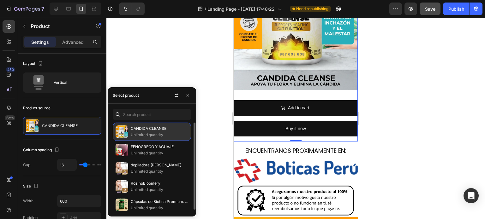
click at [133, 132] on p "Unlimited quantity" at bounding box center [159, 135] width 57 height 6
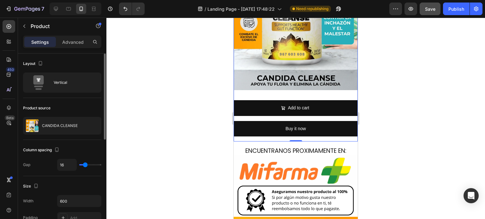
click at [85, 149] on div "Column spacing" at bounding box center [62, 150] width 78 height 10
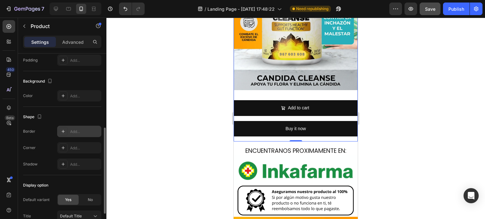
scroll to position [206, 0]
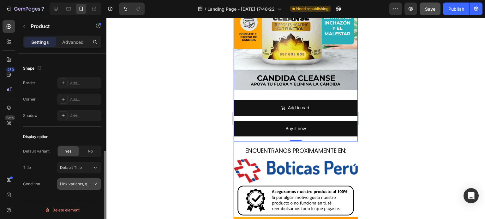
click at [84, 186] on div "Link variants, quantity <br> between same products" at bounding box center [79, 184] width 38 height 6
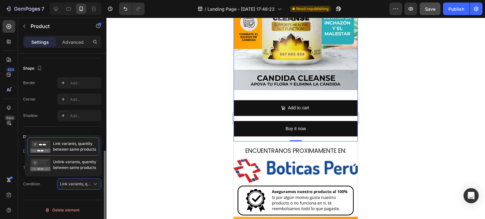
click at [45, 194] on div "Display option Default variant Yes No Title Default Title Condition Link varian…" at bounding box center [62, 161] width 78 height 68
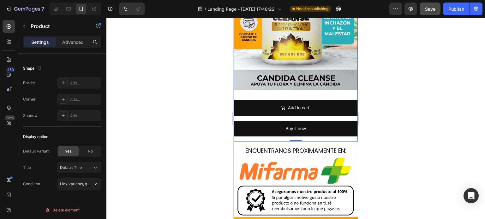
scroll to position [95, 0]
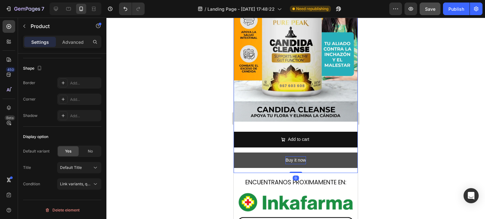
drag, startPoint x: 292, startPoint y: 165, endPoint x: 297, endPoint y: 149, distance: 17.1
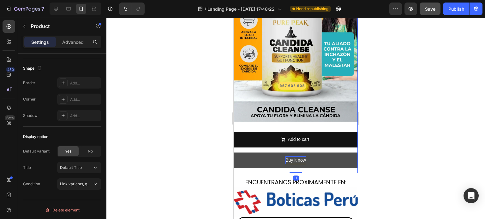
click at [297, 149] on div "Product Images Add to cart Add to Cart Buy it now Dynamic Checkout Product 0" at bounding box center [296, 54] width 124 height 237
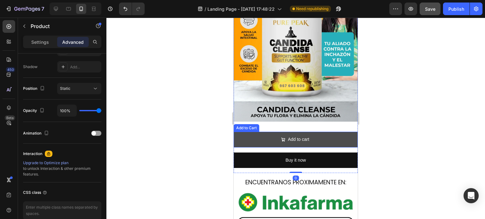
click at [310, 132] on button "Add to cart" at bounding box center [296, 139] width 124 height 15
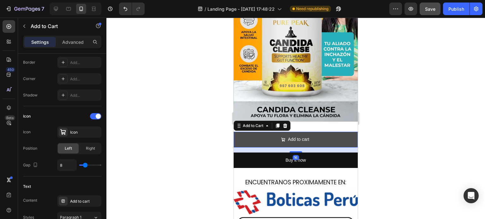
scroll to position [0, 0]
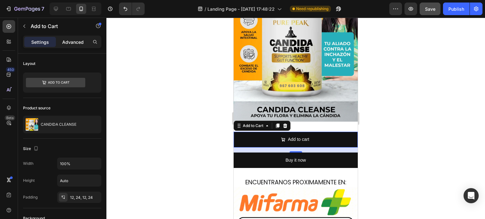
click at [73, 40] on p "Advanced" at bounding box center [72, 42] width 21 height 7
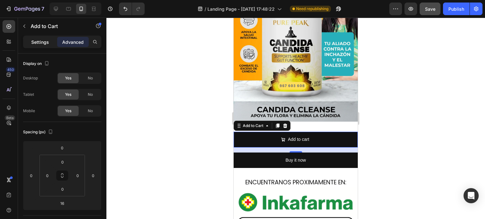
click at [42, 38] on div "Settings" at bounding box center [40, 42] width 32 height 10
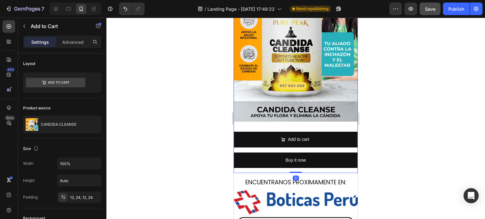
click at [309, 119] on div "Product Images" at bounding box center [296, 31] width 124 height 191
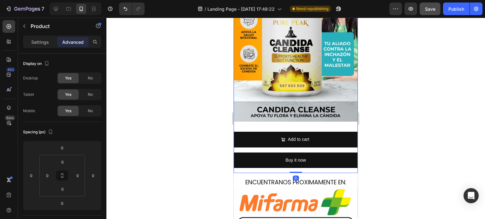
click at [281, 124] on div "Product Images Add to cart Add to Cart Buy it now Dynamic Checkout Product 0" at bounding box center [296, 54] width 124 height 237
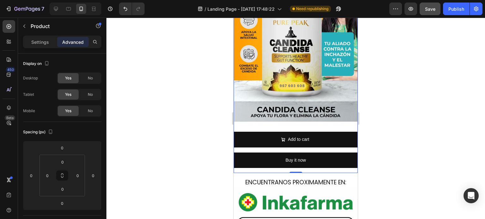
click at [297, 163] on div "Add to cart Add to Cart Buy it now Dynamic Checkout" at bounding box center [296, 152] width 124 height 41
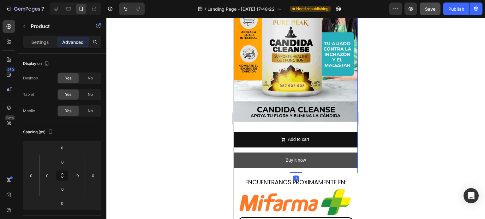
drag, startPoint x: 297, startPoint y: 165, endPoint x: 297, endPoint y: 146, distance: 18.9
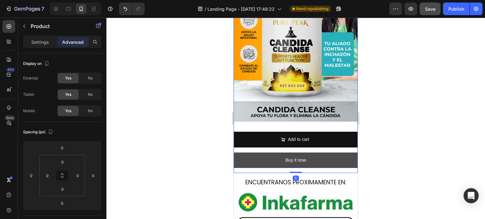
click at [297, 146] on div "Product Images Add to cart Add to Cart Buy it now Dynamic Checkout Product 0" at bounding box center [296, 54] width 124 height 237
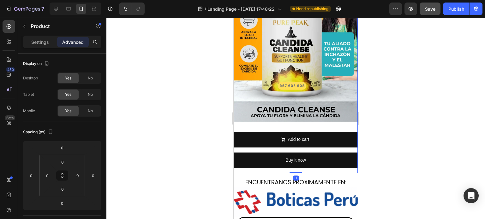
click at [300, 115] on div "Product Images" at bounding box center [296, 31] width 124 height 191
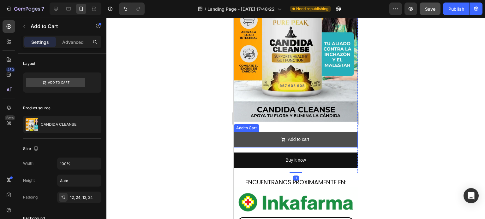
click at [289, 132] on button "Add to cart" at bounding box center [296, 139] width 124 height 15
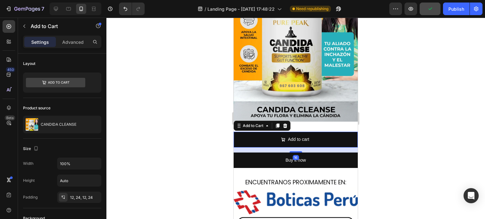
click at [406, 124] on div at bounding box center [295, 119] width 378 height 202
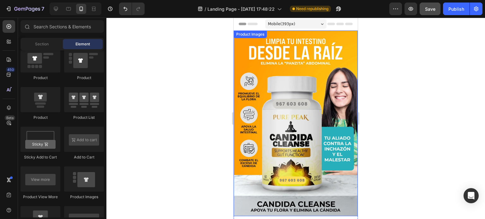
scroll to position [63, 0]
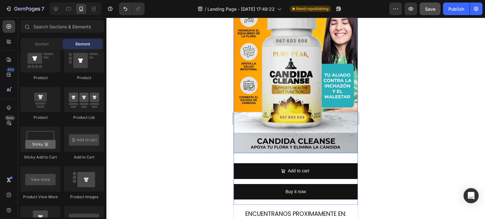
click at [308, 146] on img at bounding box center [296, 60] width 124 height 186
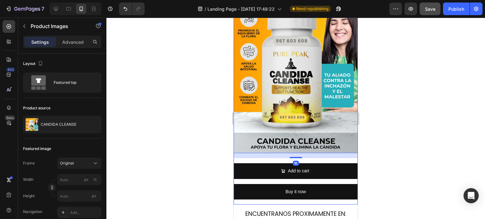
click at [312, 155] on div "Product Images 16 Add to cart Add to Cart Buy it now Dynamic Checkout Product" at bounding box center [296, 85] width 124 height 237
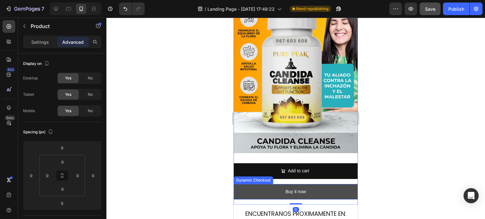
click at [323, 192] on button "Buy it now" at bounding box center [296, 191] width 124 height 15
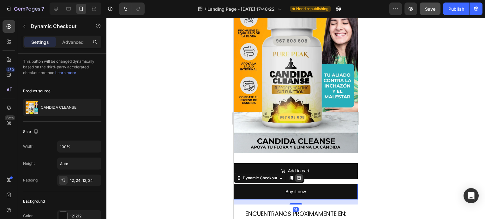
click at [299, 176] on icon at bounding box center [299, 178] width 4 height 4
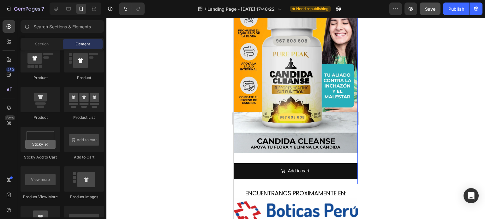
click at [305, 174] on div "Add to cart Add to Cart" at bounding box center [296, 173] width 124 height 21
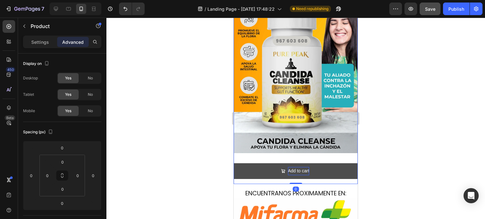
drag, startPoint x: 294, startPoint y: 175, endPoint x: 296, endPoint y: 164, distance: 10.9
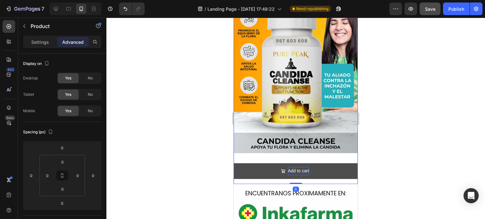
click at [296, 164] on div "Product Images Add to cart Add to Cart Product 0" at bounding box center [296, 75] width 124 height 217
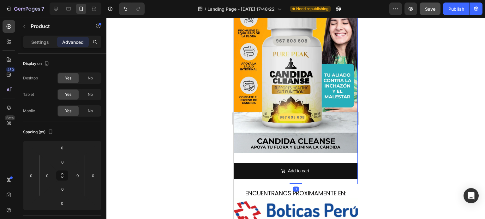
click at [303, 149] on div "Product Images" at bounding box center [296, 62] width 124 height 191
click at [300, 146] on img at bounding box center [296, 60] width 124 height 186
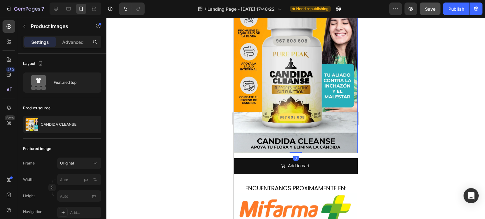
drag, startPoint x: 297, startPoint y: 151, endPoint x: 298, endPoint y: 136, distance: 14.9
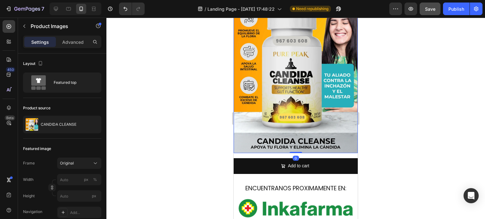
click at [298, 136] on div "Product Images 0" at bounding box center [296, 60] width 124 height 186
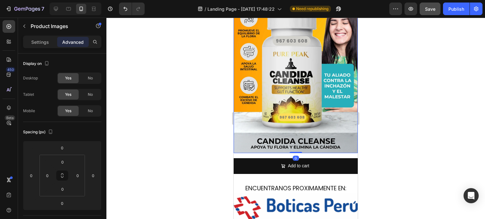
click at [387, 144] on div at bounding box center [295, 119] width 378 height 202
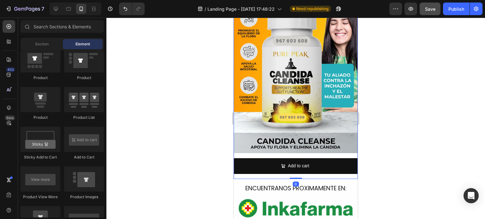
click at [312, 147] on div "Product Images Add to cart Add to Cart Product 0" at bounding box center [296, 73] width 124 height 212
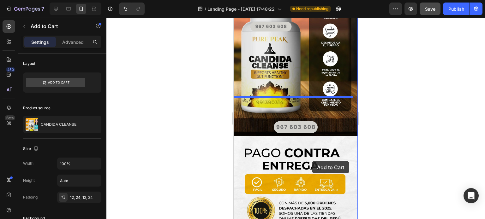
scroll to position [1073, 0]
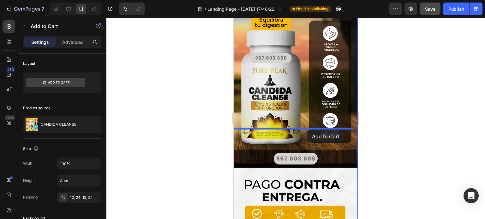
drag, startPoint x: 310, startPoint y: 156, endPoint x: 306, endPoint y: 128, distance: 28.6
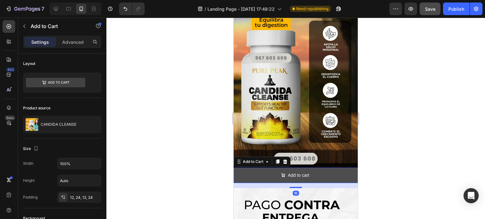
click at [319, 168] on button "Add to cart" at bounding box center [296, 175] width 124 height 15
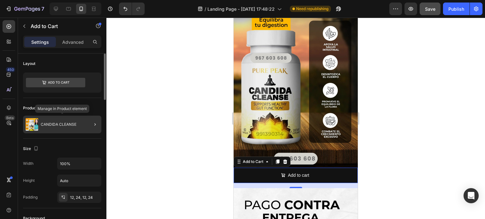
click at [54, 123] on p "CANDIDA CLEANSE" at bounding box center [59, 124] width 36 height 4
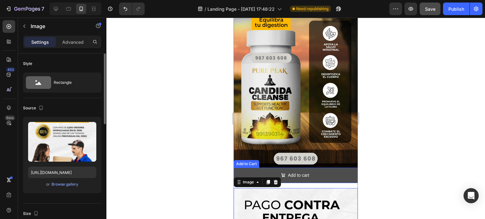
click at [308, 168] on button "Add to cart" at bounding box center [296, 175] width 124 height 15
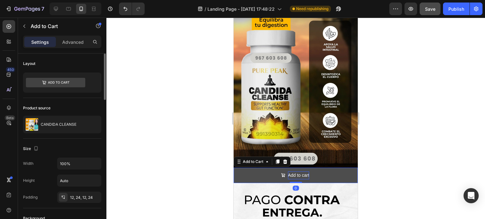
drag, startPoint x: 295, startPoint y: 148, endPoint x: 296, endPoint y: 137, distance: 11.1
click at [296, 168] on div "Add to cart Add to Cart 0" at bounding box center [296, 175] width 124 height 15
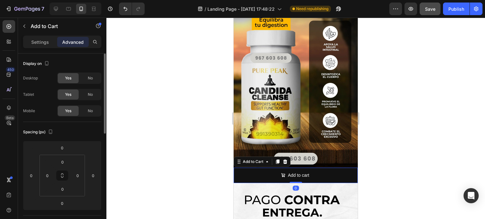
click at [414, 122] on div at bounding box center [295, 119] width 378 height 202
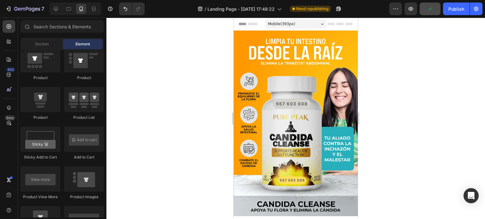
scroll to position [95, 0]
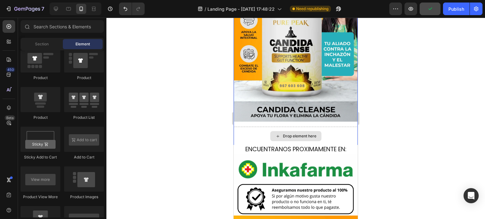
click at [333, 127] on div "Drop element here" at bounding box center [296, 136] width 124 height 19
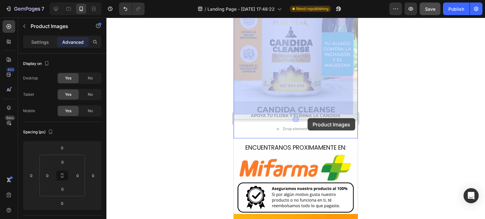
scroll to position [0, 0]
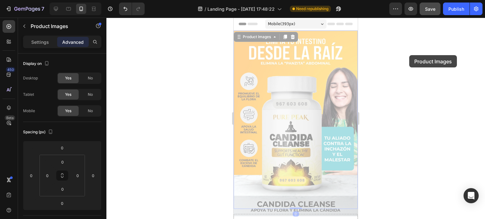
click at [410, 55] on div at bounding box center [295, 119] width 378 height 202
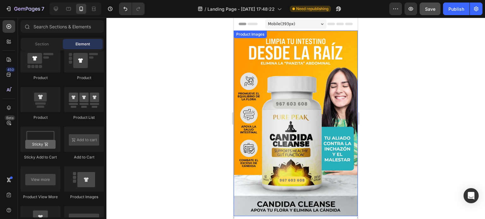
scroll to position [95, 0]
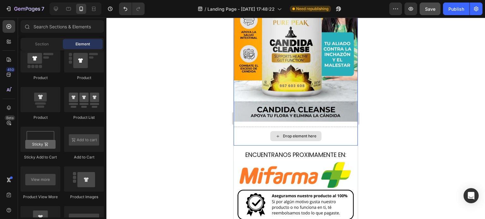
click at [327, 131] on div "Drop element here" at bounding box center [296, 136] width 124 height 19
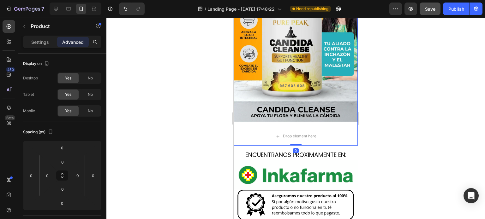
drag, startPoint x: 293, startPoint y: 137, endPoint x: 299, endPoint y: 123, distance: 15.0
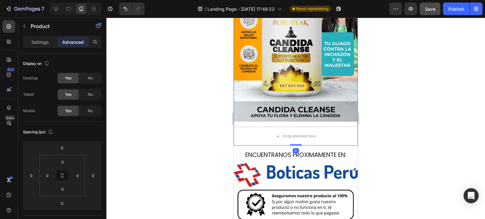
click at [298, 114] on div "Product Images Drop element here Product 0" at bounding box center [296, 41] width 124 height 210
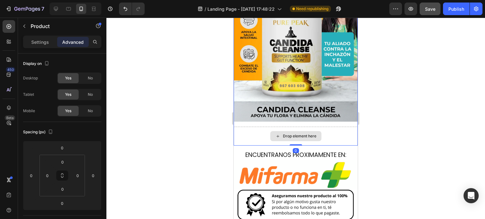
scroll to position [158, 0]
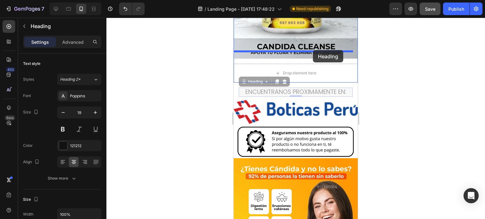
drag, startPoint x: 313, startPoint y: 82, endPoint x: 313, endPoint y: 50, distance: 31.6
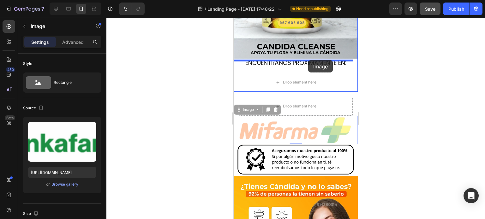
drag, startPoint x: 314, startPoint y: 122, endPoint x: 308, endPoint y: 60, distance: 62.5
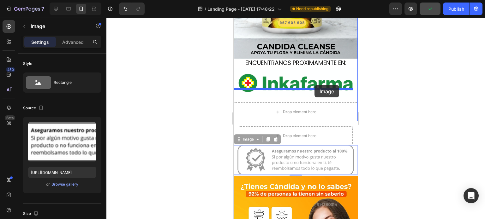
drag, startPoint x: 319, startPoint y: 150, endPoint x: 314, endPoint y: 85, distance: 64.8
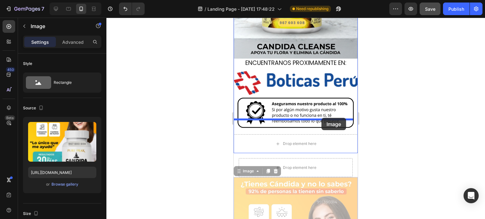
drag, startPoint x: 317, startPoint y: 163, endPoint x: 321, endPoint y: 118, distance: 45.0
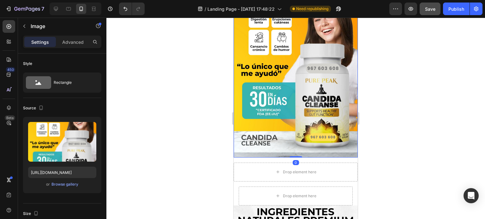
scroll to position [347, 0]
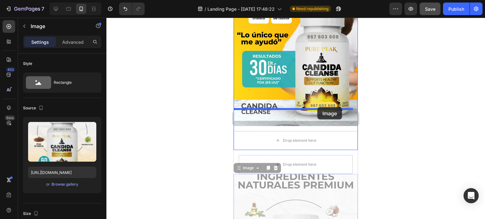
drag, startPoint x: 319, startPoint y: 160, endPoint x: 317, endPoint y: 107, distance: 52.7
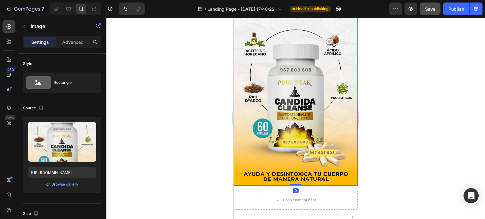
scroll to position [536, 0]
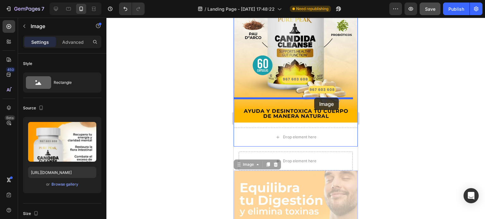
drag, startPoint x: 310, startPoint y: 152, endPoint x: 314, endPoint y: 96, distance: 56.0
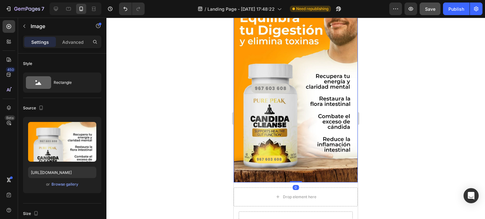
scroll to position [694, 0]
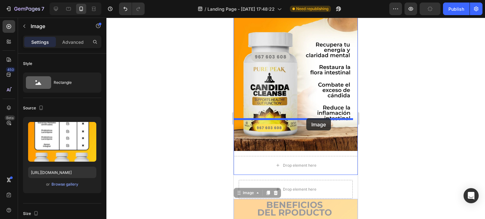
drag, startPoint x: 305, startPoint y: 174, endPoint x: 306, endPoint y: 118, distance: 55.2
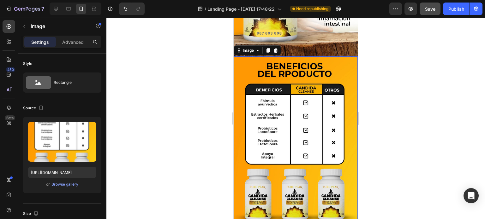
scroll to position [884, 0]
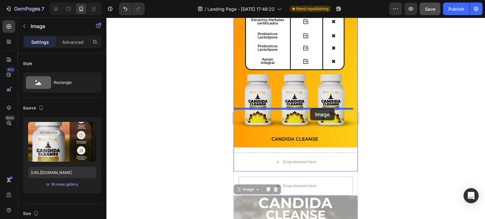
drag, startPoint x: 303, startPoint y: 157, endPoint x: 310, endPoint y: 108, distance: 49.1
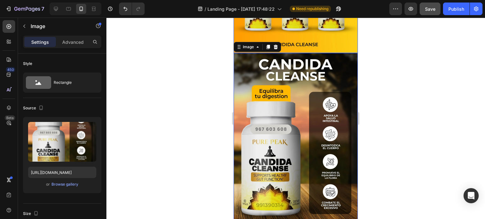
scroll to position [1073, 0]
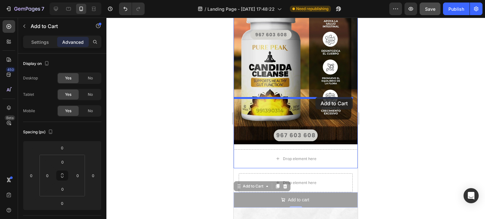
drag, startPoint x: 315, startPoint y: 149, endPoint x: 315, endPoint y: 97, distance: 52.1
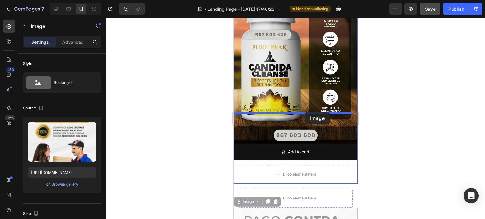
drag, startPoint x: 307, startPoint y: 176, endPoint x: 305, endPoint y: 111, distance: 65.0
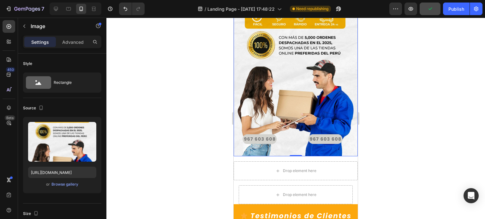
scroll to position [1294, 0]
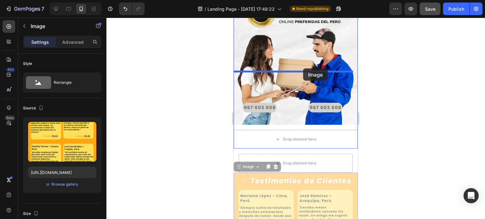
drag, startPoint x: 302, startPoint y: 122, endPoint x: 303, endPoint y: 68, distance: 53.3
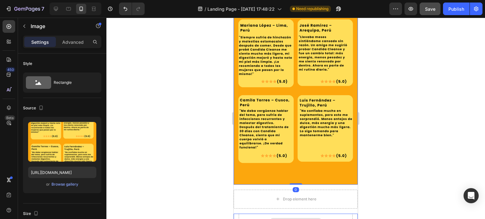
scroll to position [1483, 0]
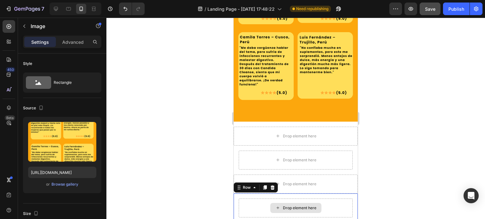
click at [323, 199] on div "Drop element here" at bounding box center [296, 208] width 114 height 19
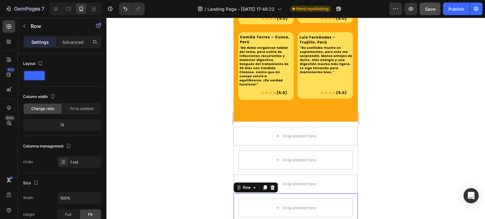
click at [271, 186] on icon at bounding box center [272, 188] width 4 height 4
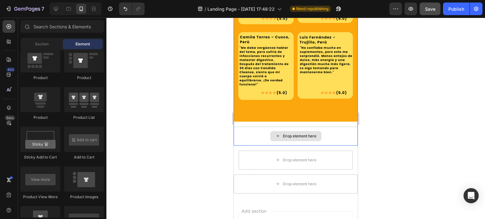
click at [321, 127] on div "Drop element here" at bounding box center [296, 136] width 124 height 19
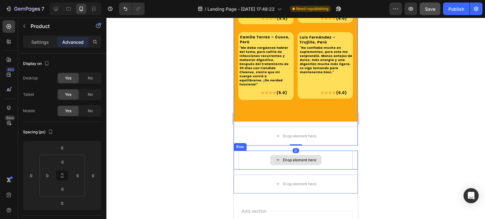
click at [322, 151] on div "Drop element here" at bounding box center [296, 160] width 114 height 19
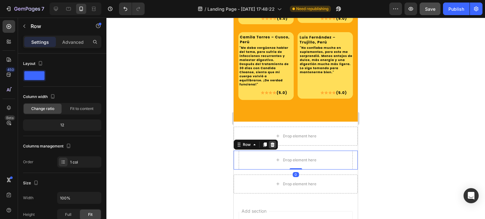
click at [274, 142] on icon at bounding box center [272, 144] width 5 height 5
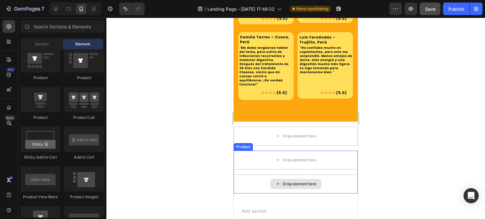
click at [323, 175] on div "Drop element here" at bounding box center [296, 184] width 124 height 19
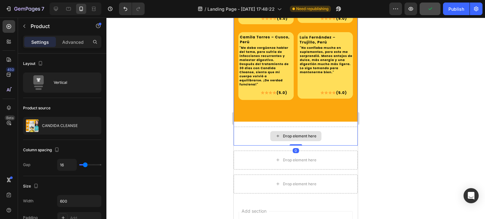
click at [334, 127] on div "Drop element here" at bounding box center [296, 136] width 124 height 19
drag, startPoint x: 295, startPoint y: 84, endPoint x: 303, endPoint y: 57, distance: 27.7
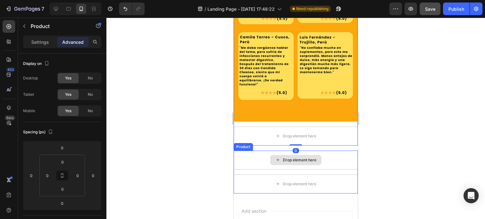
drag, startPoint x: 303, startPoint y: 100, endPoint x: 323, endPoint y: 99, distance: 20.5
click at [304, 158] on div "Drop element here" at bounding box center [299, 160] width 33 height 5
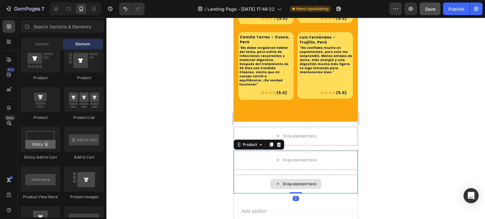
click at [326, 175] on div "Drop element here" at bounding box center [296, 184] width 124 height 19
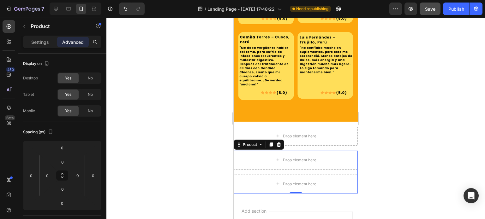
click at [395, 132] on div at bounding box center [295, 119] width 378 height 202
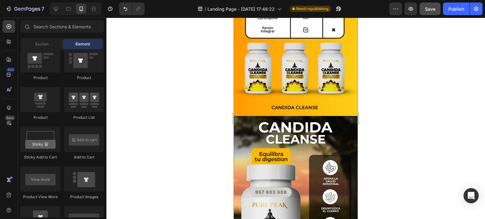
scroll to position [1041, 0]
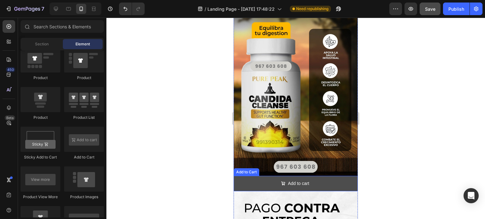
click at [323, 176] on button "Add to cart" at bounding box center [296, 183] width 124 height 15
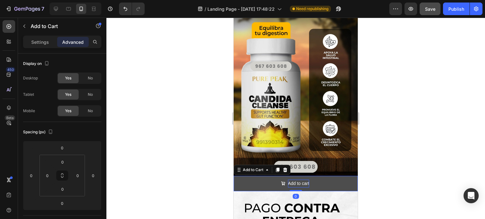
click at [303, 180] on div "Add to cart" at bounding box center [298, 184] width 21 height 8
click at [303, 180] on p "Add to cart" at bounding box center [298, 184] width 21 height 8
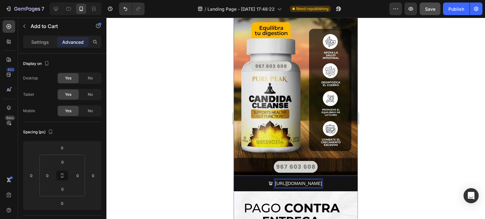
drag, startPoint x: 328, startPoint y: 153, endPoint x: 216, endPoint y: 126, distance: 115.8
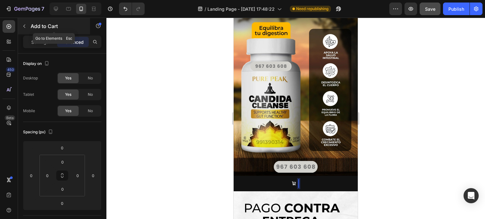
click at [27, 26] on icon "button" at bounding box center [24, 26] width 5 height 5
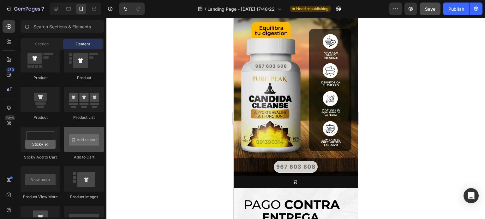
scroll to position [757, 0]
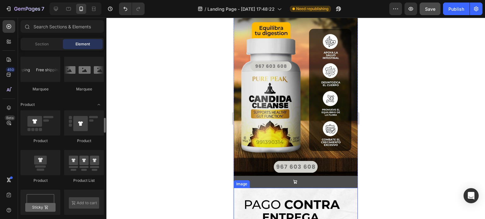
click at [276, 176] on button at bounding box center [296, 182] width 124 height 12
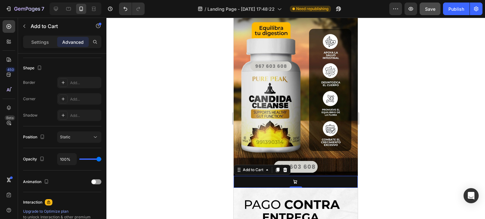
scroll to position [236, 0]
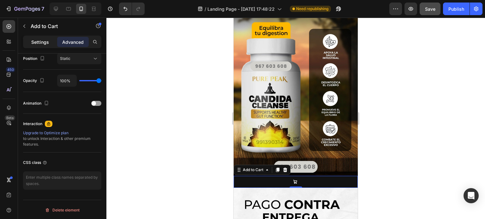
click at [39, 38] on div "Settings" at bounding box center [40, 42] width 32 height 10
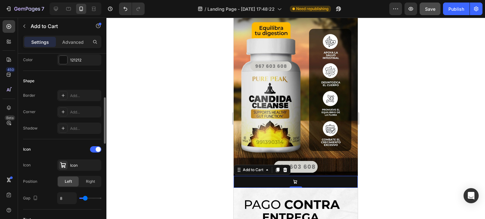
scroll to position [47, 0]
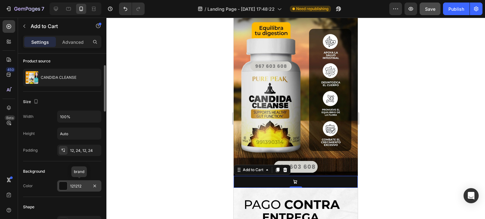
click at [64, 186] on div at bounding box center [63, 186] width 8 height 8
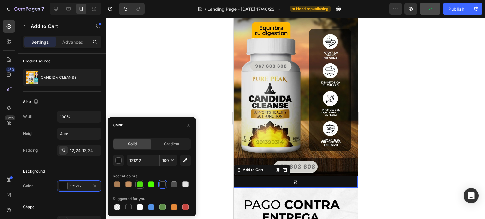
click at [139, 184] on div at bounding box center [140, 184] width 6 height 6
type input "4EDD11"
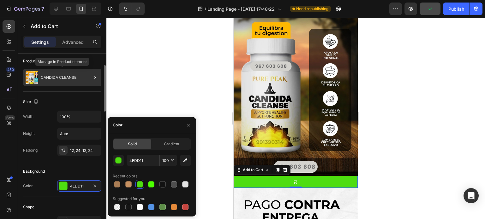
click at [33, 76] on img at bounding box center [32, 77] width 13 height 13
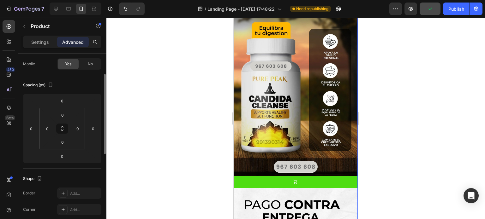
scroll to position [0, 0]
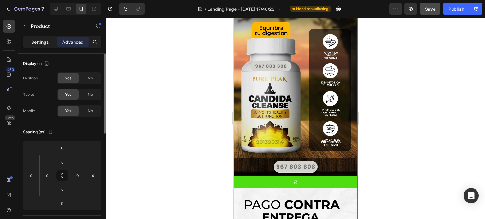
click at [39, 46] on div "Settings" at bounding box center [40, 42] width 32 height 10
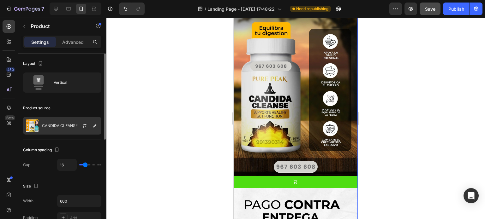
click at [76, 128] on div at bounding box center [87, 125] width 28 height 17
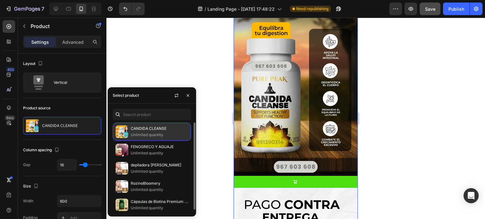
click at [131, 129] on p "CANDIDA CLEANSE" at bounding box center [159, 129] width 57 height 6
click at [125, 131] on img at bounding box center [121, 132] width 13 height 13
click at [124, 132] on img at bounding box center [121, 132] width 13 height 13
click at [121, 133] on img at bounding box center [121, 132] width 13 height 13
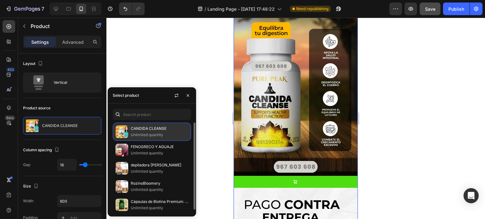
click at [170, 139] on div "CANDIDA CLEANSE Unlimited quantity" at bounding box center [152, 132] width 78 height 18
click at [172, 138] on p "Unlimited quantity" at bounding box center [159, 135] width 57 height 6
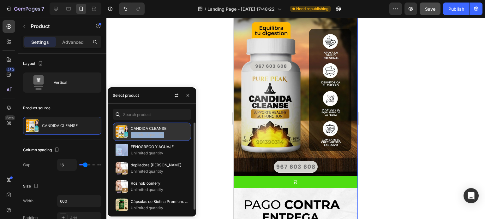
click at [172, 138] on p "Unlimited quantity" at bounding box center [159, 135] width 57 height 6
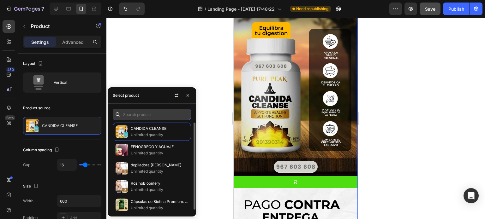
click at [163, 113] on input "text" at bounding box center [152, 114] width 78 height 11
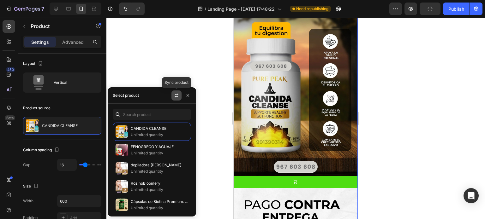
click at [177, 94] on icon "button" at bounding box center [176, 95] width 3 height 2
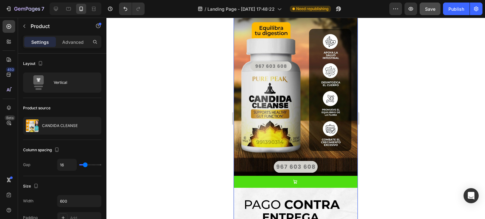
click at [187, 52] on div at bounding box center [295, 119] width 378 height 202
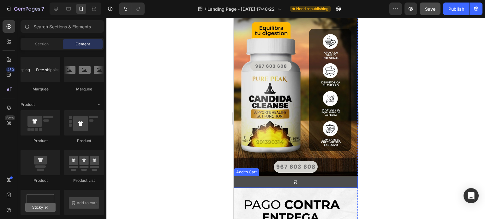
click at [269, 176] on button at bounding box center [296, 182] width 124 height 12
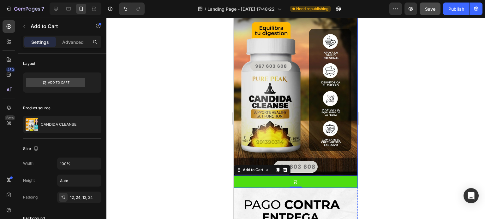
click at [395, 89] on div at bounding box center [295, 119] width 378 height 202
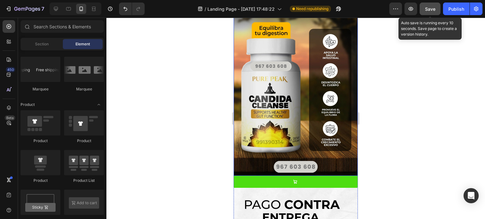
click at [435, 10] on span "Save" at bounding box center [430, 8] width 10 height 5
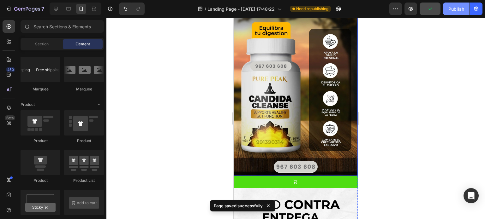
click at [451, 10] on div "Publish" at bounding box center [456, 9] width 16 height 7
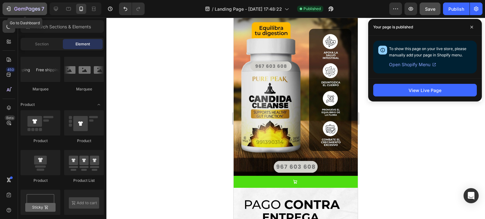
click at [10, 9] on icon "button" at bounding box center [8, 9] width 6 height 6
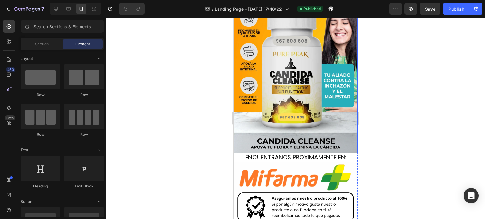
click at [277, 107] on img at bounding box center [296, 60] width 124 height 186
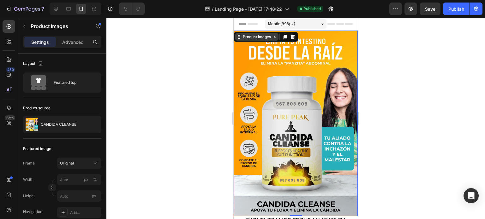
click at [271, 39] on div "Product Images" at bounding box center [256, 37] width 31 height 6
click at [273, 37] on icon at bounding box center [274, 36] width 5 height 5
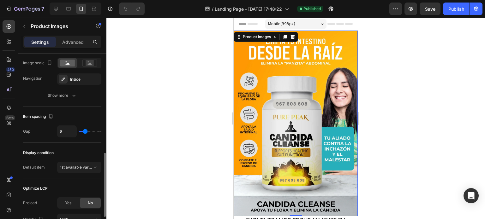
scroll to position [341, 0]
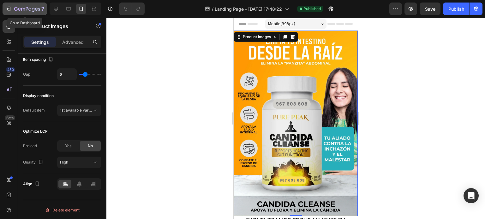
click at [11, 10] on icon "button" at bounding box center [8, 9] width 6 height 6
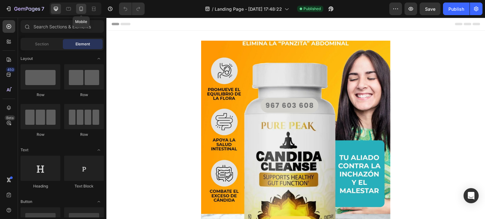
click at [80, 8] on icon at bounding box center [81, 9] width 6 height 6
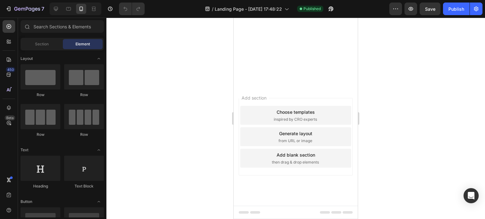
scroll to position [1073, 0]
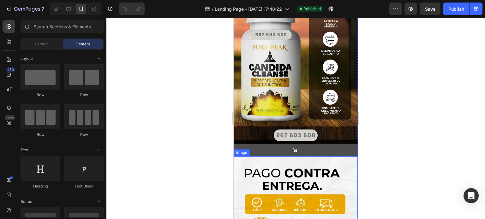
click at [311, 145] on button at bounding box center [296, 151] width 124 height 12
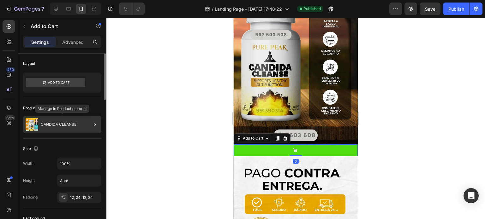
click at [68, 122] on div "CANDIDA CLEANSE" at bounding box center [62, 125] width 78 height 18
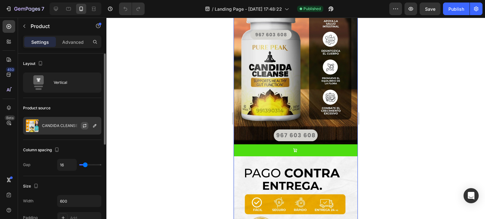
click at [85, 123] on icon "button" at bounding box center [84, 125] width 5 height 5
click at [92, 126] on icon "button" at bounding box center [94, 125] width 5 height 5
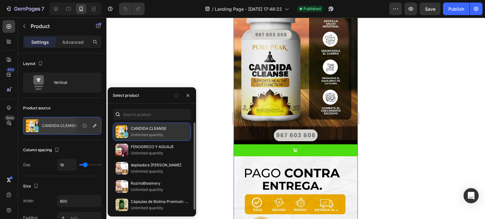
drag, startPoint x: 173, startPoint y: 130, endPoint x: 150, endPoint y: 133, distance: 23.0
click at [150, 133] on p "Unlimited quantity" at bounding box center [159, 135] width 57 height 6
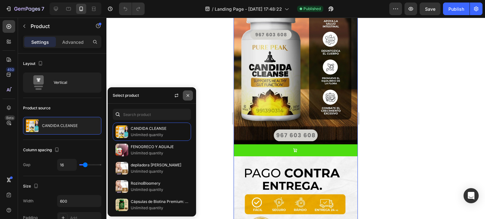
click at [189, 98] on icon "button" at bounding box center [187, 95] width 5 height 5
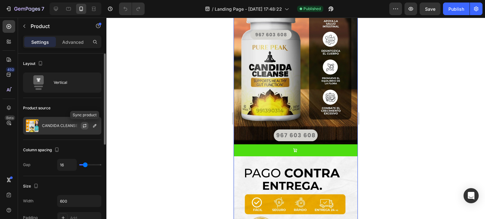
click at [84, 122] on button "button" at bounding box center [85, 126] width 8 height 8
click at [60, 126] on p "CANDIDA CLEANSE" at bounding box center [60, 126] width 36 height 4
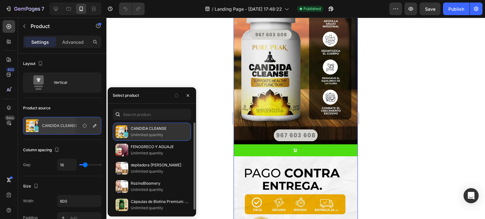
click at [122, 131] on img at bounding box center [121, 132] width 13 height 13
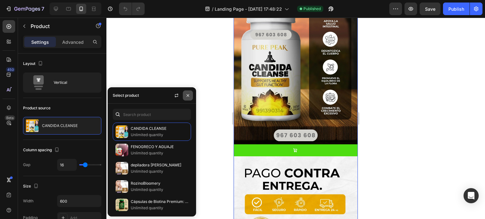
click at [187, 97] on icon "button" at bounding box center [187, 95] width 5 height 5
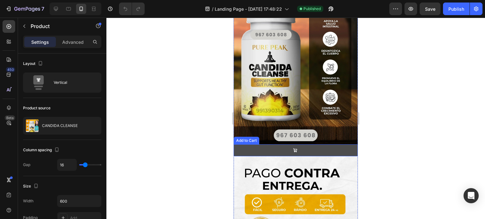
click at [245, 145] on button at bounding box center [296, 151] width 124 height 12
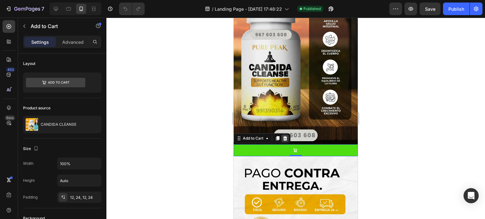
click at [287, 135] on div at bounding box center [285, 139] width 8 height 8
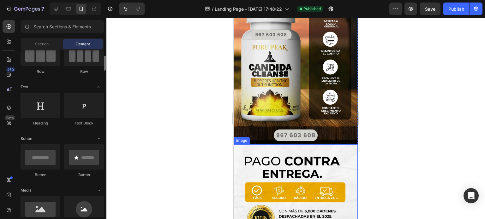
scroll to position [95, 0]
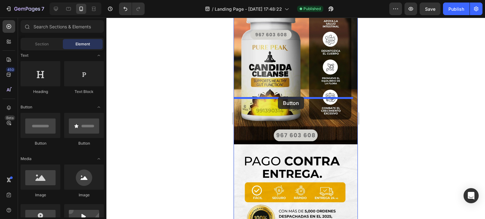
drag, startPoint x: 283, startPoint y: 153, endPoint x: 275, endPoint y: 98, distance: 55.5
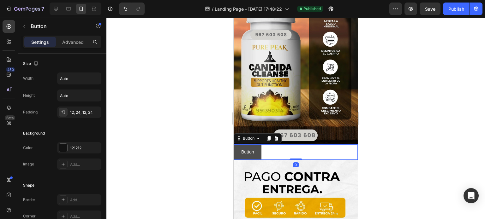
click at [256, 145] on button "Button" at bounding box center [248, 152] width 28 height 15
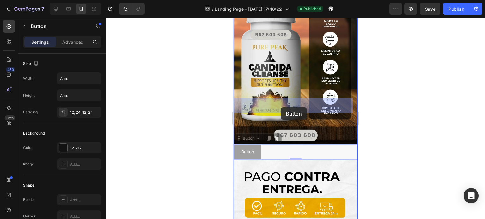
drag, startPoint x: 260, startPoint y: 107, endPoint x: 281, endPoint y: 108, distance: 20.9
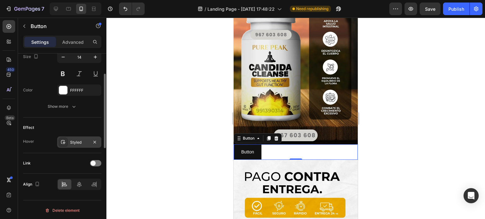
scroll to position [173, 0]
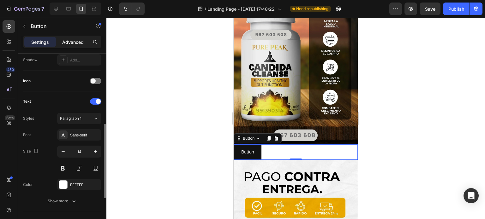
click at [69, 41] on p "Advanced" at bounding box center [72, 42] width 21 height 7
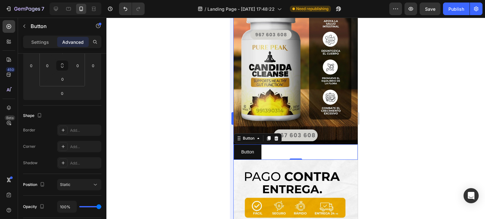
scroll to position [0, 0]
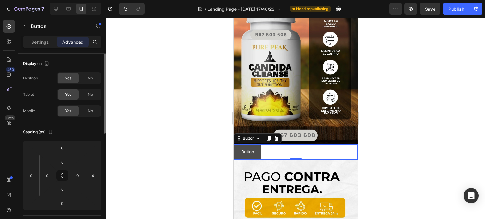
click at [250, 148] on p "Button" at bounding box center [247, 152] width 13 height 8
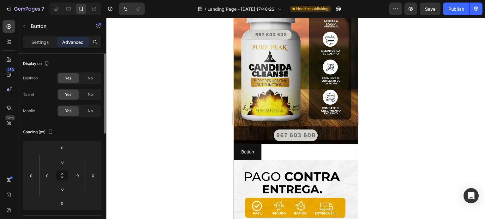
click at [255, 145] on button "Button" at bounding box center [248, 152] width 28 height 15
click at [262, 145] on div "Button Button 0" at bounding box center [296, 152] width 124 height 15
click at [254, 145] on button "Button" at bounding box center [248, 152] width 28 height 15
click at [257, 145] on button "Button" at bounding box center [248, 152] width 28 height 15
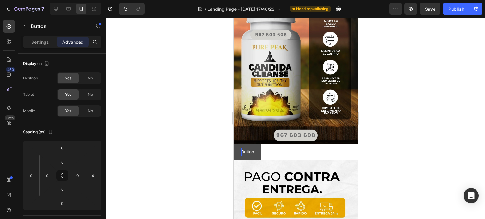
click at [245, 148] on p "Button" at bounding box center [247, 152] width 13 height 8
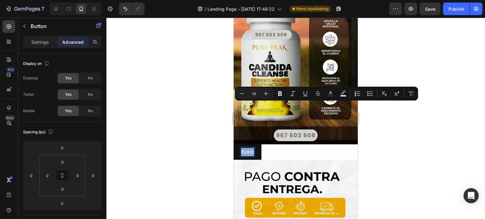
click at [275, 145] on div "Button Button 0" at bounding box center [296, 152] width 124 height 15
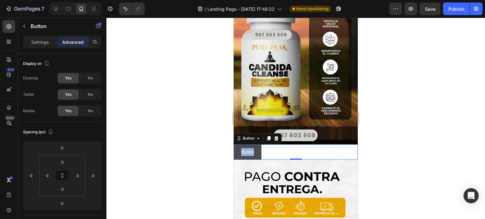
click at [259, 145] on button "Button" at bounding box center [248, 152] width 28 height 15
click at [256, 136] on icon at bounding box center [258, 138] width 5 height 5
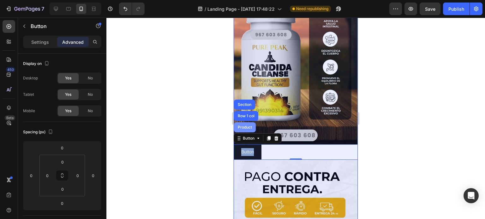
click at [246, 126] on div "Product" at bounding box center [244, 128] width 17 height 4
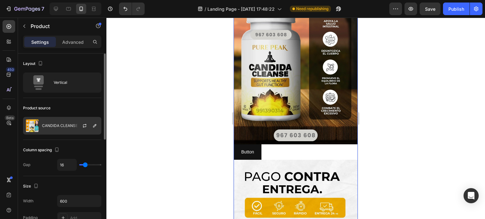
click at [70, 125] on p "CANDIDA CLEANSE" at bounding box center [60, 126] width 36 height 4
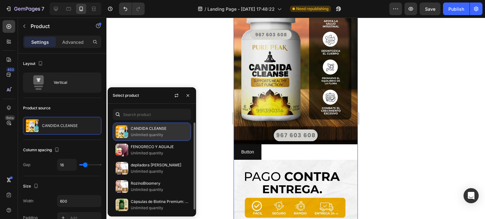
click at [134, 129] on p "CANDIDA CLEANSE" at bounding box center [159, 129] width 57 height 6
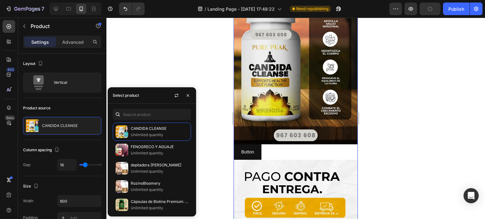
click at [194, 94] on div "Select product" at bounding box center [152, 95] width 88 height 16
click at [191, 96] on button "button" at bounding box center [188, 96] width 10 height 10
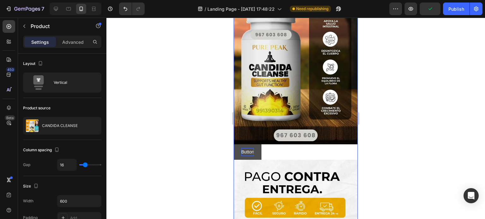
click at [244, 148] on p "Button" at bounding box center [247, 152] width 13 height 8
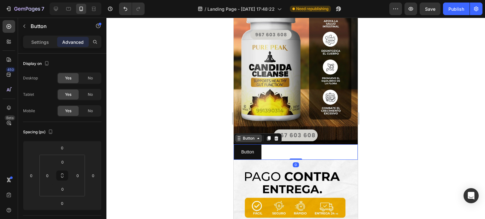
click at [261, 135] on div "Button" at bounding box center [248, 139] width 27 height 8
click at [192, 114] on div at bounding box center [295, 119] width 378 height 202
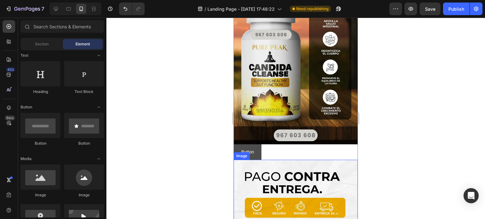
click at [259, 145] on button "Button" at bounding box center [248, 152] width 28 height 15
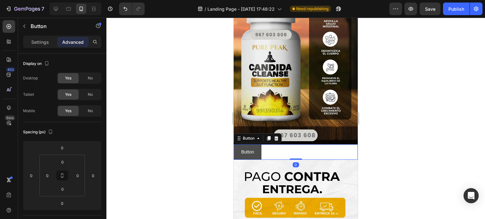
click at [260, 145] on button "Button" at bounding box center [248, 152] width 28 height 15
click at [276, 145] on div "Button Button 0" at bounding box center [296, 152] width 124 height 15
click at [275, 136] on icon at bounding box center [276, 138] width 5 height 5
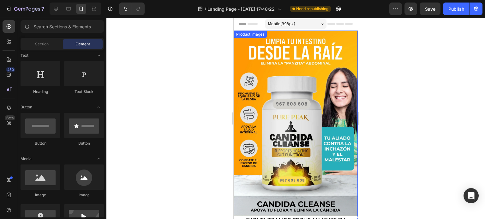
click at [295, 93] on img at bounding box center [296, 124] width 124 height 186
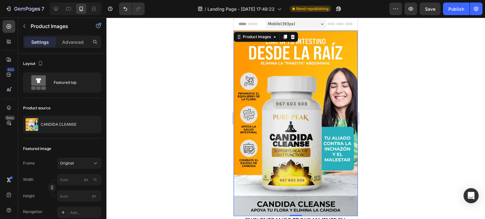
scroll to position [63, 0]
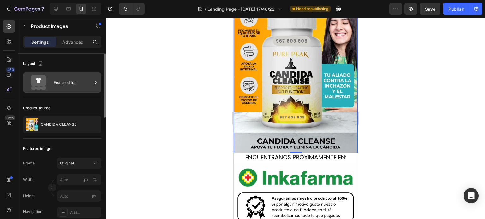
click at [90, 83] on div "Featured top" at bounding box center [73, 82] width 38 height 15
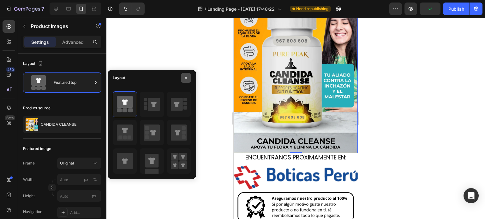
click at [187, 77] on icon "button" at bounding box center [185, 77] width 5 height 5
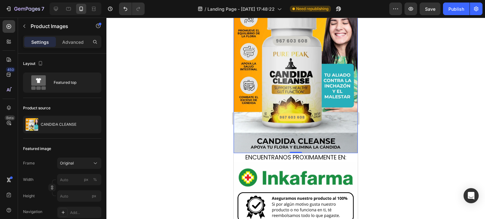
scroll to position [0, 0]
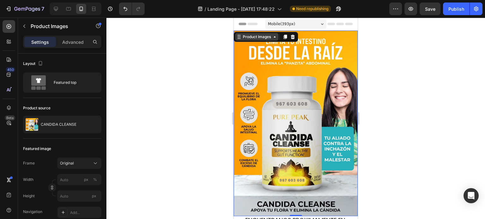
click at [258, 34] on div "Product Images" at bounding box center [256, 37] width 43 height 8
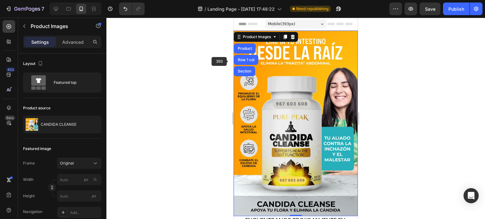
click at [204, 68] on div at bounding box center [295, 119] width 378 height 202
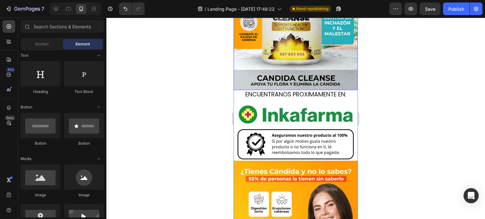
scroll to position [63, 0]
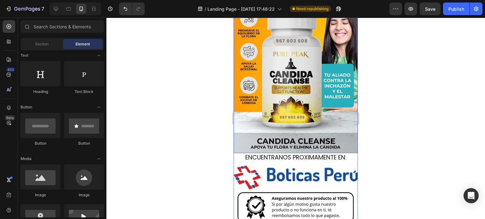
click at [284, 131] on img at bounding box center [296, 60] width 124 height 186
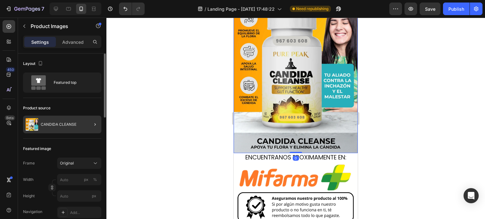
click at [86, 128] on div at bounding box center [93, 125] width 18 height 18
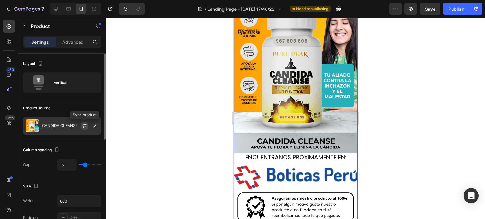
click at [86, 127] on icon "button" at bounding box center [84, 125] width 5 height 5
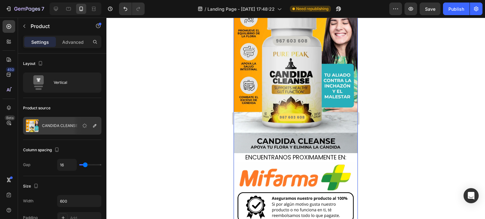
click at [208, 136] on div at bounding box center [295, 119] width 378 height 202
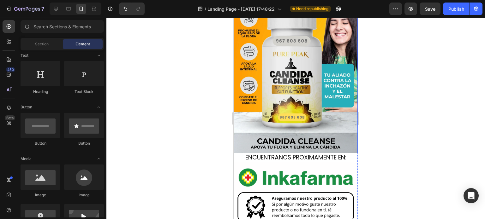
scroll to position [0, 0]
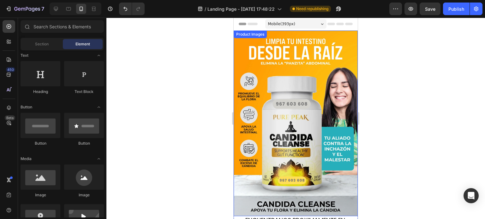
click at [283, 128] on img at bounding box center [296, 124] width 124 height 186
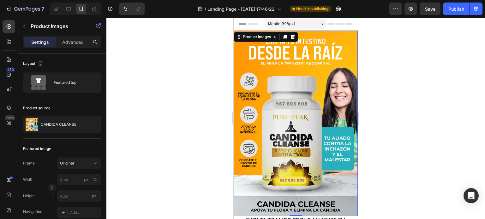
click at [287, 122] on img at bounding box center [296, 124] width 124 height 186
click at [292, 37] on icon at bounding box center [293, 37] width 4 height 4
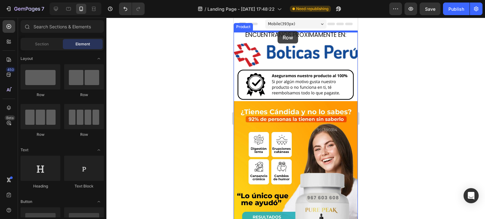
drag, startPoint x: 286, startPoint y: 106, endPoint x: 277, endPoint y: 31, distance: 74.9
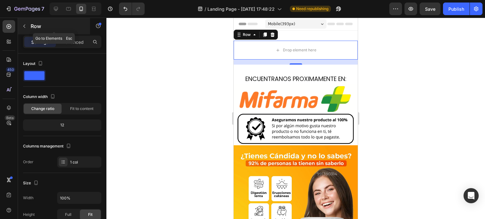
click at [27, 27] on button "button" at bounding box center [24, 26] width 10 height 10
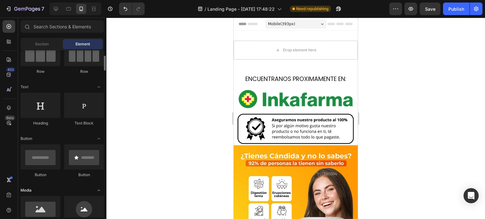
scroll to position [126, 0]
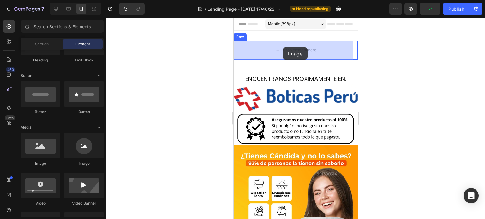
drag, startPoint x: 287, startPoint y: 161, endPoint x: 287, endPoint y: 55, distance: 106.3
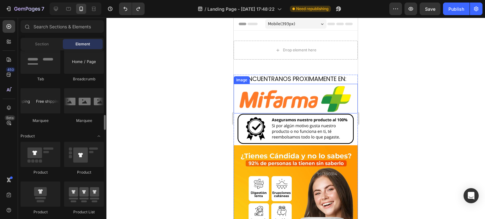
scroll to position [757, 0]
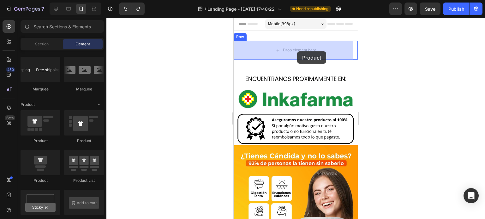
drag, startPoint x: 287, startPoint y: 183, endPoint x: 297, endPoint y: 51, distance: 132.0
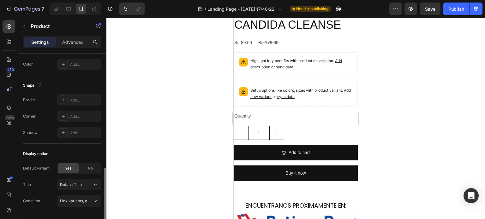
scroll to position [206, 0]
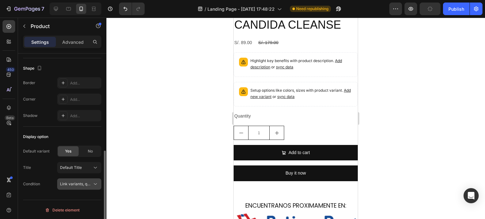
click at [91, 182] on span "Link variants, quantity <br> between same products" at bounding box center [106, 184] width 93 height 5
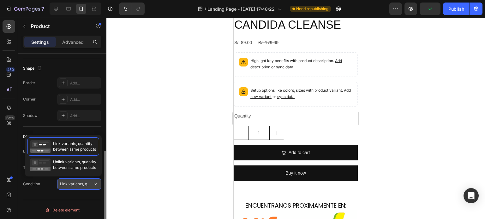
click at [91, 182] on span "Link variants, quantity <br> between same products" at bounding box center [106, 184] width 93 height 5
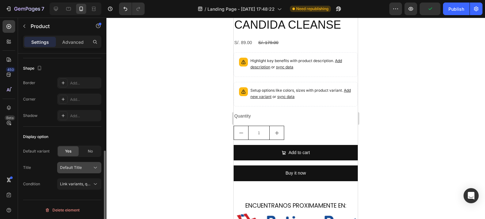
click at [96, 168] on icon at bounding box center [95, 168] width 6 height 6
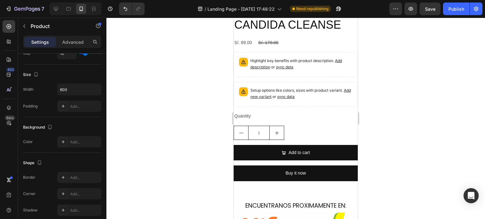
scroll to position [0, 0]
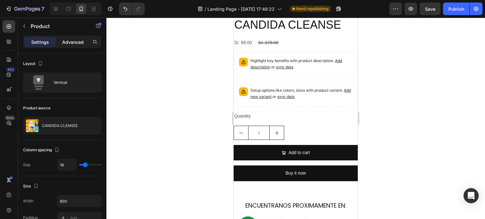
click at [74, 40] on p "Advanced" at bounding box center [72, 42] width 21 height 7
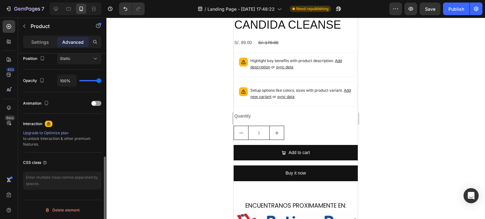
scroll to position [110, 0]
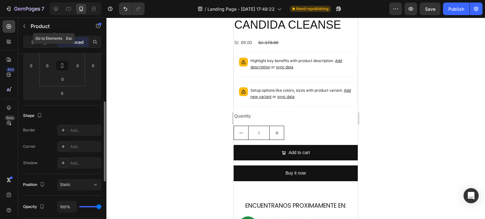
click at [24, 27] on icon "button" at bounding box center [24, 26] width 5 height 5
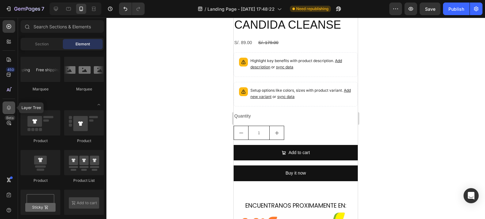
click at [14, 112] on div at bounding box center [9, 108] width 13 height 13
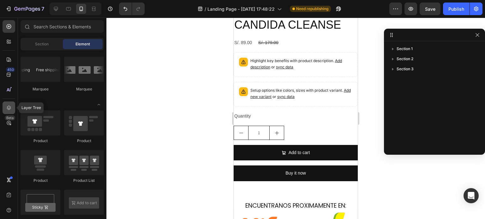
click at [14, 111] on div at bounding box center [9, 108] width 13 height 13
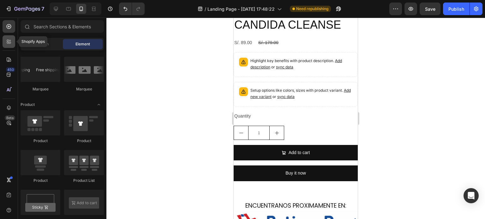
click at [9, 44] on icon at bounding box center [10, 43] width 2 height 2
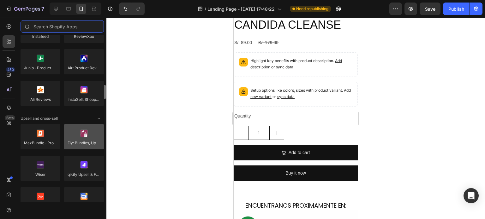
scroll to position [221, 0]
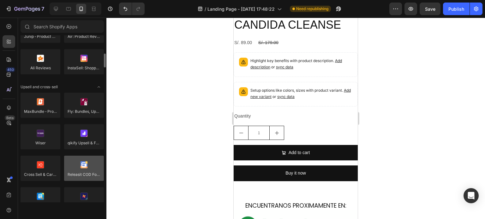
click at [87, 166] on div at bounding box center [84, 168] width 40 height 25
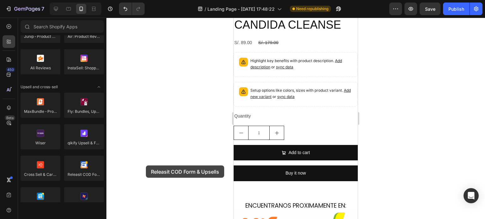
drag, startPoint x: 90, startPoint y: 169, endPoint x: 150, endPoint y: 164, distance: 60.5
click at [149, 0] on div "7 Version history / Landing Page - [DATE] 17:48:22 Need republishing Preview Sa…" at bounding box center [242, 0] width 485 height 0
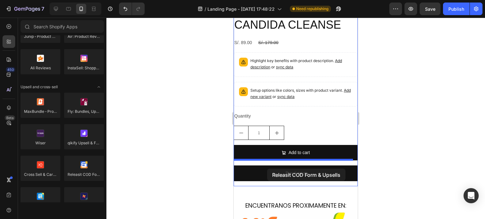
drag, startPoint x: 314, startPoint y: 185, endPoint x: 267, endPoint y: 169, distance: 50.1
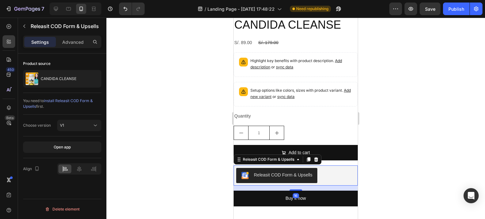
click at [305, 172] on div "Releasit COD Form & Upsells" at bounding box center [283, 175] width 58 height 7
click at [317, 157] on icon at bounding box center [316, 159] width 4 height 4
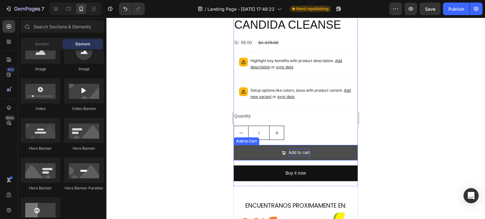
click at [297, 149] on div "Add to cart" at bounding box center [298, 153] width 21 height 8
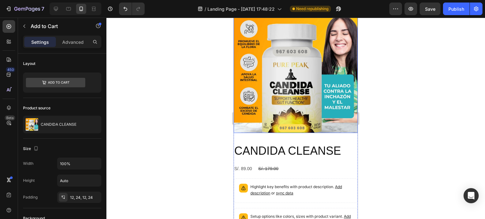
scroll to position [0, 0]
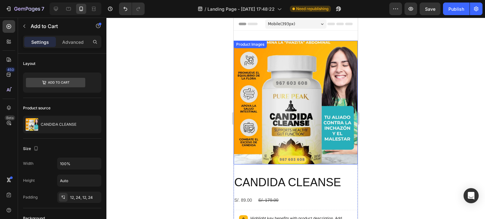
click at [285, 107] on img at bounding box center [296, 103] width 124 height 124
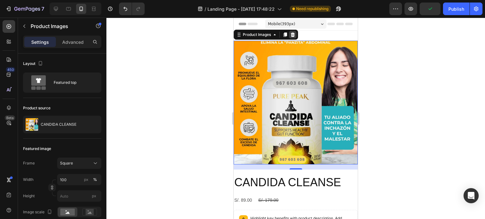
click at [293, 34] on icon at bounding box center [293, 35] width 4 height 4
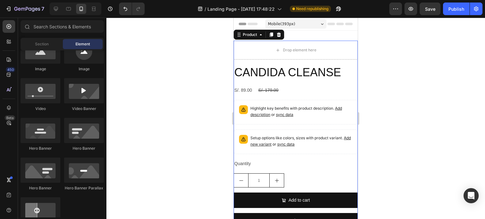
click at [295, 63] on div "Drop element here CANDIDA CLEANSE Product Title S/. 89.00 Product Price Product…" at bounding box center [296, 137] width 124 height 193
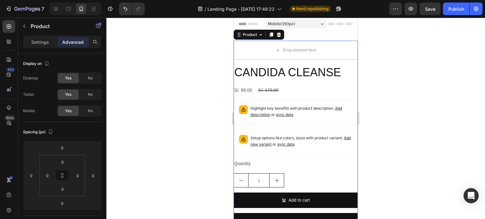
click at [296, 82] on div "CANDIDA CLEANSE Product Title S/. 89.00 Product Price Product Price S/. 179.00 …" at bounding box center [296, 149] width 124 height 169
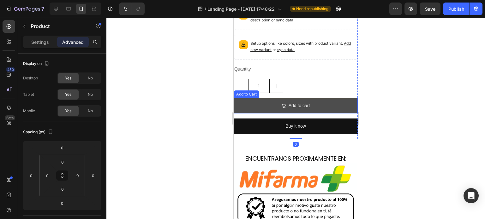
scroll to position [32, 0]
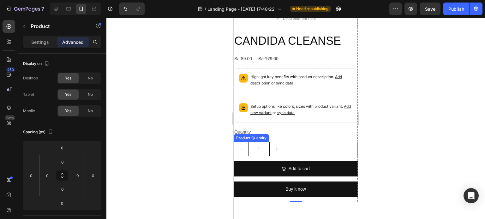
click at [280, 151] on button "increment" at bounding box center [276, 149] width 14 height 14
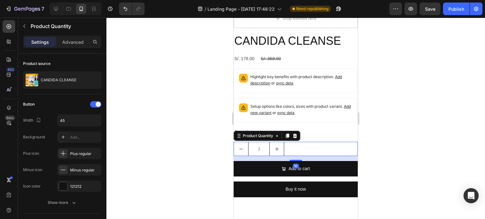
click at [281, 151] on button "increment" at bounding box center [276, 149] width 14 height 14
type input "3"
click at [95, 104] on div at bounding box center [95, 104] width 11 height 6
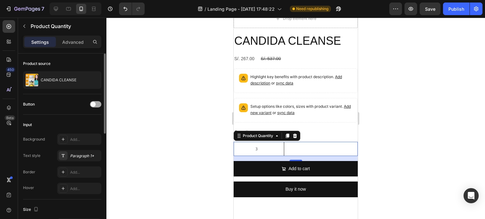
click at [94, 105] on span at bounding box center [93, 104] width 5 height 5
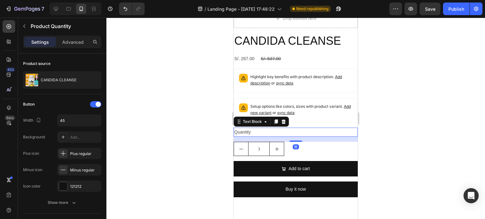
click at [307, 129] on div "Quantity" at bounding box center [296, 132] width 124 height 9
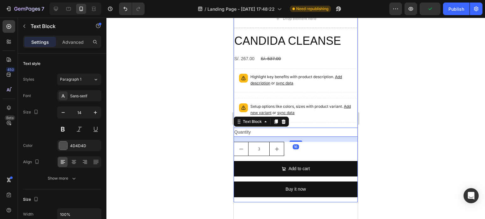
scroll to position [0, 0]
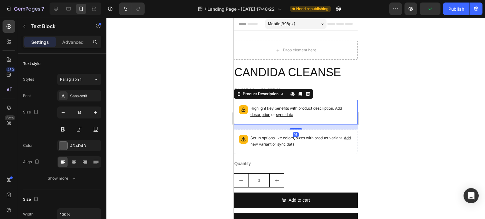
click at [296, 115] on p "Highlight key benefits with product description. Add description or sync data" at bounding box center [301, 111] width 102 height 13
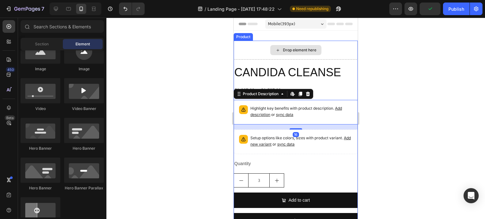
click at [272, 51] on div "Drop element here" at bounding box center [295, 50] width 51 height 10
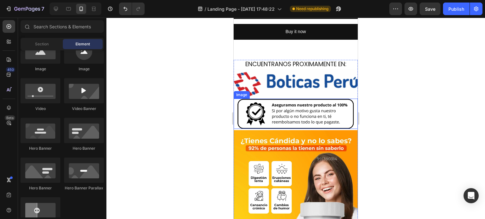
scroll to position [95, 0]
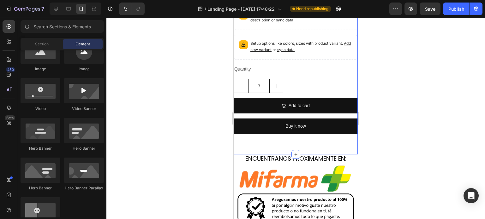
click at [323, 143] on div "Drop element here CANDIDA CLEANSE Product Title S/. 267.00 Product Price Produc…" at bounding box center [296, 45] width 124 height 198
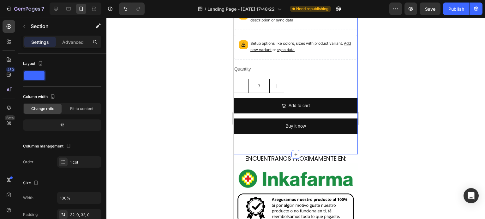
scroll to position [0, 0]
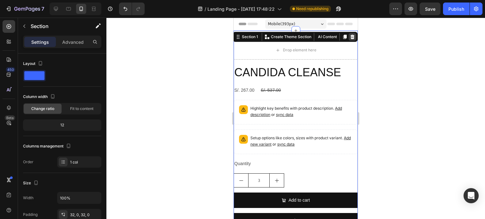
click at [350, 38] on icon at bounding box center [352, 37] width 4 height 4
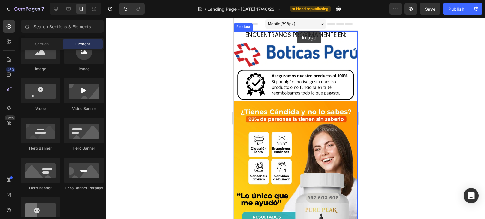
drag, startPoint x: 275, startPoint y: 82, endPoint x: 297, endPoint y: 31, distance: 54.9
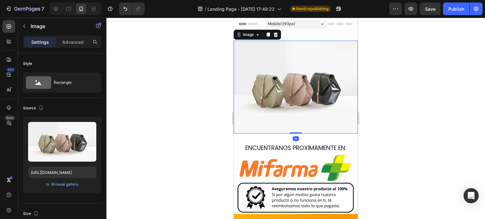
drag, startPoint x: 295, startPoint y: 129, endPoint x: 299, endPoint y: 109, distance: 19.8
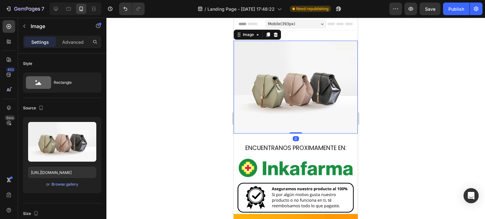
click at [299, 109] on div "Image 0" at bounding box center [296, 87] width 124 height 93
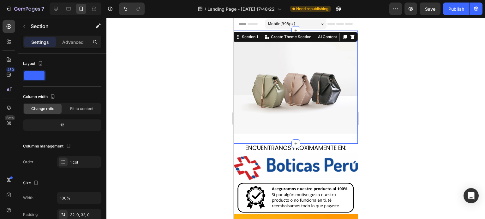
click at [265, 132] on div "Image Section 1 You can create reusable sections Create Theme Section AI Conten…" at bounding box center [296, 87] width 124 height 113
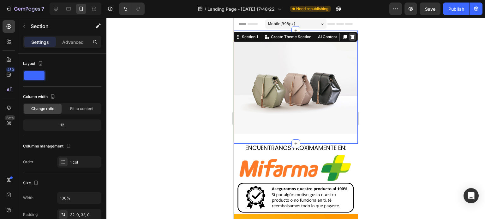
click at [350, 37] on icon at bounding box center [352, 36] width 5 height 5
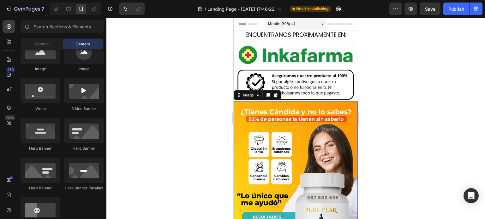
click at [300, 139] on img at bounding box center [296, 194] width 124 height 186
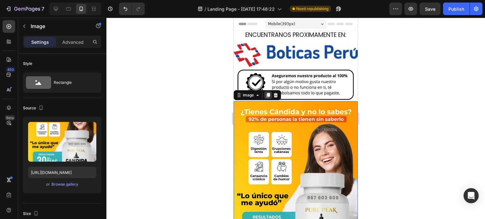
click at [268, 95] on icon at bounding box center [267, 95] width 5 height 5
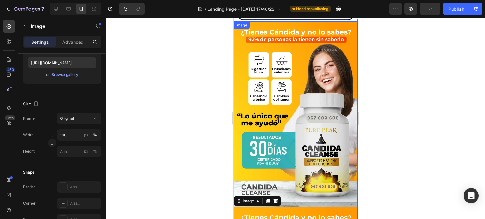
scroll to position [17, 0]
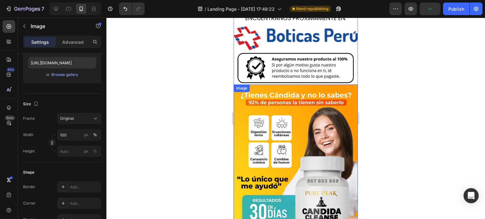
click at [296, 132] on img at bounding box center [296, 178] width 124 height 186
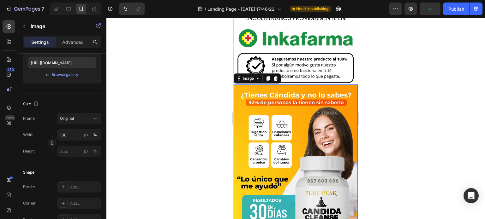
scroll to position [0, 0]
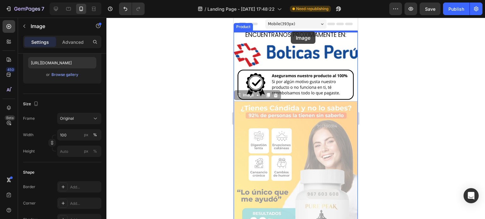
drag, startPoint x: 296, startPoint y: 146, endPoint x: 291, endPoint y: 32, distance: 114.4
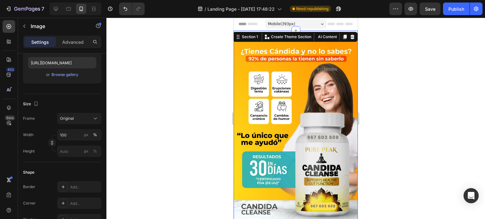
click at [294, 35] on div "Image Section 1 You can create reusable sections Create Theme Section AI Conten…" at bounding box center [296, 134] width 124 height 206
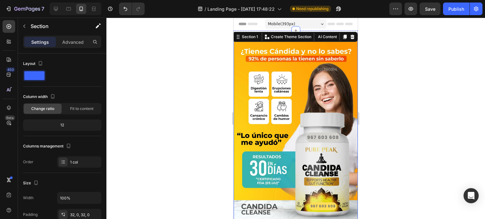
click at [271, 88] on img at bounding box center [296, 134] width 124 height 186
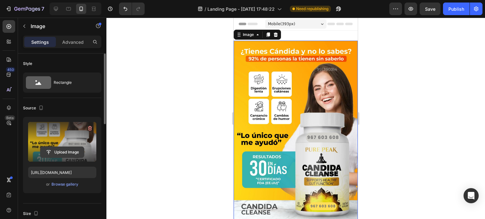
click at [64, 149] on input "file" at bounding box center [62, 152] width 44 height 11
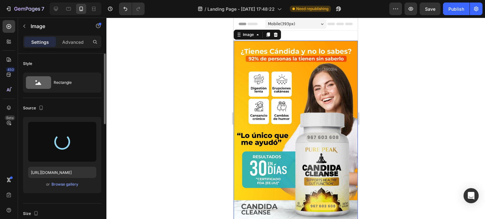
type input "[URL][DOMAIN_NAME]"
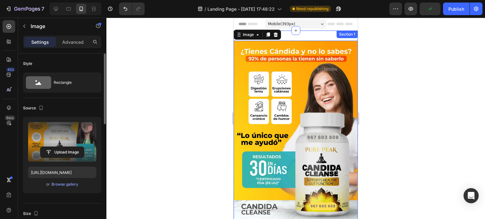
click at [311, 36] on div "Image 0 Section 1" at bounding box center [296, 134] width 124 height 206
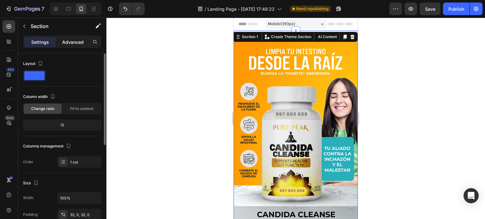
click at [69, 43] on p "Advanced" at bounding box center [72, 42] width 21 height 7
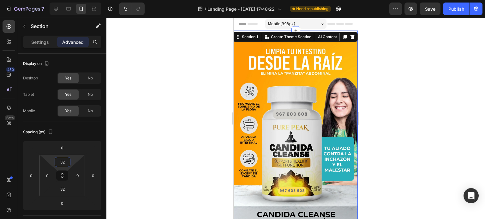
click at [66, 160] on input "32" at bounding box center [62, 161] width 13 height 9
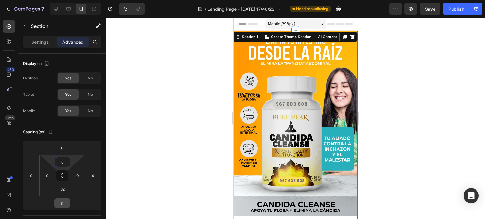
scroll to position [32, 0]
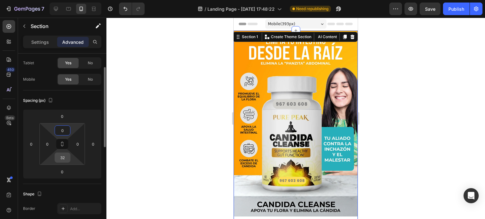
type input "0"
click at [67, 160] on input "32" at bounding box center [62, 157] width 13 height 9
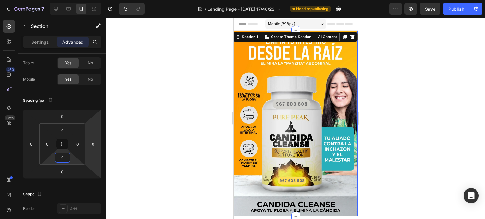
type input "0"
click at [151, 145] on div at bounding box center [295, 119] width 378 height 202
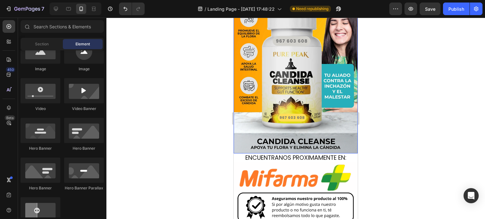
scroll to position [0, 0]
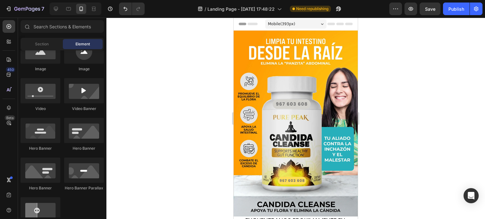
click at [166, 64] on div at bounding box center [295, 119] width 378 height 202
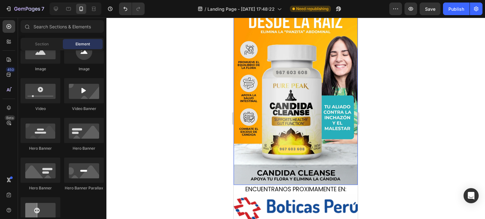
scroll to position [95, 0]
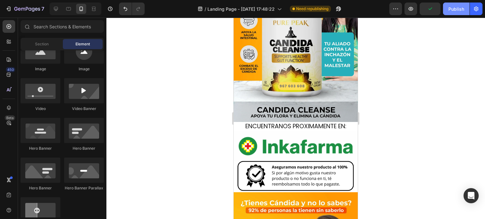
click at [448, 10] on button "Publish" at bounding box center [456, 9] width 27 height 13
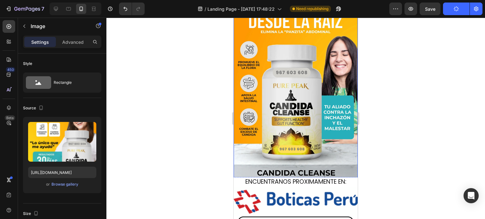
scroll to position [0, 0]
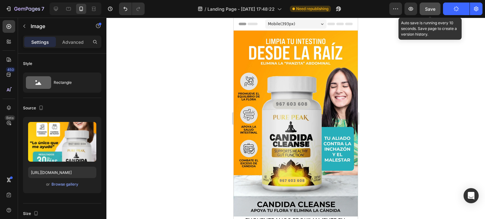
click at [434, 8] on span "Save" at bounding box center [430, 8] width 10 height 5
